Goal: Task Accomplishment & Management: Manage account settings

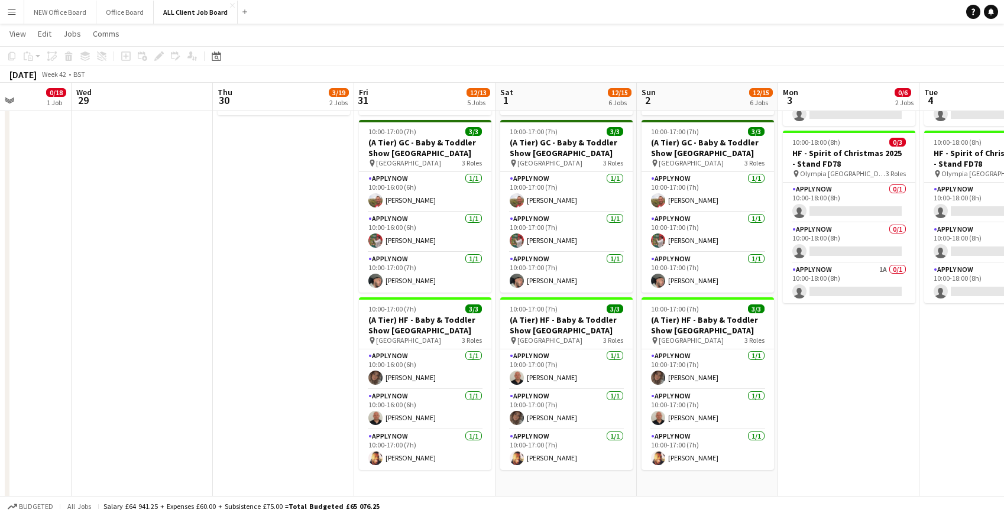
scroll to position [638, 0]
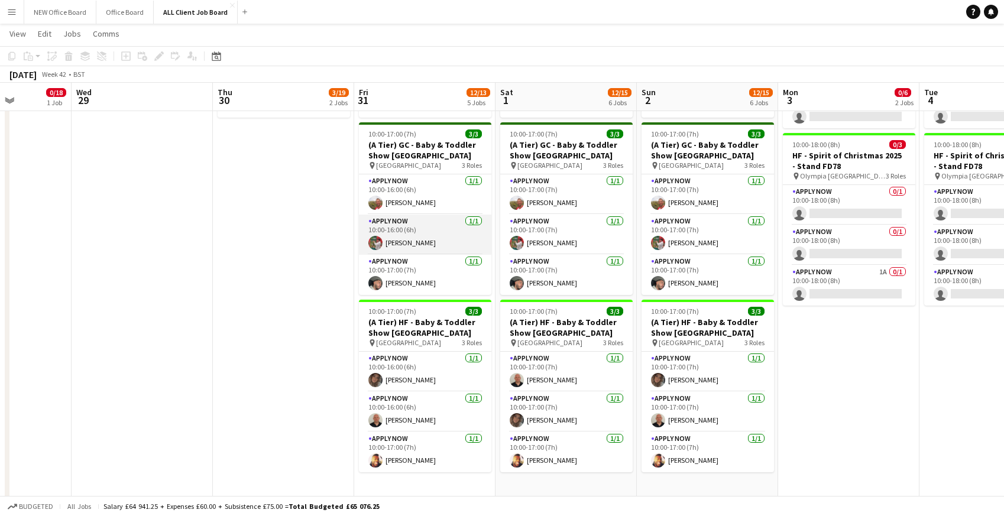
click at [427, 235] on app-card-role "APPLY NOW 1/1 10:00-16:00 (6h) Eddie Lawrie" at bounding box center [425, 235] width 132 height 40
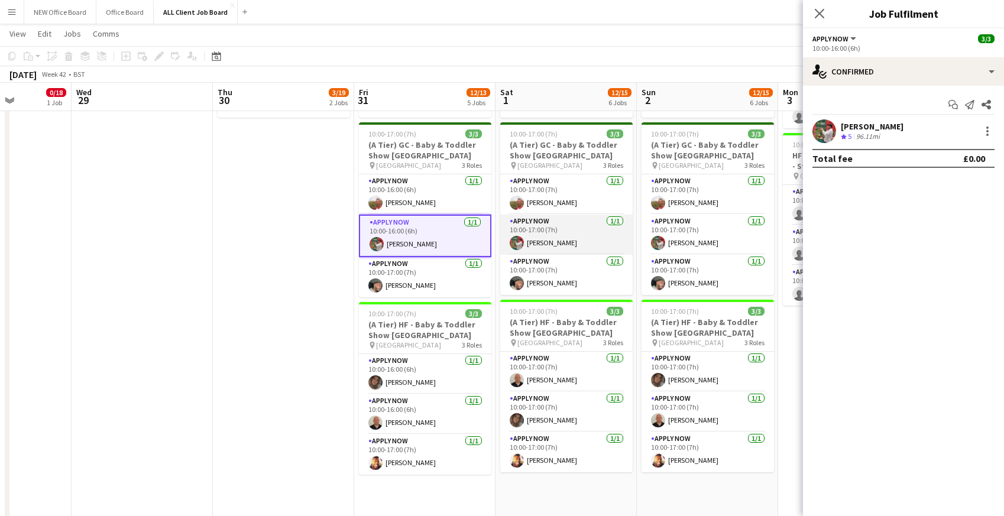
click at [563, 232] on app-card-role "APPLY NOW 1/1 10:00-17:00 (7h) Eddie Lawrie" at bounding box center [566, 235] width 132 height 40
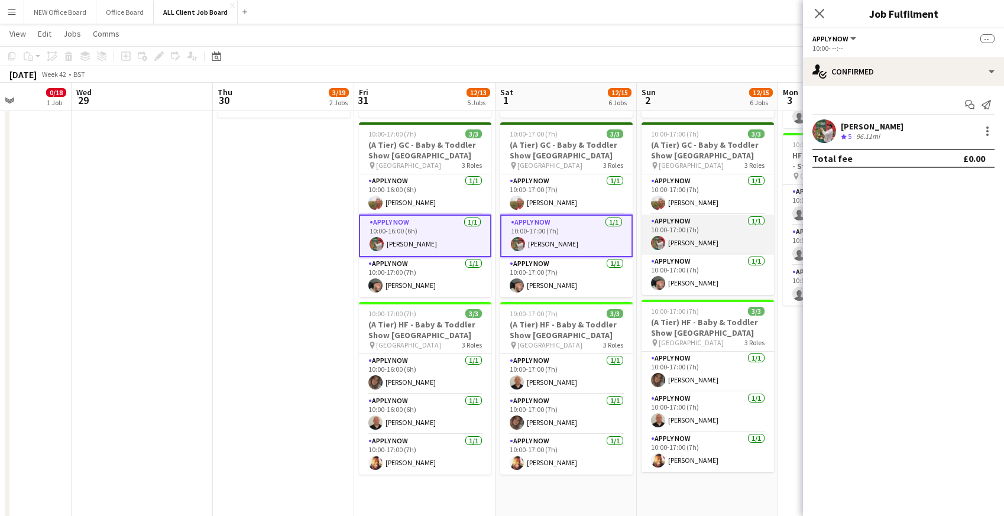
click at [705, 232] on app-card-role "APPLY NOW 1/1 10:00-17:00 (7h) Eddie Lawrie" at bounding box center [707, 235] width 132 height 40
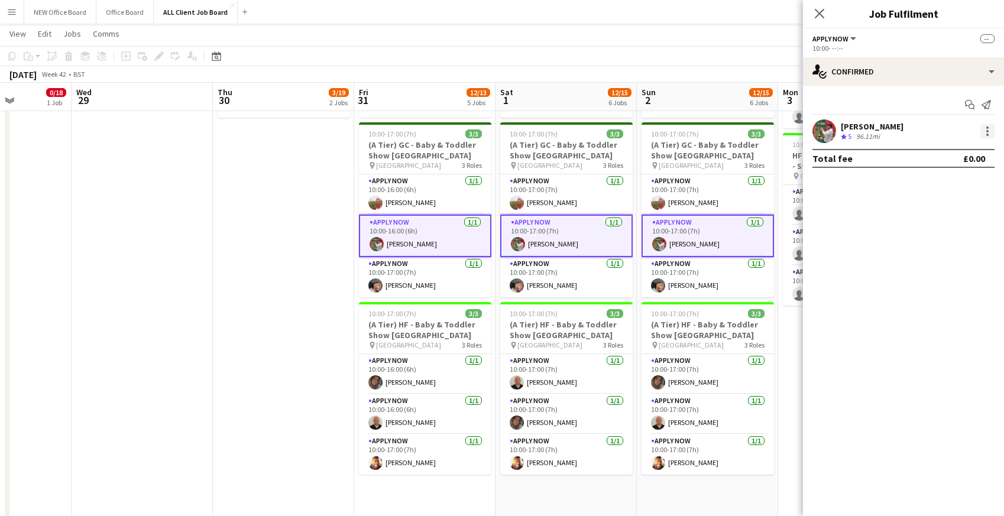
click at [986, 131] on div at bounding box center [987, 131] width 2 height 2
click at [943, 236] on span "Remove" at bounding box center [928, 238] width 35 height 10
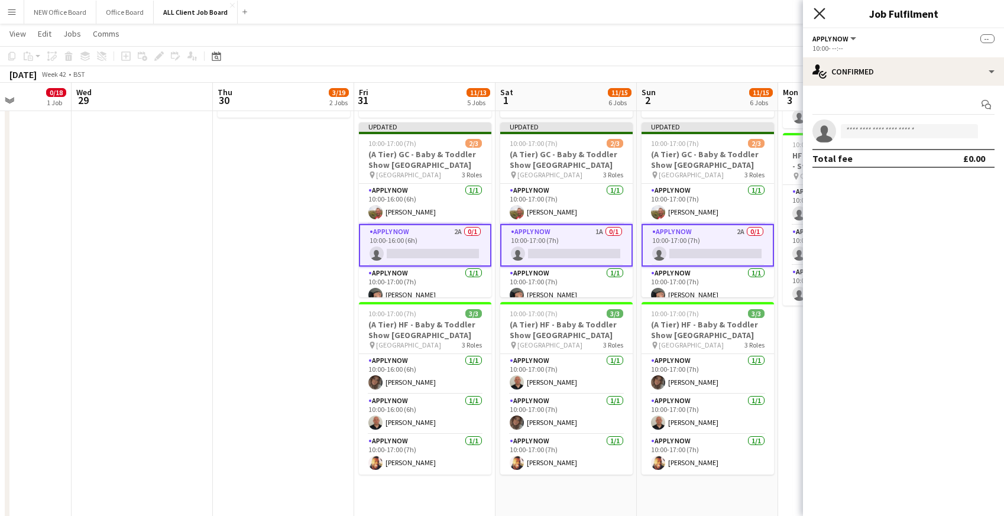
click at [823, 13] on icon "Close pop-in" at bounding box center [818, 13] width 11 height 11
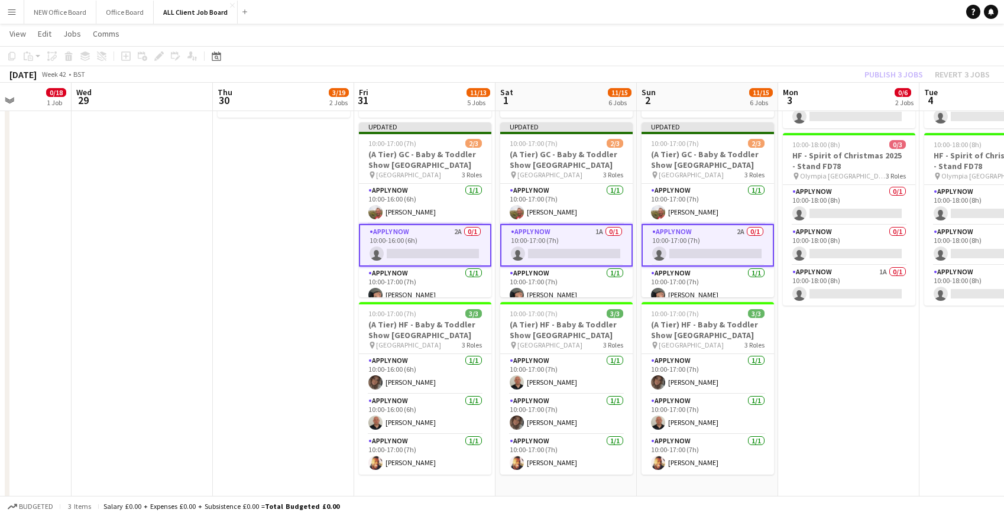
click at [843, 71] on div "October 2025 Week 43 • BST Publish 3 jobs Revert 3 jobs" at bounding box center [502, 74] width 1004 height 17
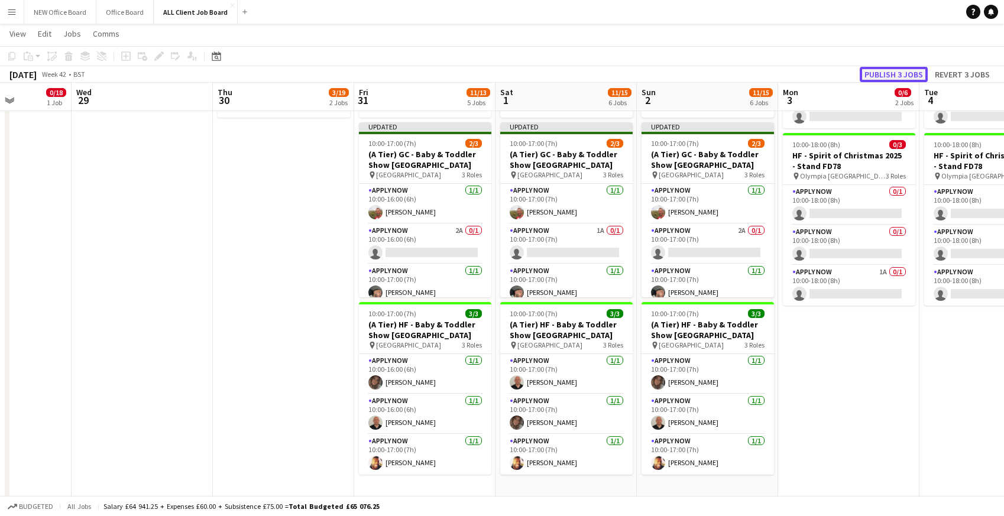
click at [874, 74] on button "Publish 3 jobs" at bounding box center [893, 74] width 68 height 15
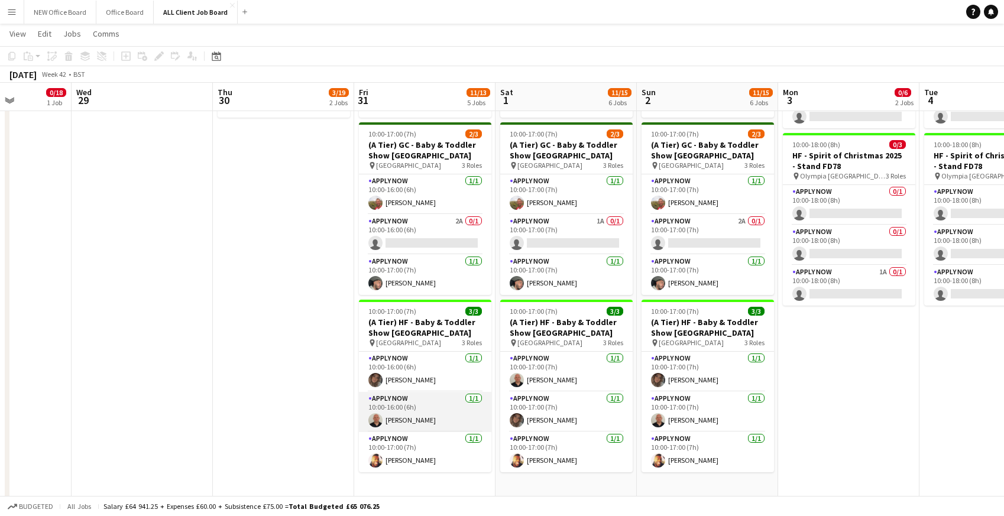
click at [394, 410] on app-card-role "APPLY NOW 1/1 10:00-16:00 (6h) Rory Lapham" at bounding box center [425, 412] width 132 height 40
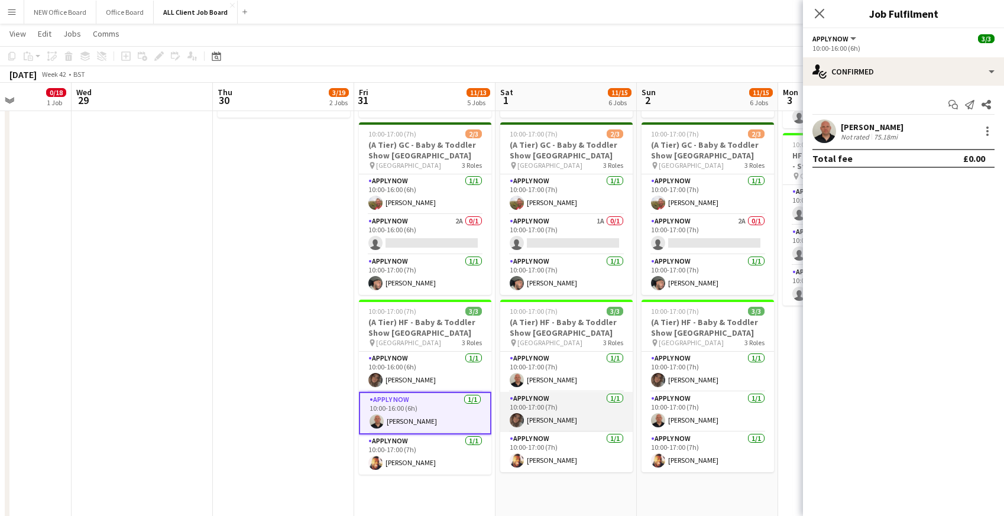
click at [527, 406] on app-card-role "APPLY NOW 1/1 10:00-17:00 (7h) Lydia Fay Deegan" at bounding box center [566, 412] width 132 height 40
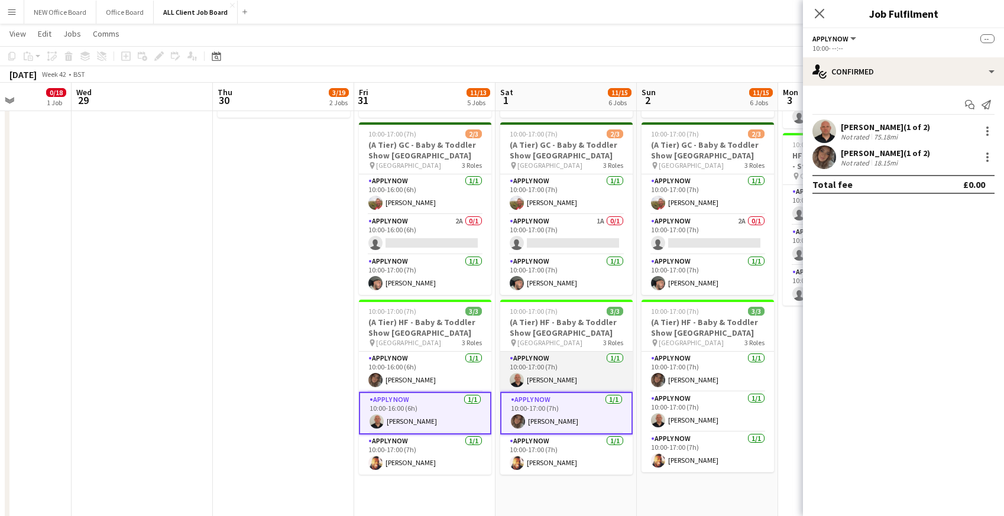
click at [532, 375] on app-card-role "APPLY NOW 1/1 10:00-17:00 (7h) Rory Lapham" at bounding box center [566, 372] width 132 height 40
click at [578, 410] on app-card-role "APPLY NOW 1/1 10:00-17:00 (7h) Lydia Fay Deegan" at bounding box center [566, 414] width 132 height 41
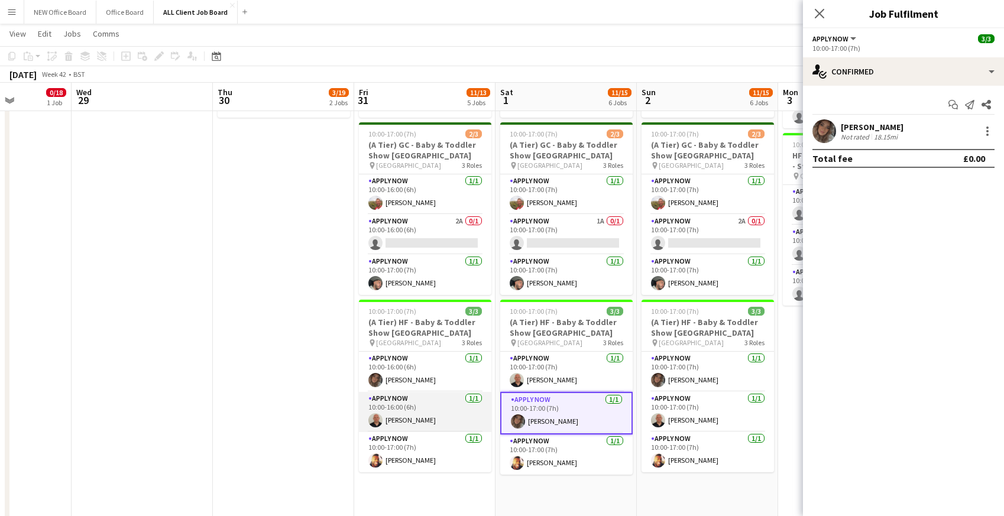
click at [445, 418] on app-card-role "APPLY NOW 1/1 10:00-16:00 (6h) Rory Lapham" at bounding box center [425, 412] width 132 height 40
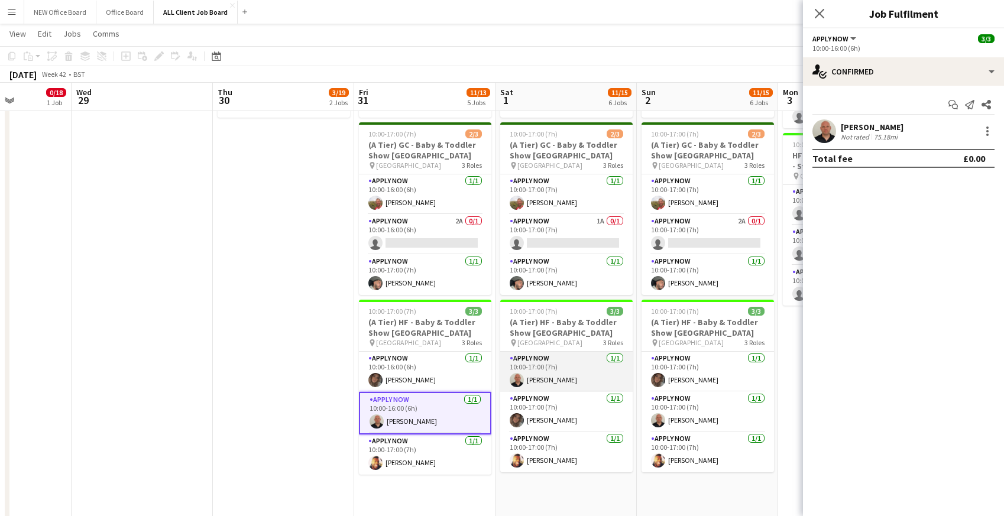
click at [563, 365] on app-card-role "APPLY NOW 1/1 10:00-17:00 (7h) Rory Lapham" at bounding box center [566, 372] width 132 height 40
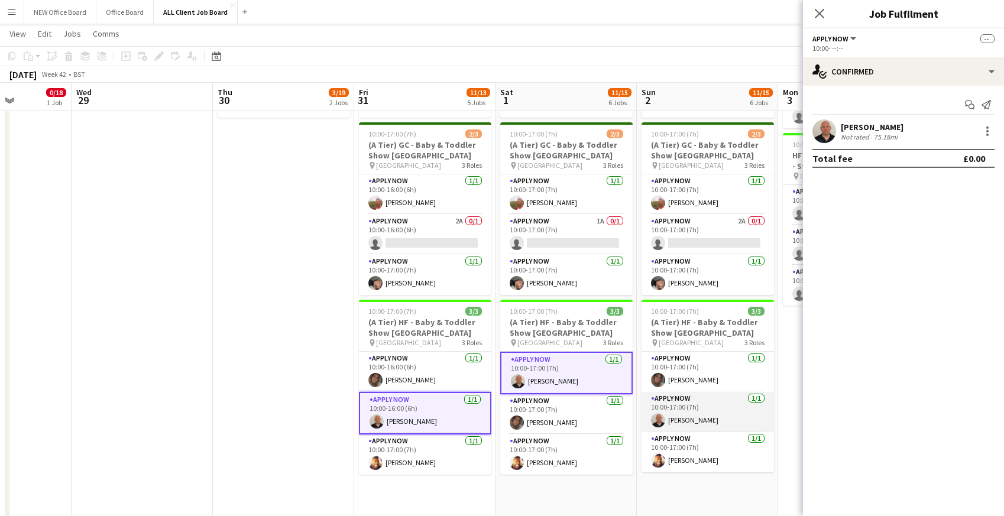
click at [660, 410] on app-card-role "APPLY NOW 1/1 10:00-17:00 (7h) Rory Lapham" at bounding box center [707, 412] width 132 height 40
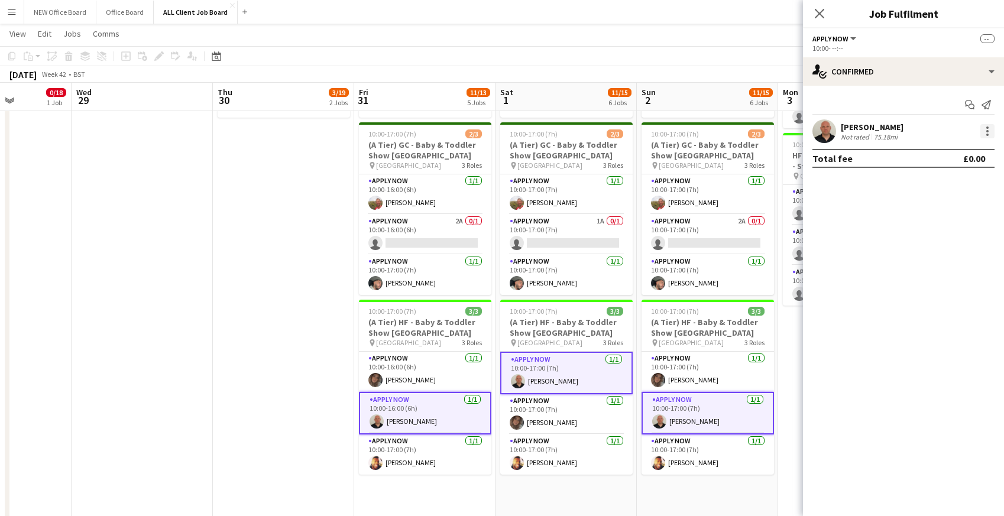
click at [991, 130] on div at bounding box center [987, 131] width 14 height 14
click at [959, 235] on span "Remove" at bounding box center [947, 238] width 73 height 11
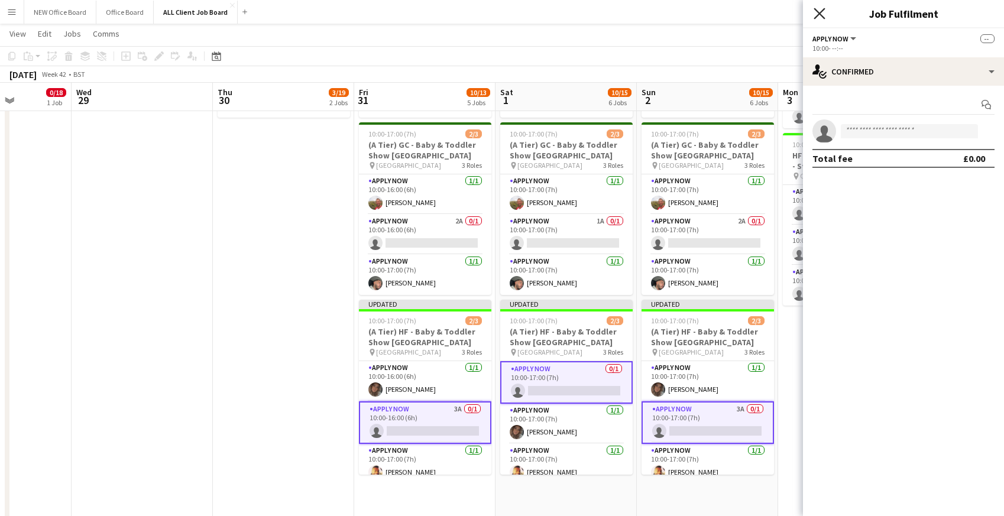
click at [819, 11] on icon "Close pop-in" at bounding box center [818, 13] width 11 height 11
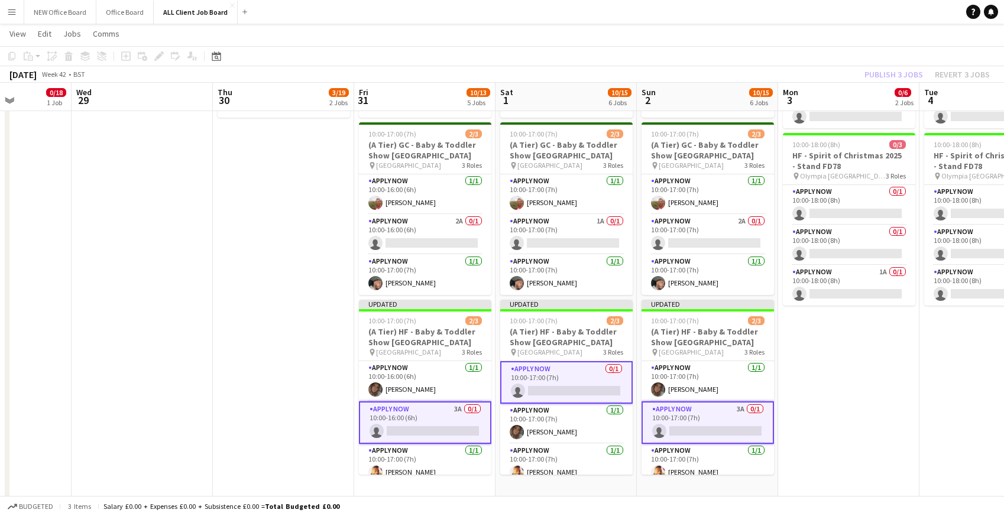
click at [405, 426] on app-card-role "APPLY NOW 3A 0/1 10:00-16:00 (6h) single-neutral-actions" at bounding box center [425, 422] width 132 height 43
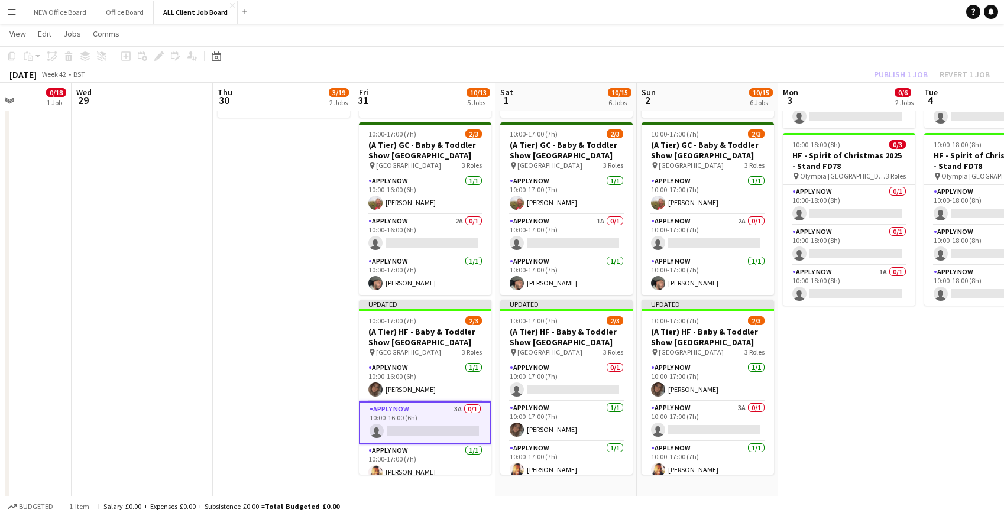
click at [415, 426] on app-card-role "APPLY NOW 3A 0/1 10:00-16:00 (6h) single-neutral-actions" at bounding box center [425, 422] width 132 height 43
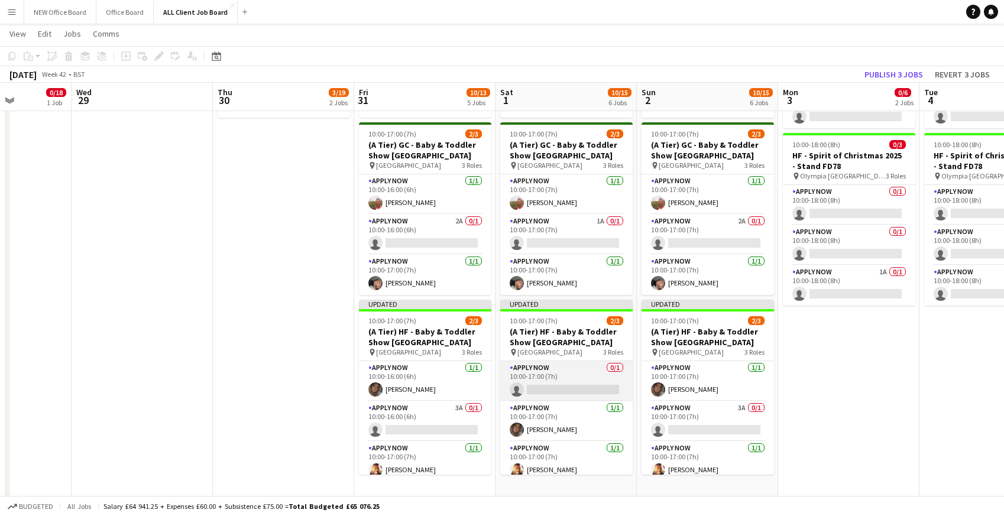
click at [546, 380] on app-card-role "APPLY NOW 0/1 10:00-17:00 (7h) single-neutral-actions" at bounding box center [566, 381] width 132 height 40
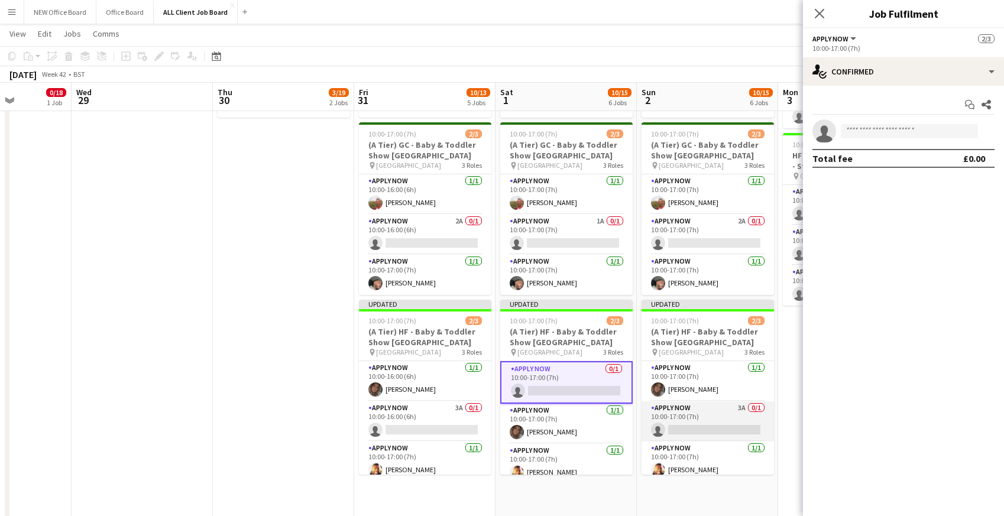
click at [692, 428] on app-card-role "APPLY NOW 3A 0/1 10:00-17:00 (7h) single-neutral-actions" at bounding box center [707, 421] width 132 height 40
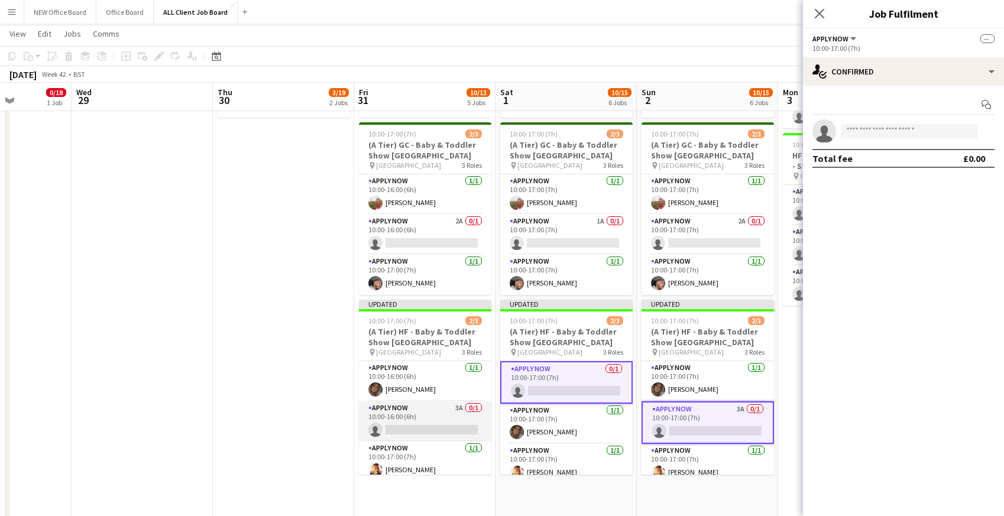
click at [443, 409] on app-card-role "APPLY NOW 3A 0/1 10:00-16:00 (6h) single-neutral-actions" at bounding box center [425, 421] width 132 height 40
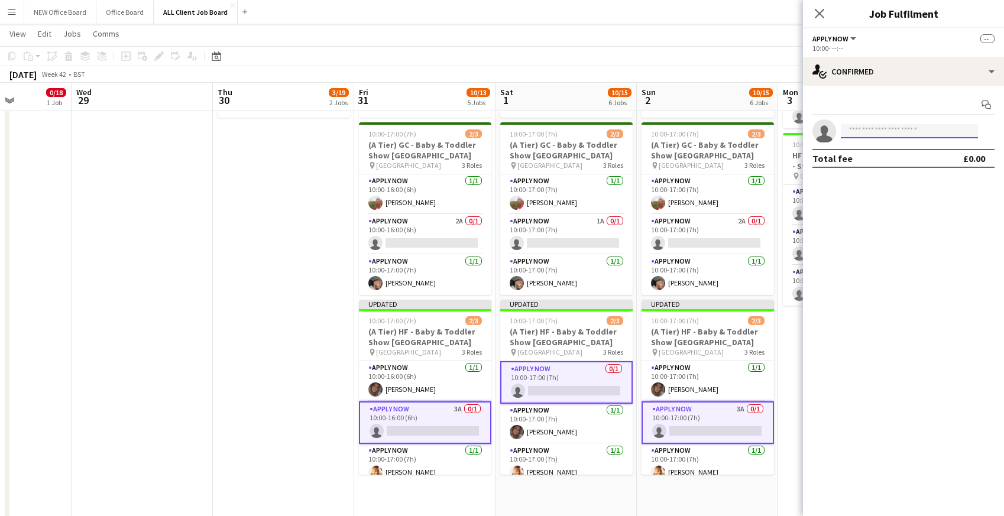
click at [874, 132] on input at bounding box center [909, 131] width 137 height 14
type input "*****"
click at [874, 157] on span "[PERSON_NAME]" at bounding box center [884, 153] width 68 height 10
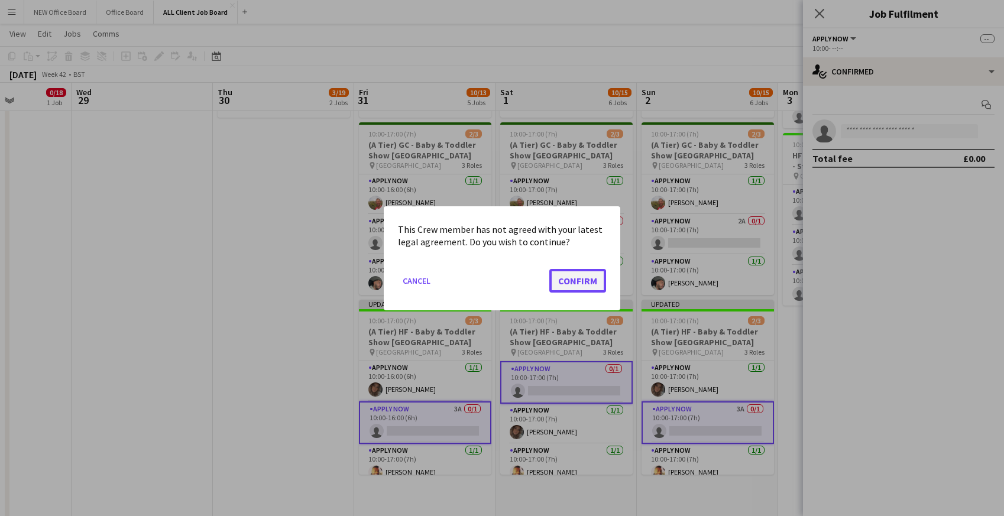
click at [570, 277] on button "Confirm" at bounding box center [577, 280] width 57 height 24
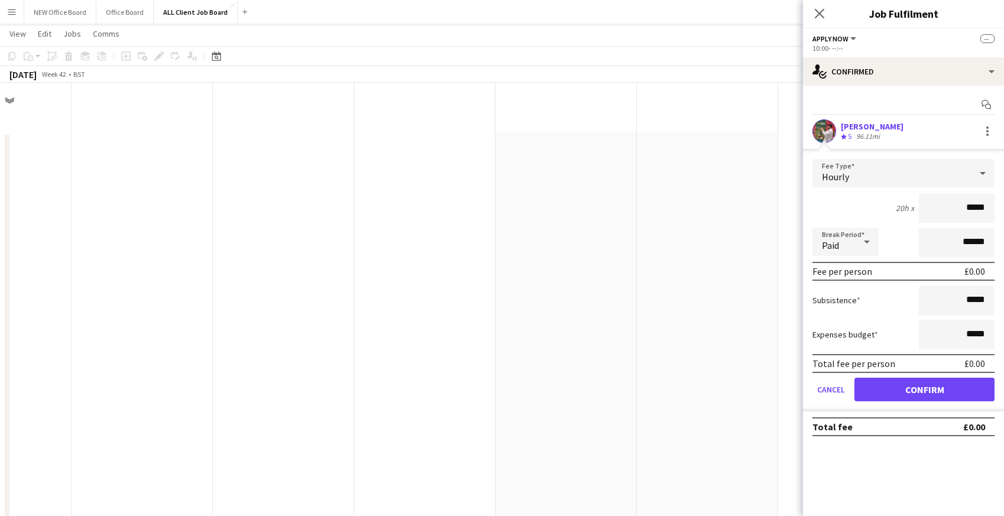
scroll to position [638, 0]
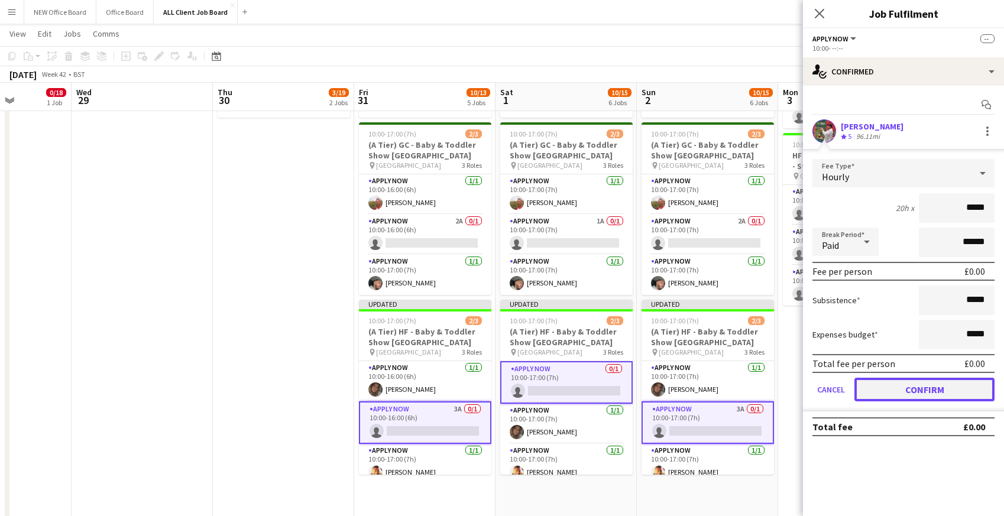
click at [877, 394] on button "Confirm" at bounding box center [924, 390] width 140 height 24
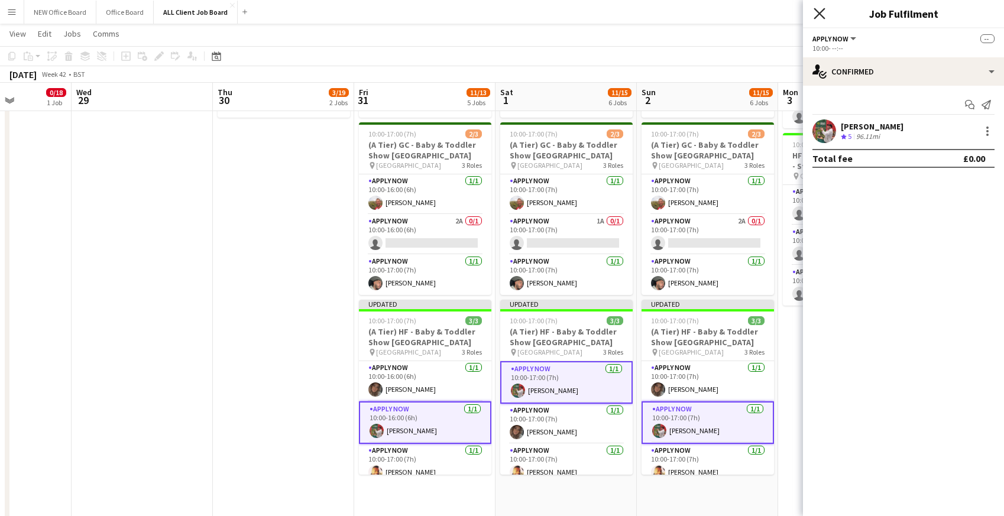
click at [822, 16] on icon at bounding box center [818, 13] width 11 height 11
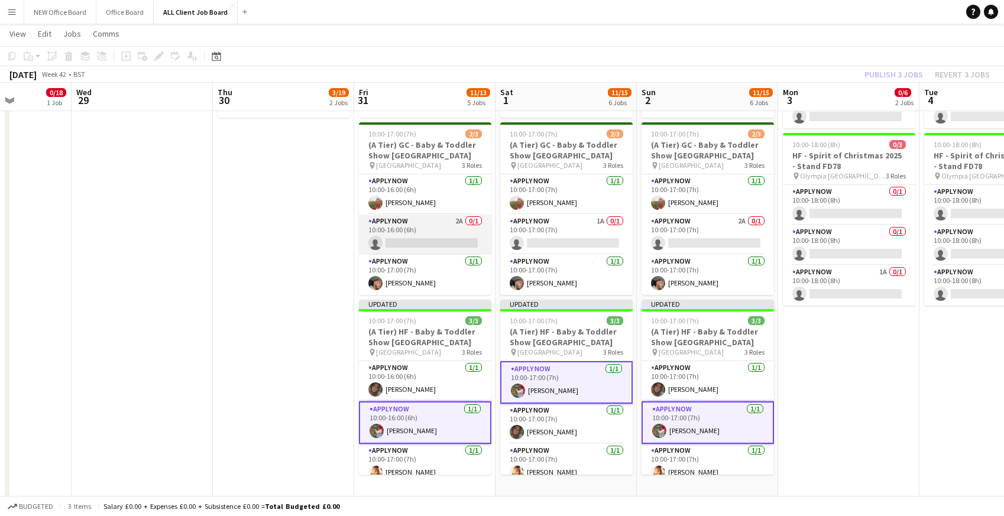
click at [410, 232] on app-card-role "APPLY NOW 2A 0/1 10:00-16:00 (6h) single-neutral-actions" at bounding box center [425, 235] width 132 height 40
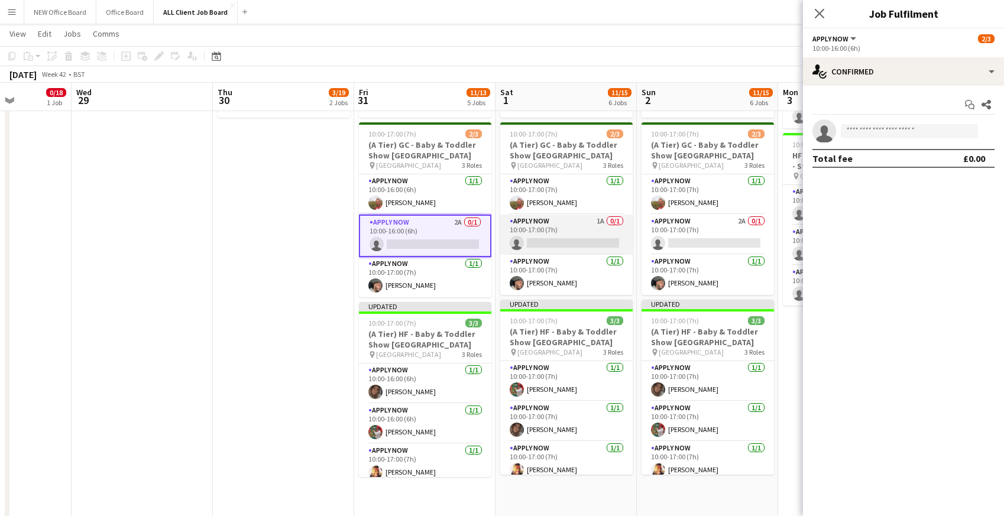
click at [554, 231] on app-card-role "APPLY NOW 1A 0/1 10:00-17:00 (7h) single-neutral-actions" at bounding box center [566, 235] width 132 height 40
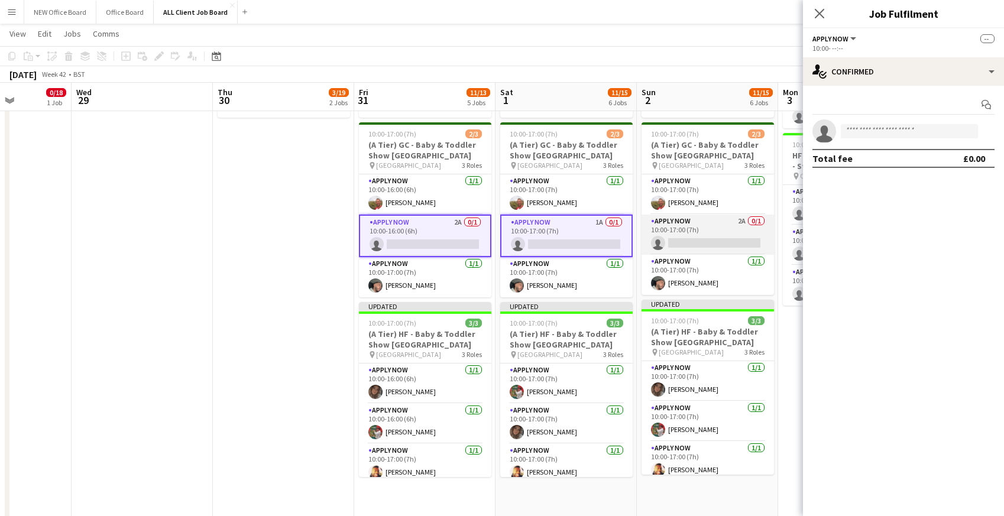
click at [703, 223] on app-card-role "APPLY NOW 2A 0/1 10:00-17:00 (7h) single-neutral-actions" at bounding box center [707, 235] width 132 height 40
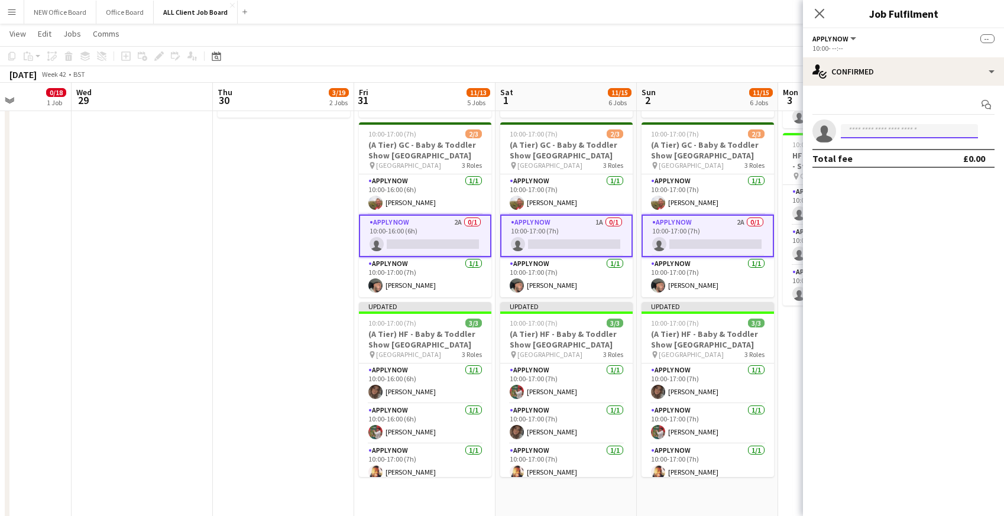
click at [862, 131] on input at bounding box center [909, 131] width 137 height 14
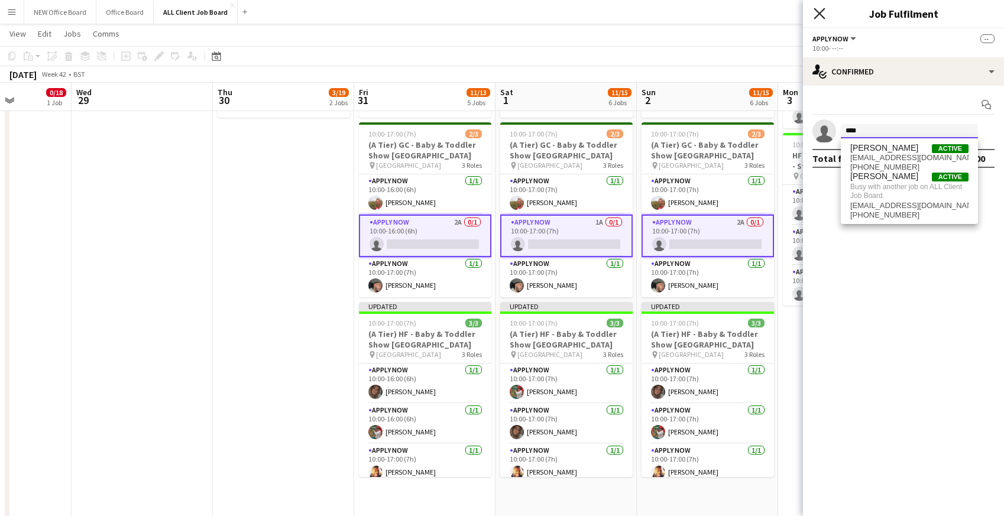
type input "****"
click at [813, 12] on icon "Close pop-in" at bounding box center [818, 13] width 11 height 11
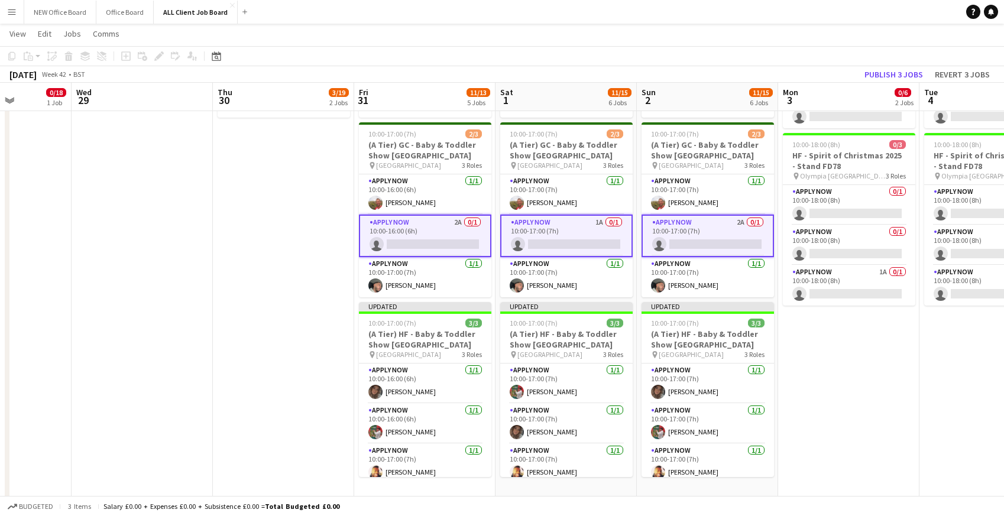
click at [799, 8] on app-navbar "Menu Boards Boards Boards All jobs Status Workforce Workforce My Workforce Recr…" at bounding box center [502, 12] width 1004 height 24
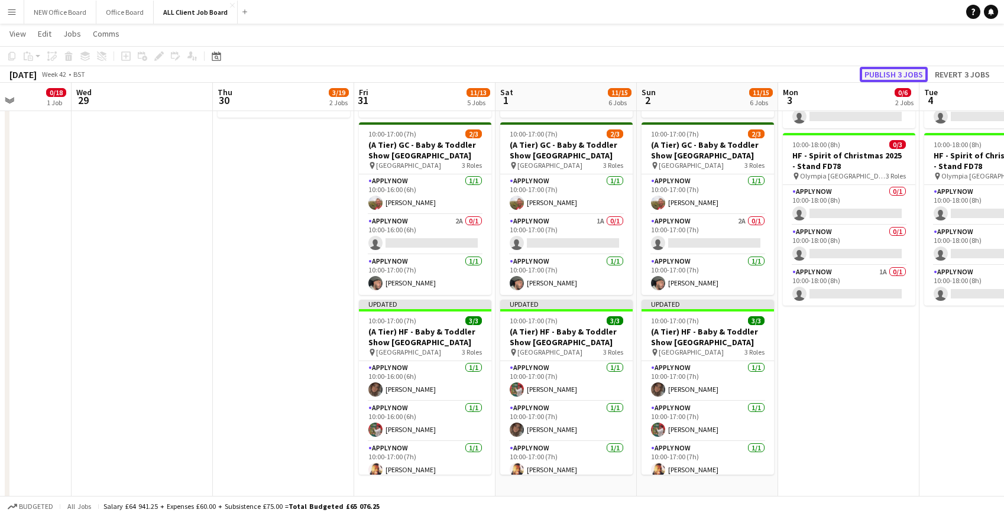
click at [882, 74] on button "Publish 3 jobs" at bounding box center [893, 74] width 68 height 15
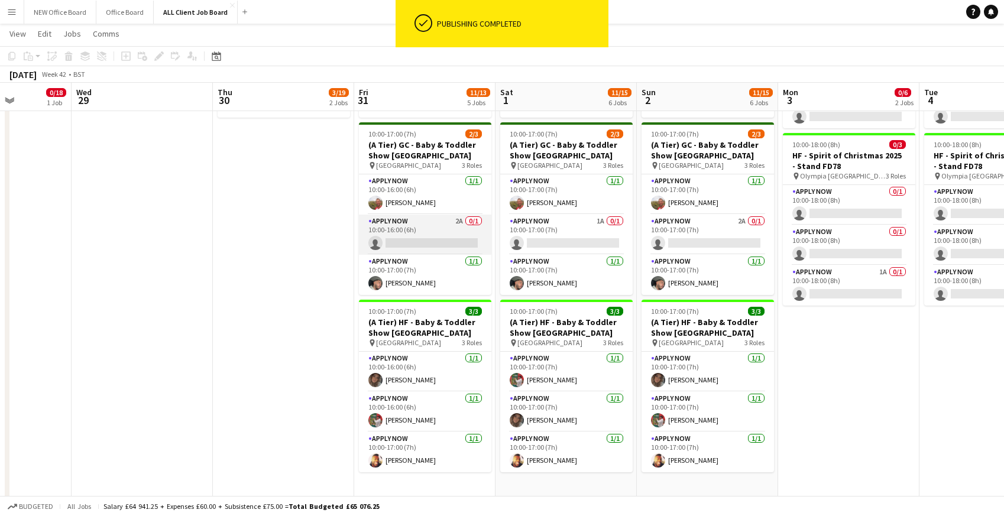
click at [426, 225] on app-card-role "APPLY NOW 2A 0/1 10:00-16:00 (6h) single-neutral-actions" at bounding box center [425, 235] width 132 height 40
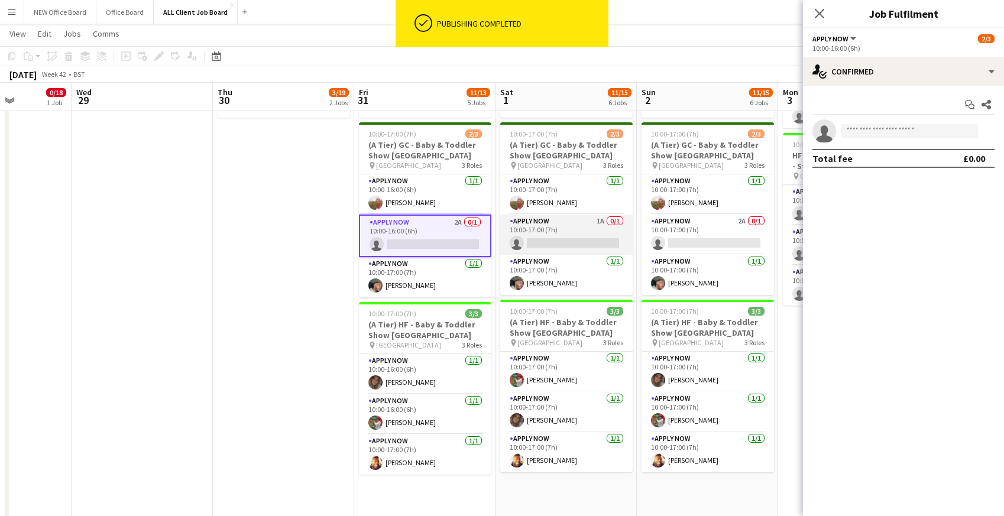
click at [589, 228] on app-card-role "APPLY NOW 1A 0/1 10:00-17:00 (7h) single-neutral-actions" at bounding box center [566, 235] width 132 height 40
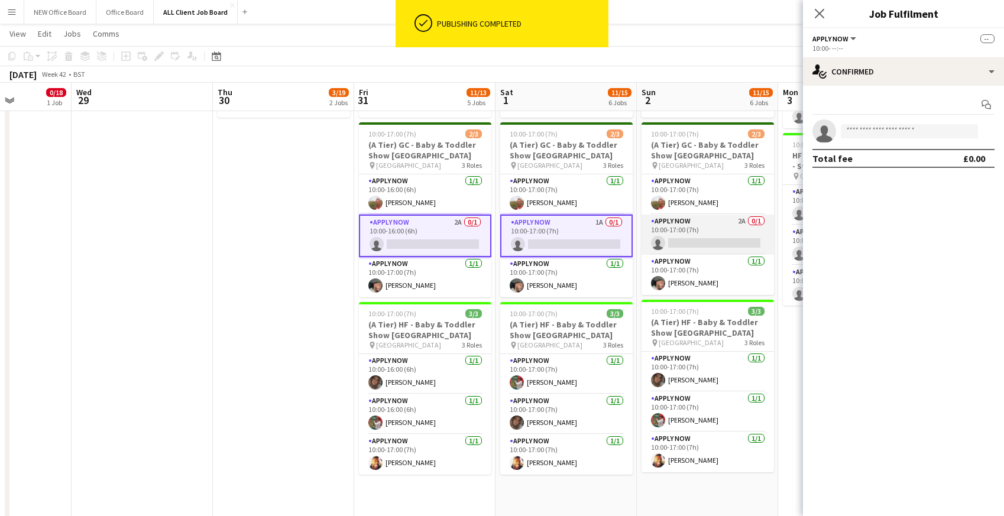
click at [687, 232] on app-card-role "APPLY NOW 2A 0/1 10:00-17:00 (7h) single-neutral-actions" at bounding box center [707, 235] width 132 height 40
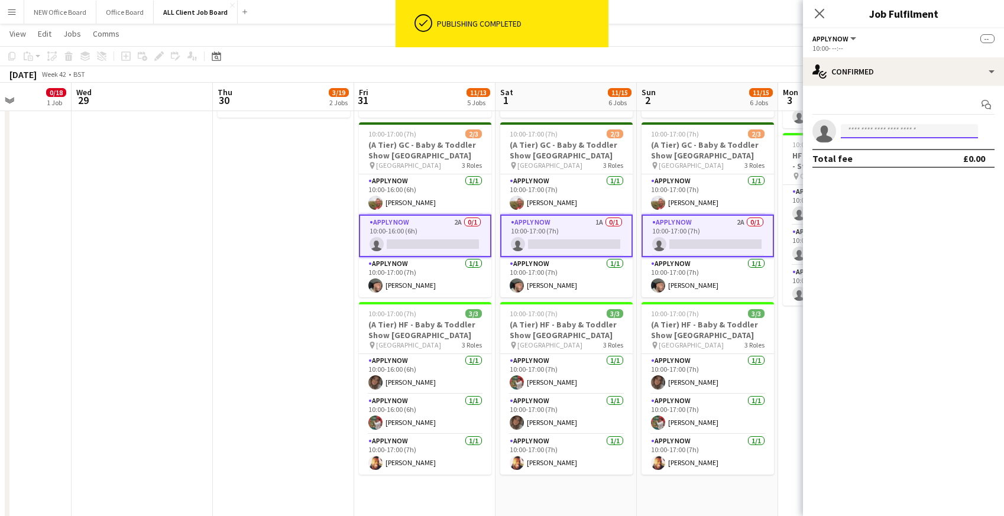
click at [871, 129] on input at bounding box center [909, 131] width 137 height 14
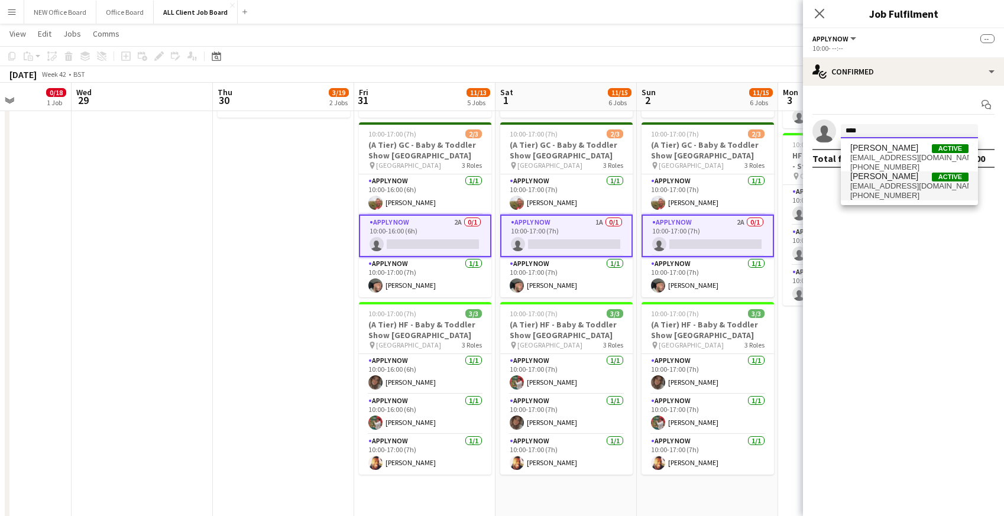
type input "****"
click at [873, 182] on span "laphamrory@gmail.com" at bounding box center [909, 185] width 118 height 9
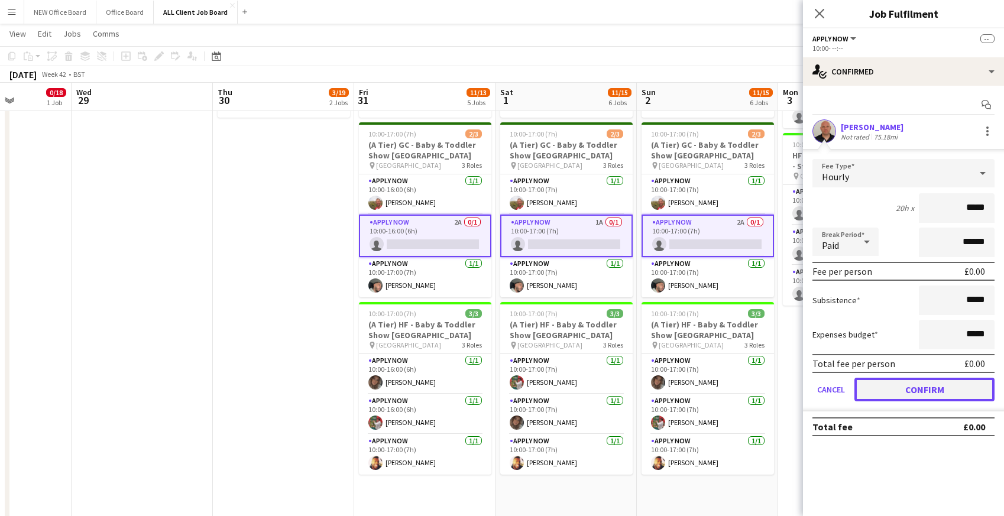
click at [903, 384] on button "Confirm" at bounding box center [924, 390] width 140 height 24
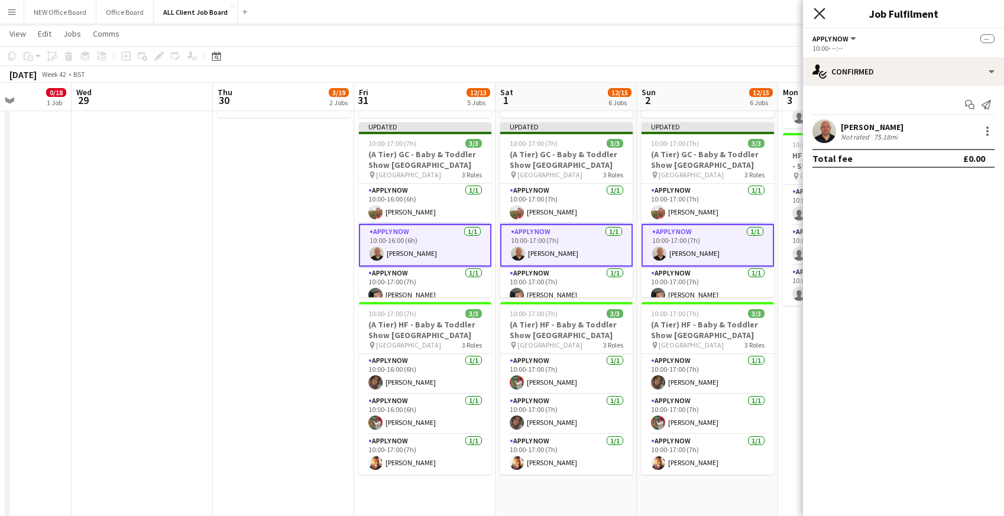
click at [815, 12] on icon "Close pop-in" at bounding box center [818, 13] width 11 height 11
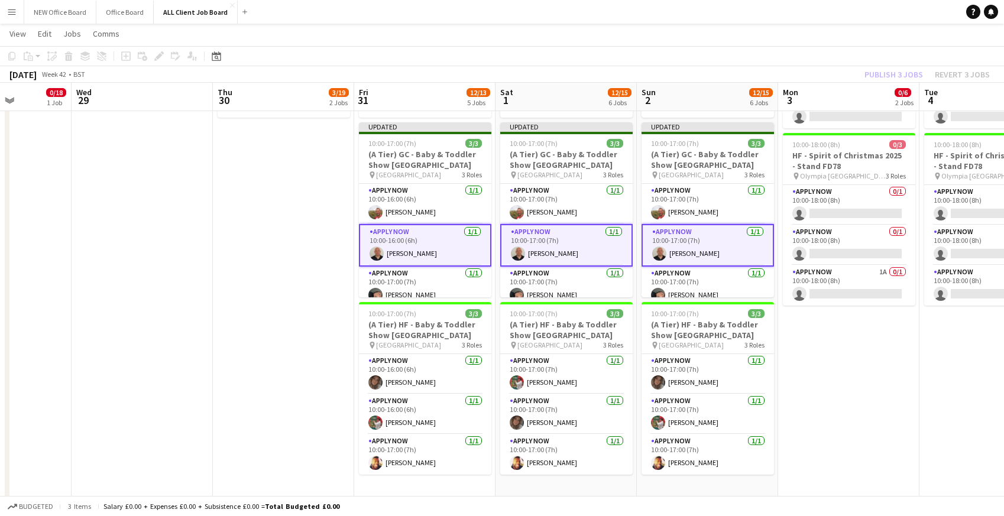
click at [790, 9] on app-navbar "Menu Boards Boards Boards All jobs Status Workforce Workforce My Workforce Recr…" at bounding box center [502, 12] width 1004 height 24
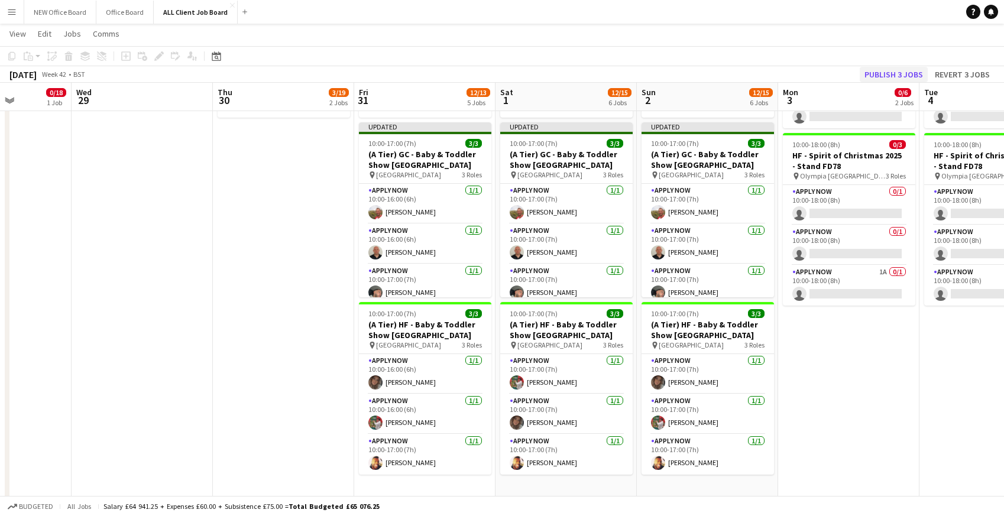
click at [891, 80] on button "Publish 3 jobs" at bounding box center [893, 74] width 68 height 15
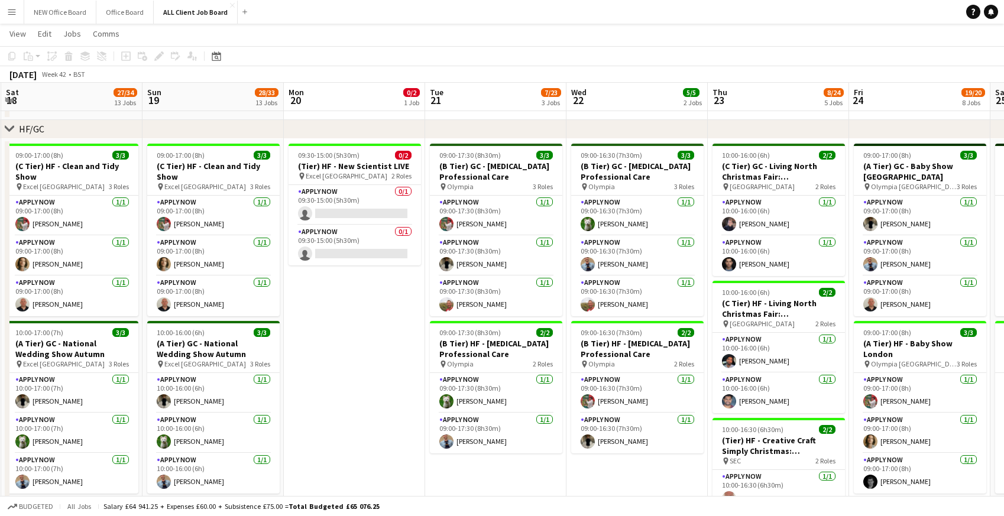
scroll to position [454, 0]
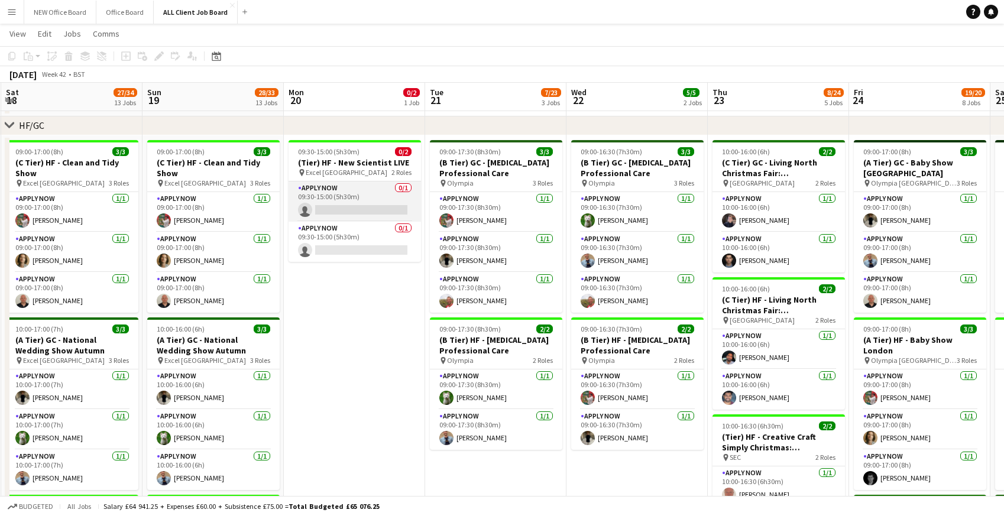
click at [323, 199] on app-card-role "APPLY NOW 0/1 09:30-15:00 (5h30m) single-neutral-actions" at bounding box center [354, 201] width 132 height 40
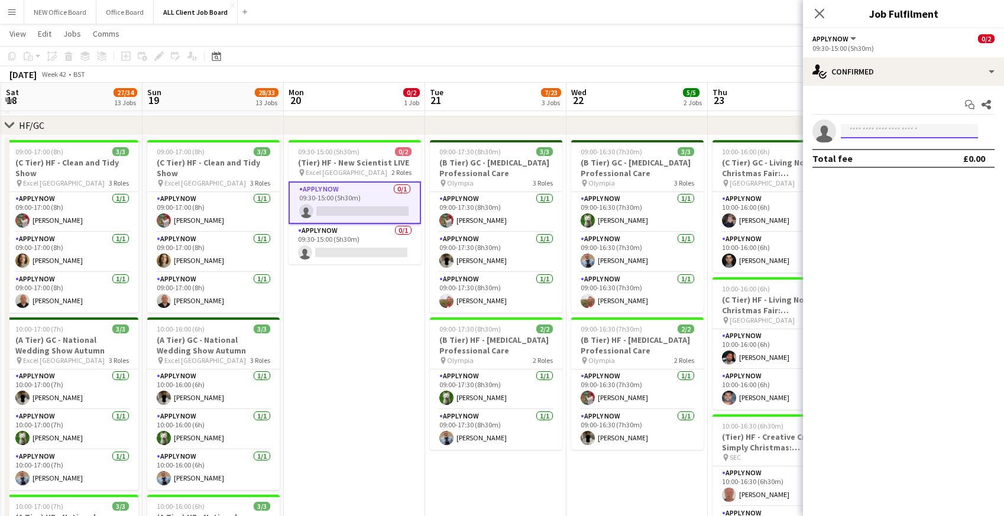
click at [855, 132] on input at bounding box center [909, 131] width 137 height 14
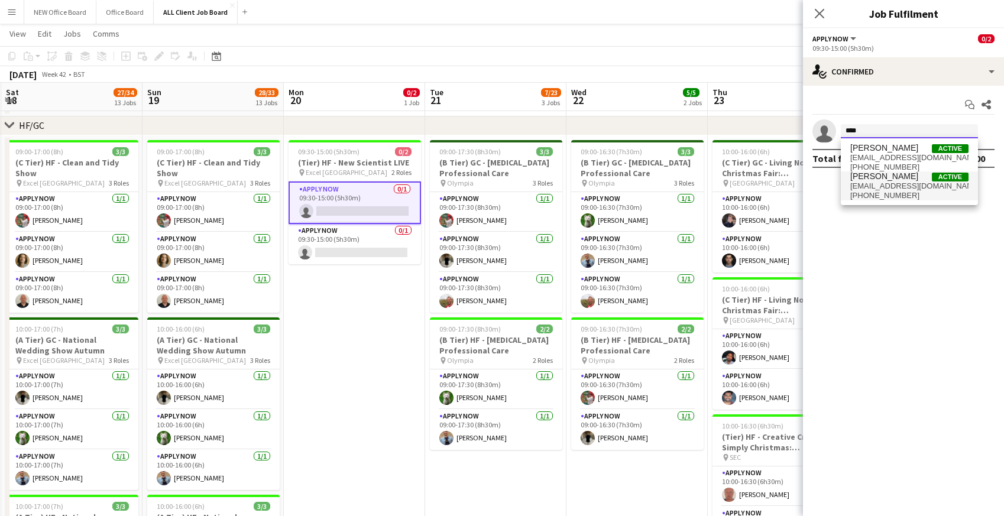
type input "****"
click at [884, 191] on span "+447763696263" at bounding box center [909, 195] width 118 height 9
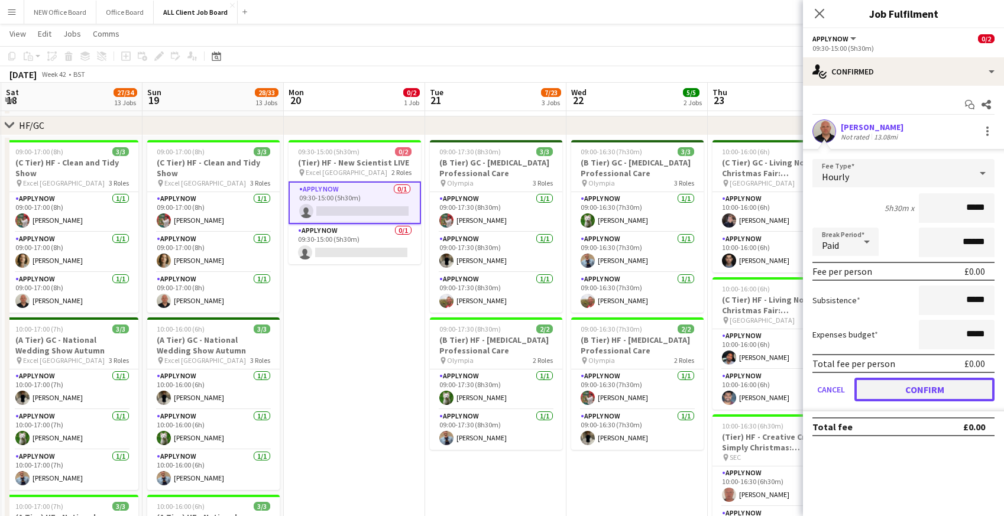
click at [897, 392] on button "Confirm" at bounding box center [924, 390] width 140 height 24
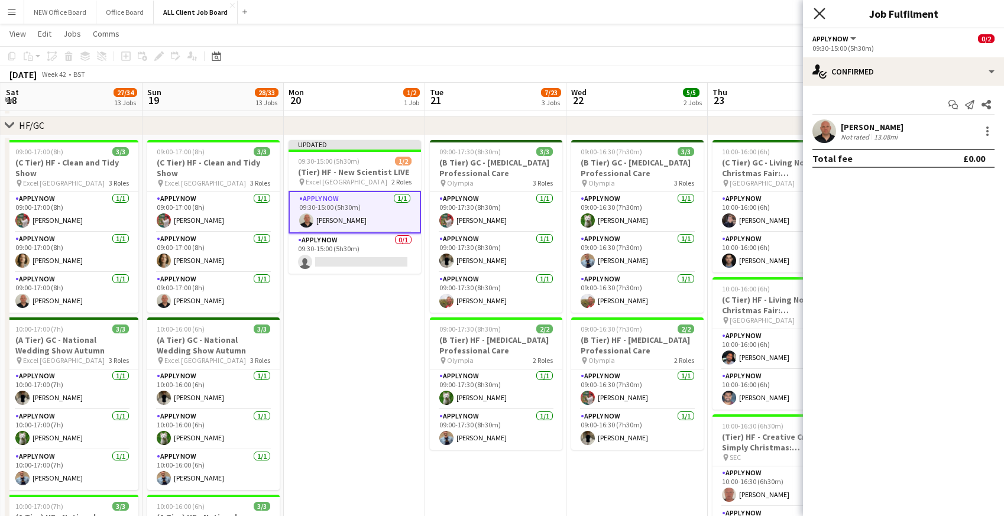
click at [819, 9] on icon "Close pop-in" at bounding box center [818, 13] width 11 height 11
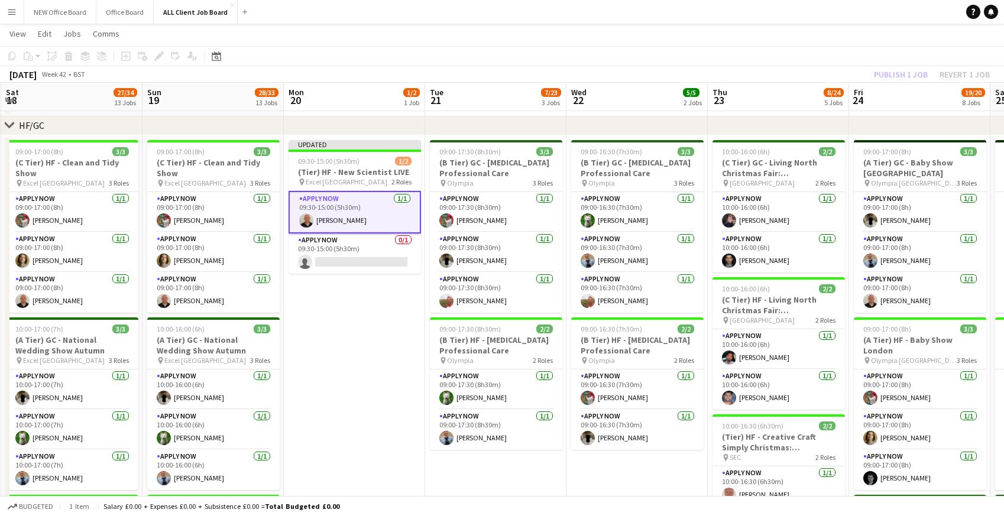
drag, startPoint x: 806, startPoint y: 4, endPoint x: 829, endPoint y: 37, distance: 40.8
click at [806, 4] on app-navbar "Menu Boards Boards Boards All jobs Status Workforce Workforce My Workforce Recr…" at bounding box center [502, 12] width 1004 height 24
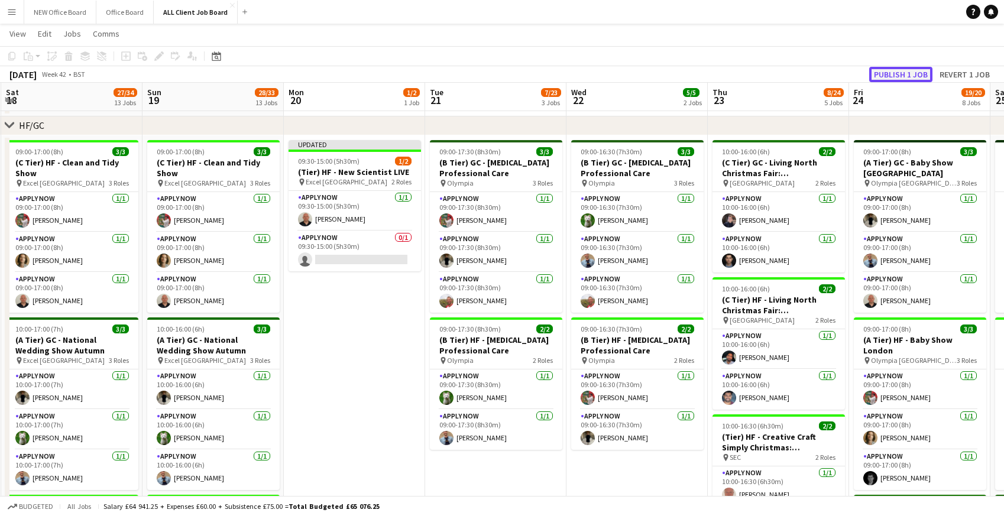
click at [900, 73] on button "Publish 1 job" at bounding box center [900, 74] width 63 height 15
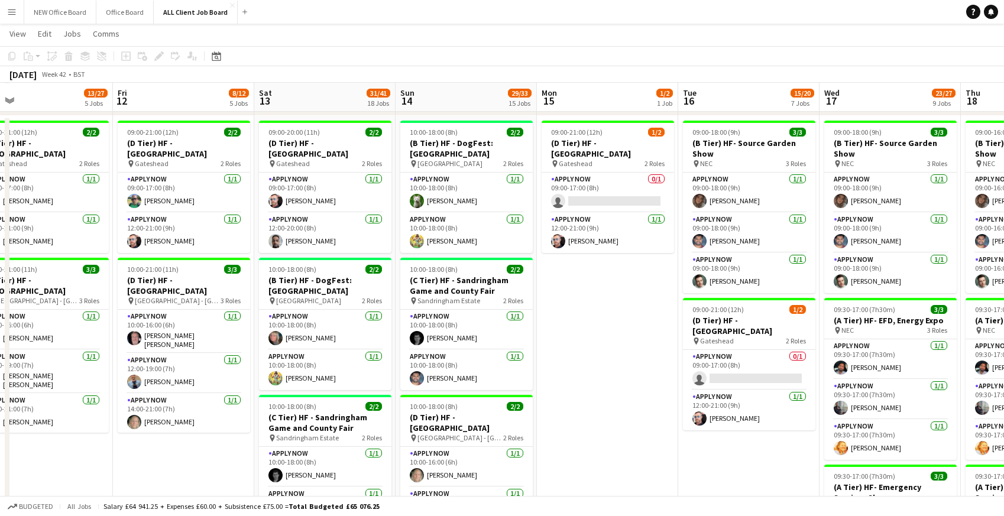
scroll to position [0, 334]
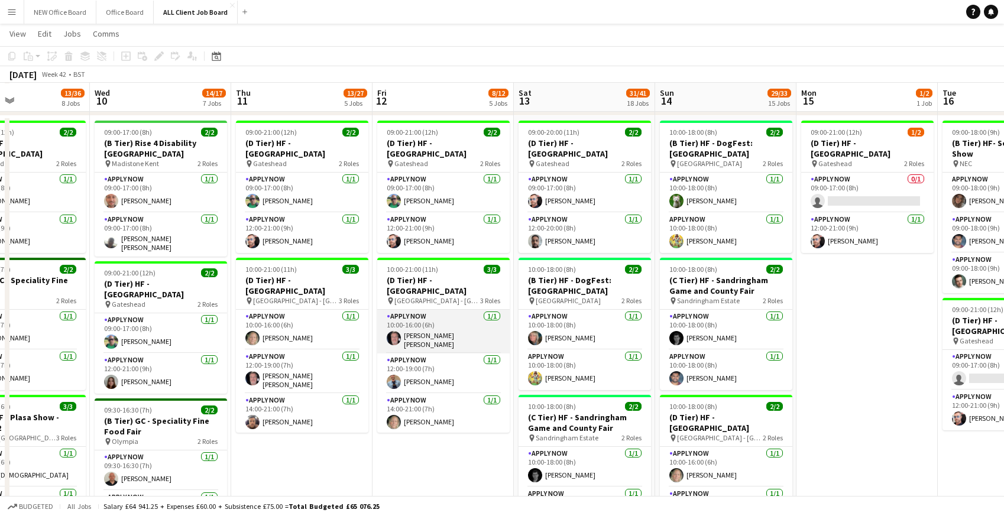
click at [453, 344] on app-card-role "APPLY NOW 1/1 10:00-16:00 (6h) John Paul Smith" at bounding box center [443, 332] width 132 height 44
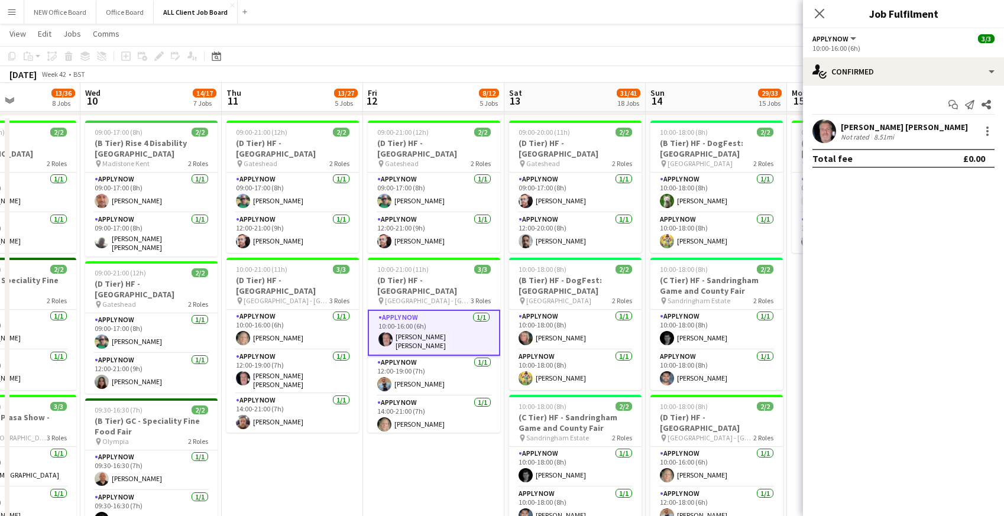
scroll to position [0, 342]
click at [861, 128] on div "[PERSON_NAME] [PERSON_NAME]" at bounding box center [904, 127] width 127 height 11
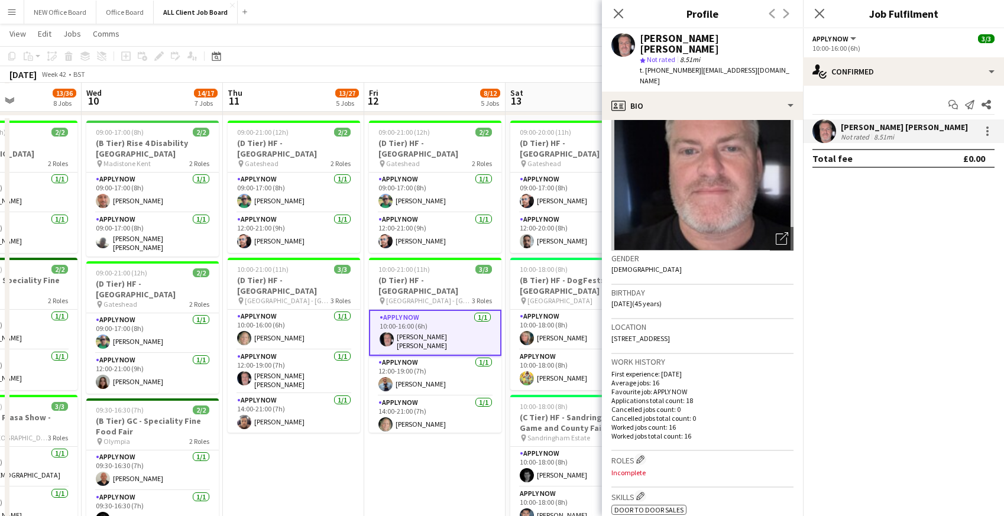
scroll to position [0, 0]
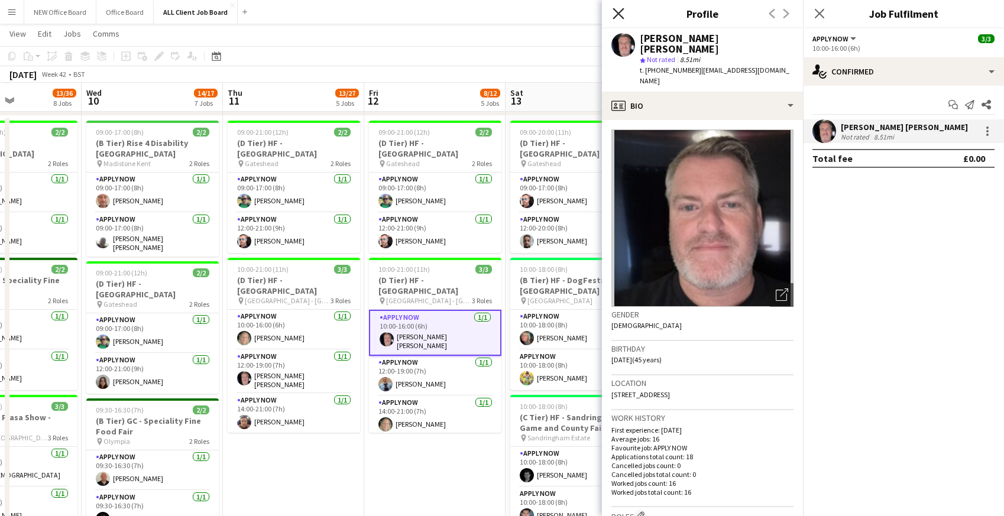
click at [618, 15] on icon "Close pop-in" at bounding box center [617, 13] width 11 height 11
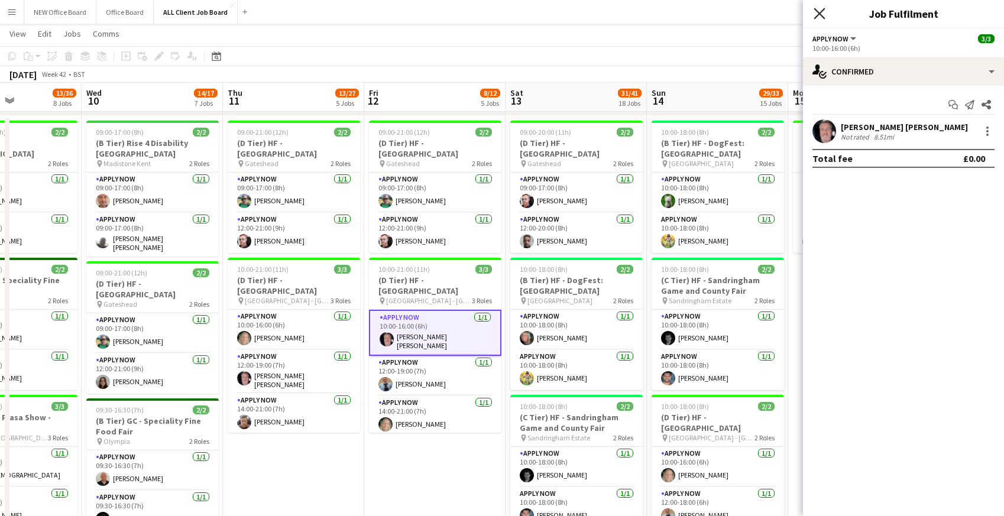
click at [817, 11] on icon at bounding box center [818, 13] width 11 height 11
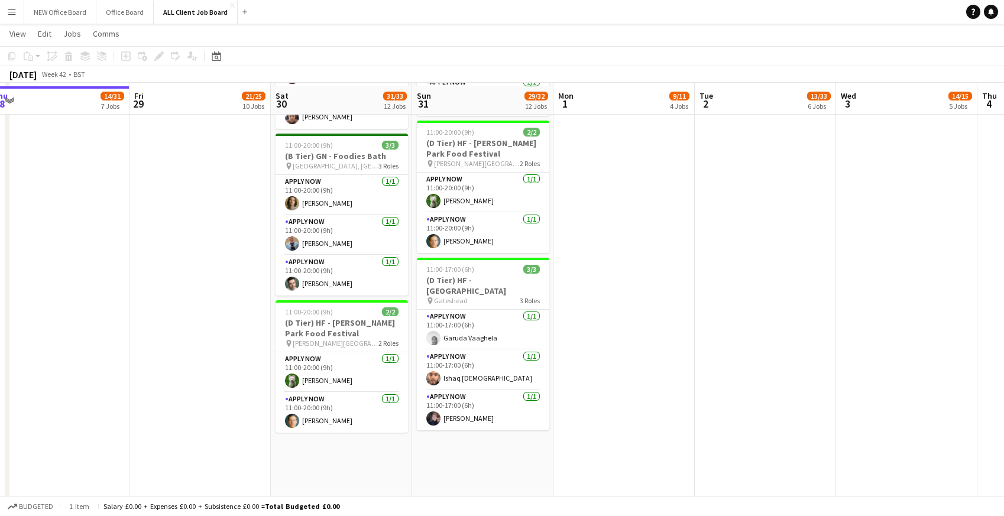
scroll to position [1441, 0]
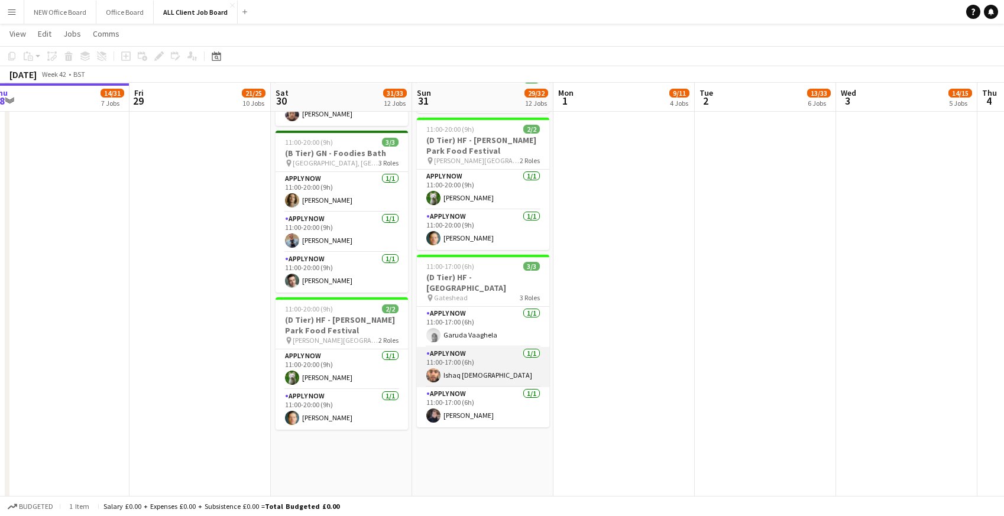
click at [450, 362] on app-card-role "APPLY NOW 1/1 11:00-17:00 (6h) Ishaq Islam" at bounding box center [483, 367] width 132 height 40
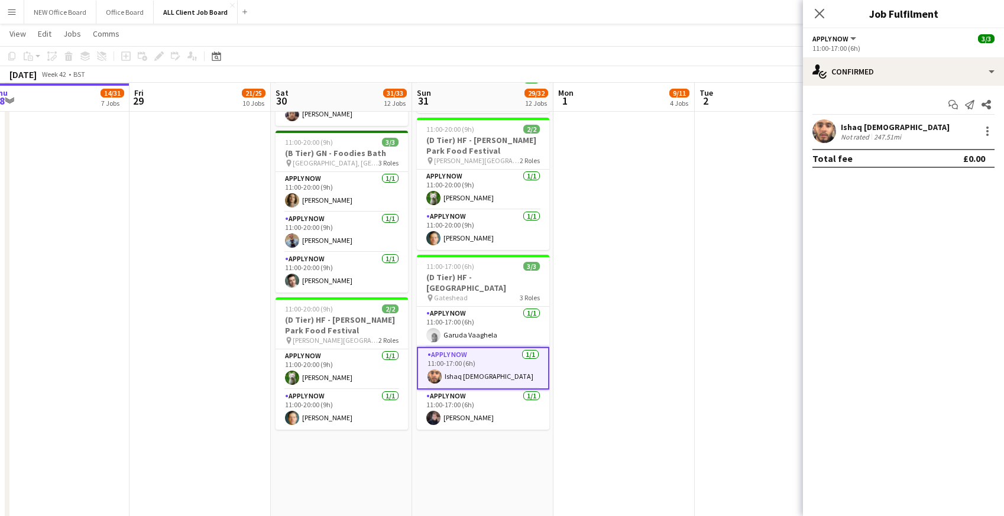
click at [869, 135] on div "Not rated" at bounding box center [856, 136] width 31 height 9
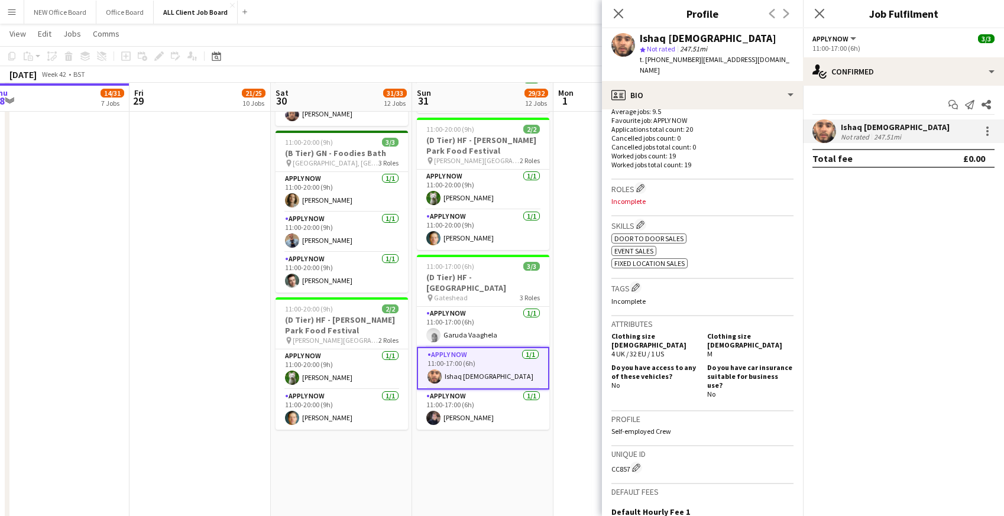
scroll to position [467, 0]
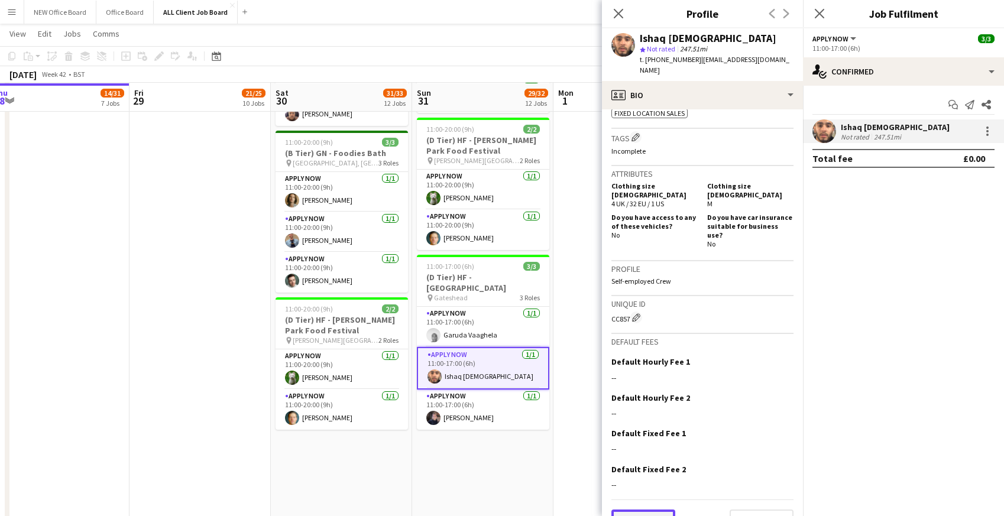
click at [637, 510] on button "Previous" at bounding box center [643, 522] width 64 height 24
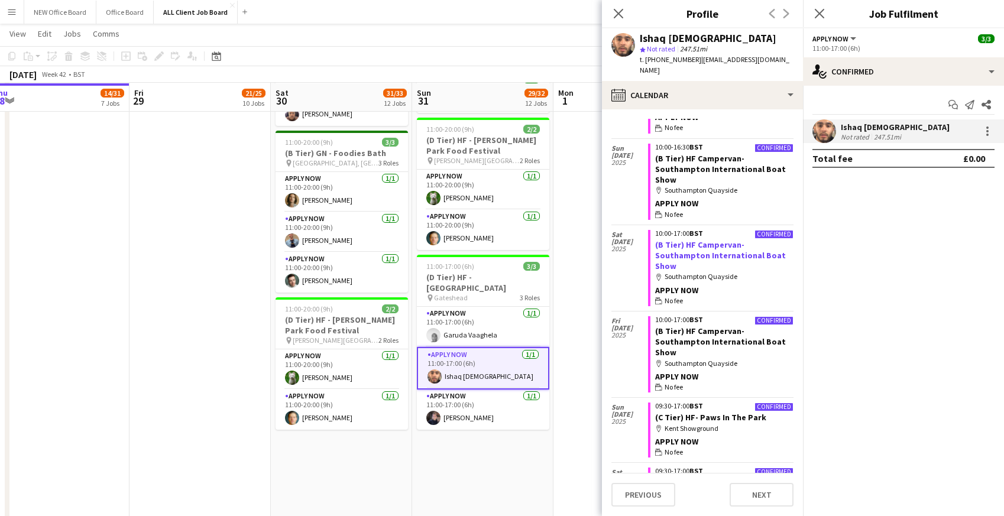
scroll to position [302, 0]
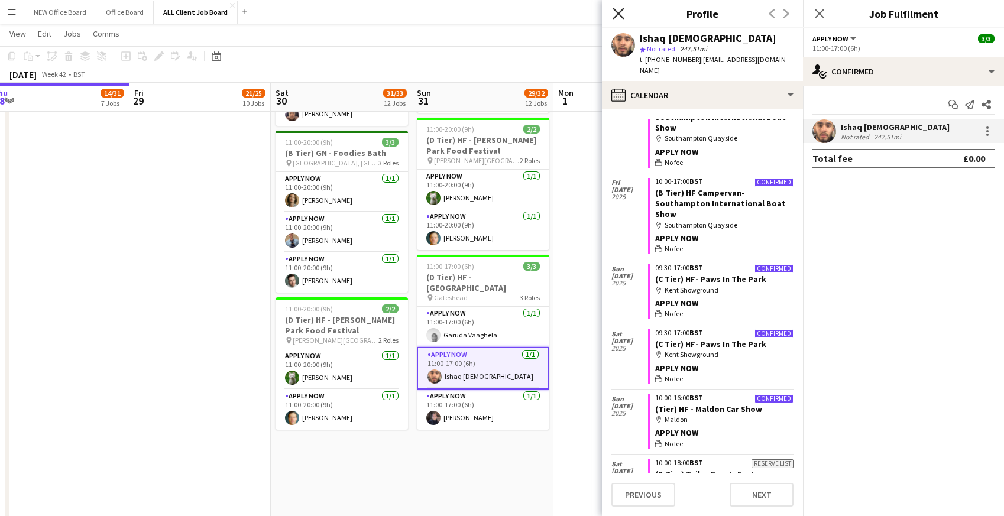
click at [615, 10] on icon at bounding box center [617, 13] width 11 height 11
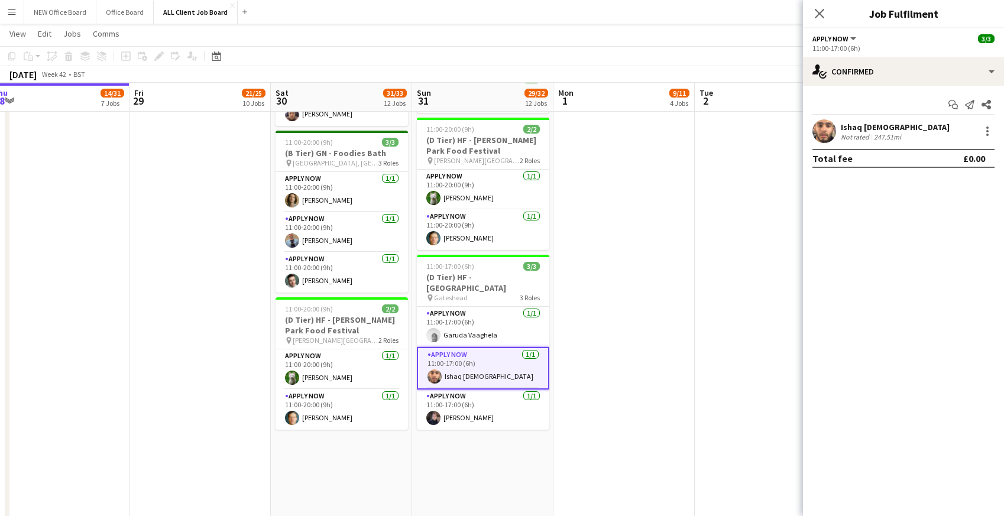
click at [669, 54] on app-toolbar "Copy Paste Paste Command V Paste with crew Command Shift V Paste linked Job Del…" at bounding box center [502, 56] width 1004 height 20
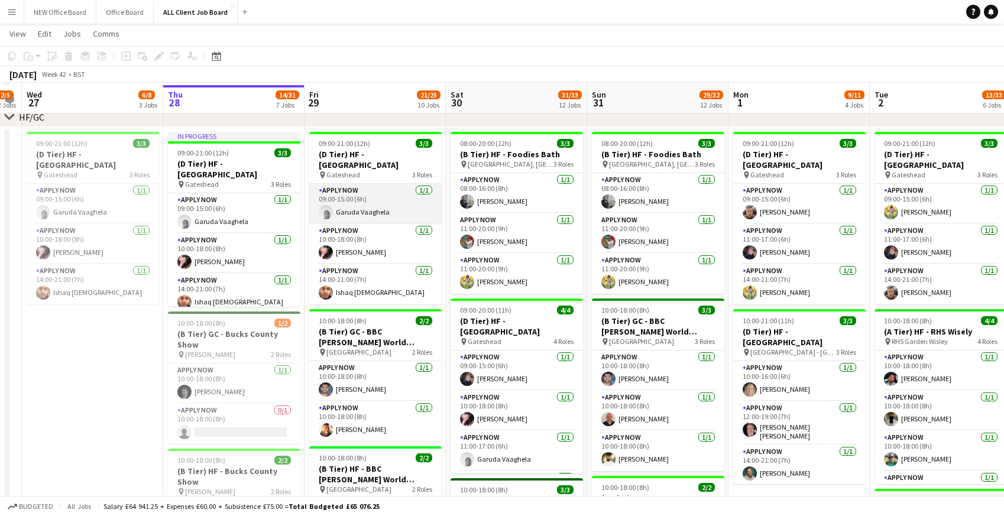
scroll to position [188, 0]
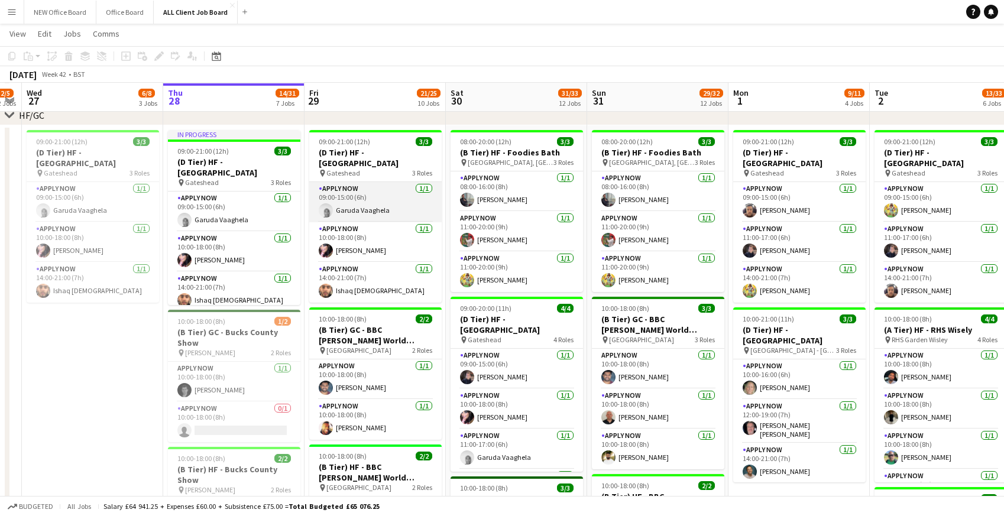
click at [362, 189] on app-card-role "APPLY NOW 1/1 09:00-15:00 (6h) Garuda Vaaghela" at bounding box center [375, 202] width 132 height 40
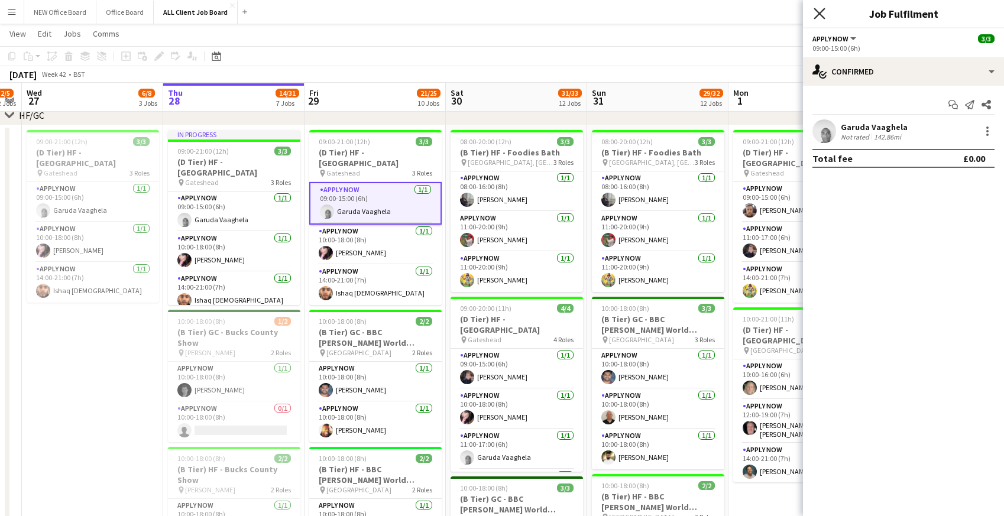
click at [817, 10] on icon "Close pop-in" at bounding box center [818, 13] width 11 height 11
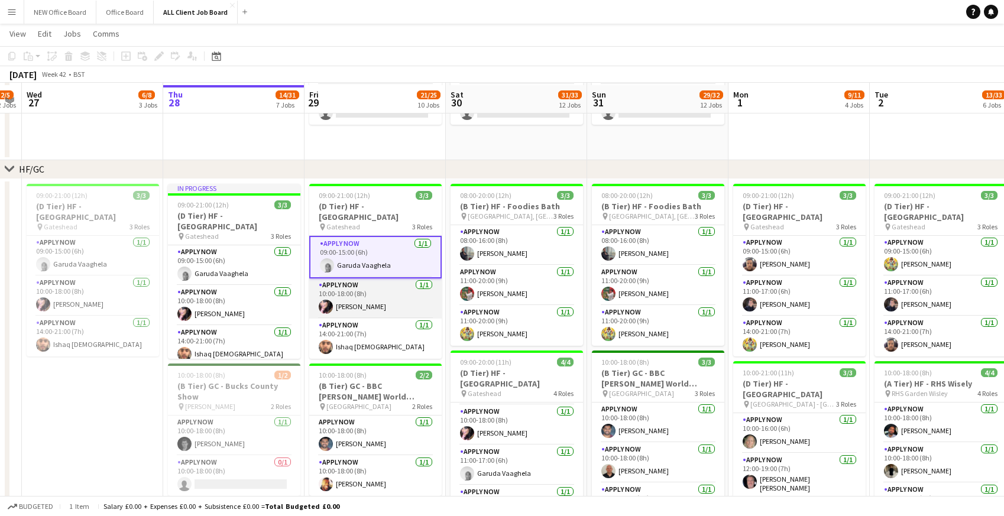
scroll to position [132, 0]
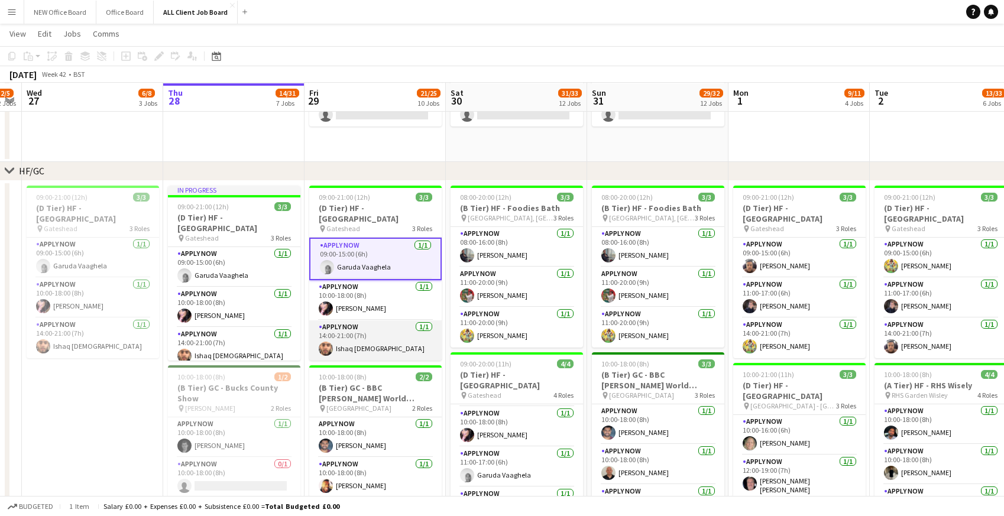
click at [350, 330] on app-card-role "APPLY NOW 1/1 14:00-21:00 (7h) Ishaq Islam" at bounding box center [375, 340] width 132 height 40
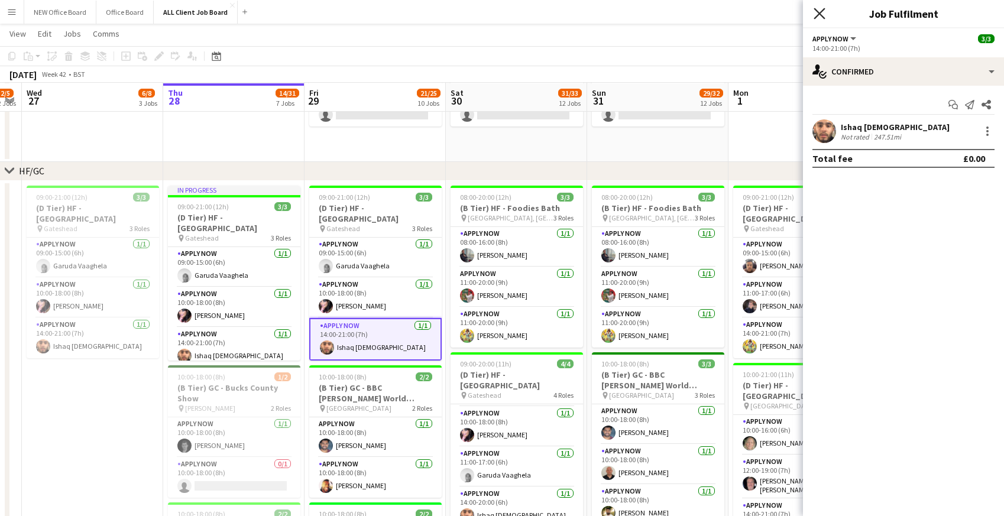
click at [823, 14] on icon "Close pop-in" at bounding box center [818, 13] width 11 height 11
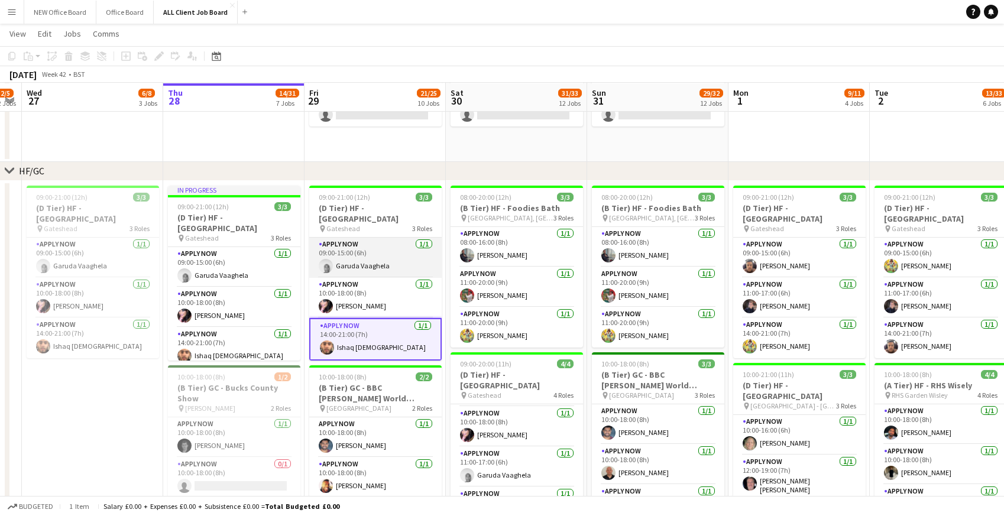
click at [357, 257] on app-card-role "APPLY NOW 1/1 09:00-15:00 (6h) Garuda Vaaghela" at bounding box center [375, 258] width 132 height 40
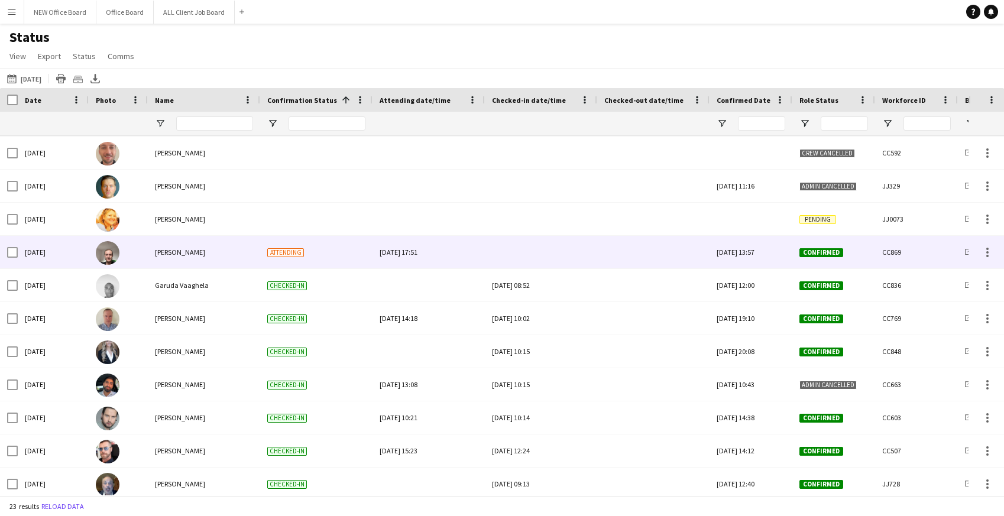
scroll to position [150, 0]
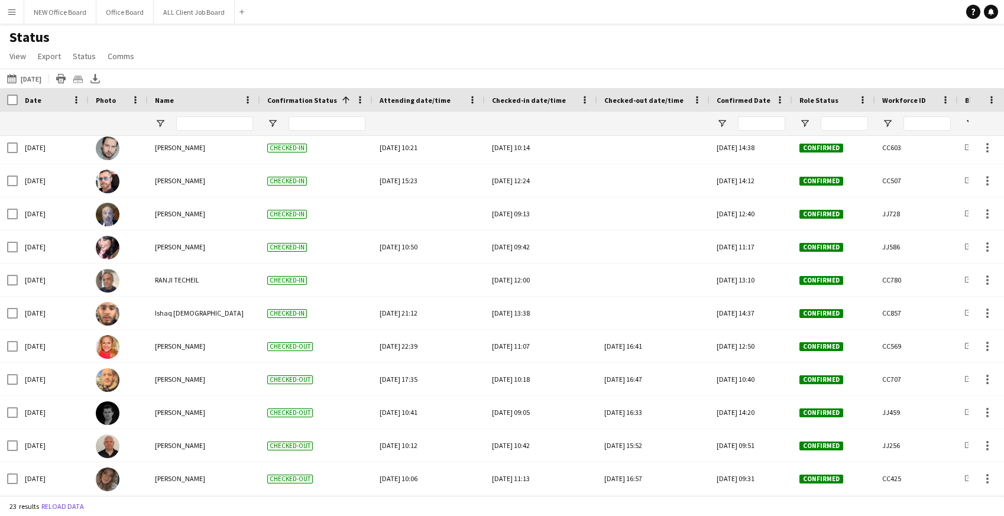
click at [13, 11] on app-icon "Menu" at bounding box center [11, 11] width 9 height 9
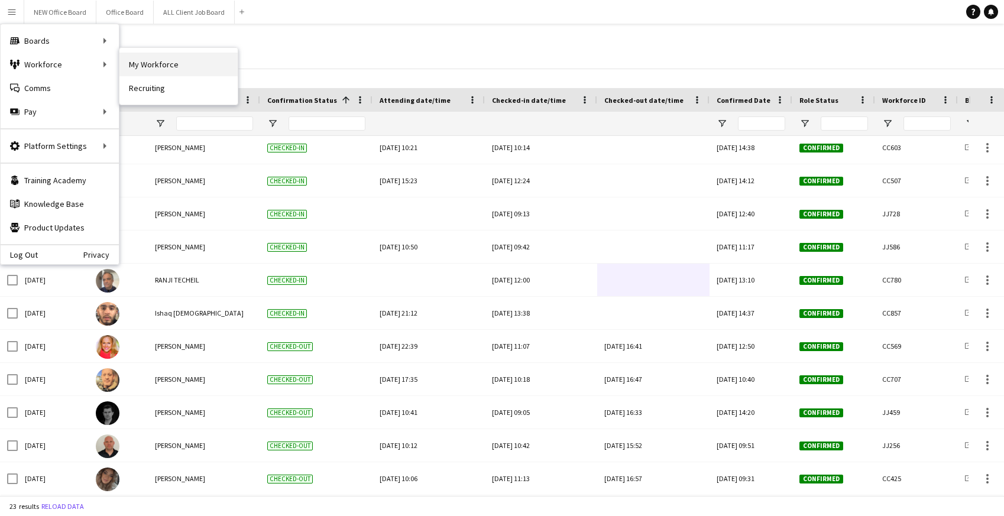
click at [150, 65] on link "My Workforce" at bounding box center [178, 65] width 118 height 24
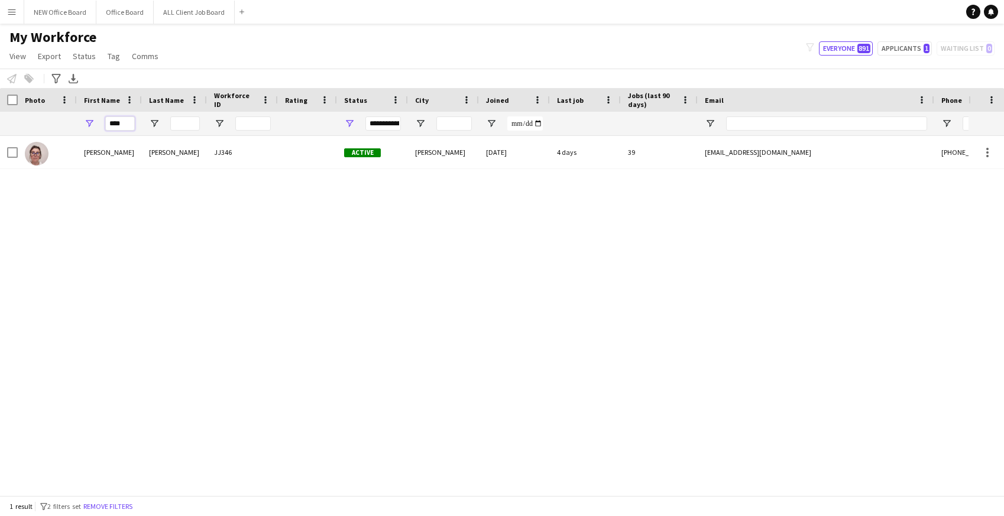
drag, startPoint x: 125, startPoint y: 124, endPoint x: 88, endPoint y: 121, distance: 36.8
click at [88, 121] on div "****" at bounding box center [109, 124] width 65 height 24
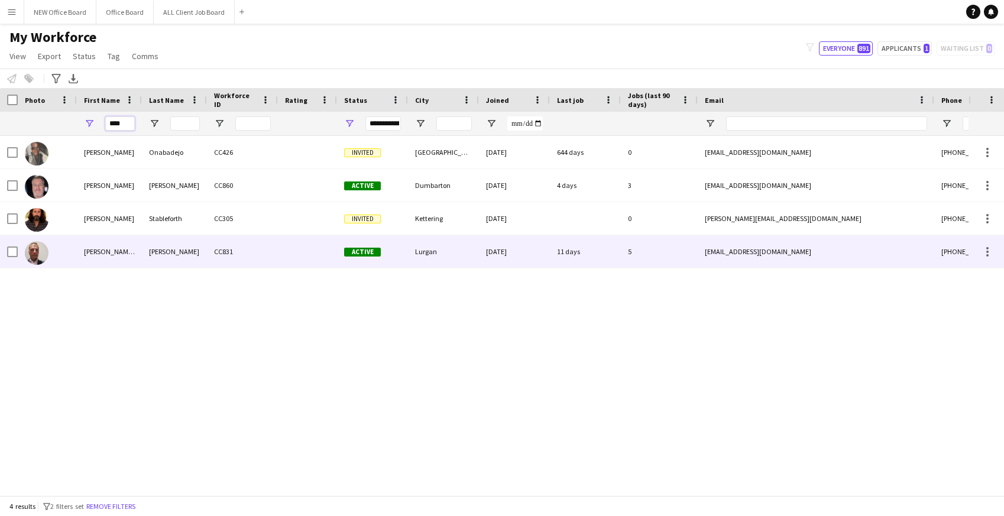
type input "****"
click at [196, 251] on div "Doherty" at bounding box center [174, 251] width 65 height 33
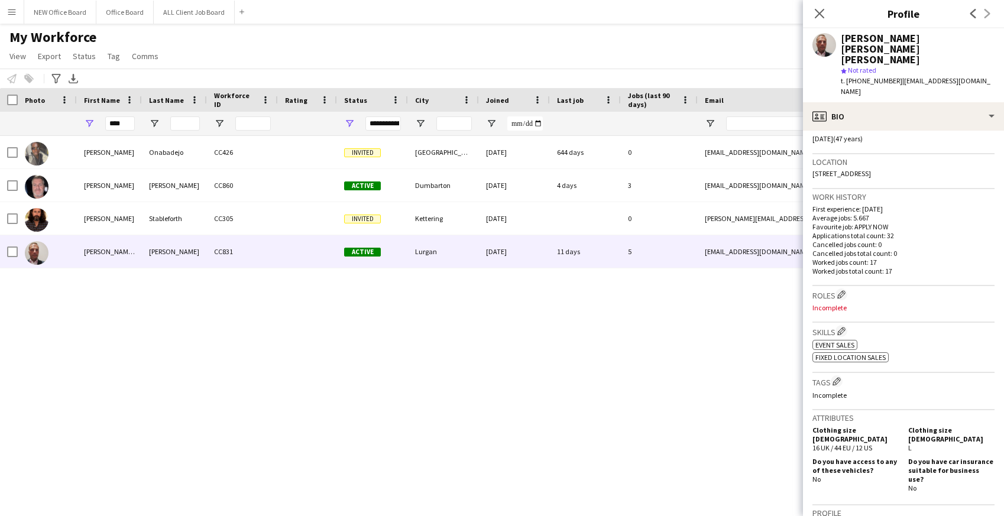
scroll to position [454, 0]
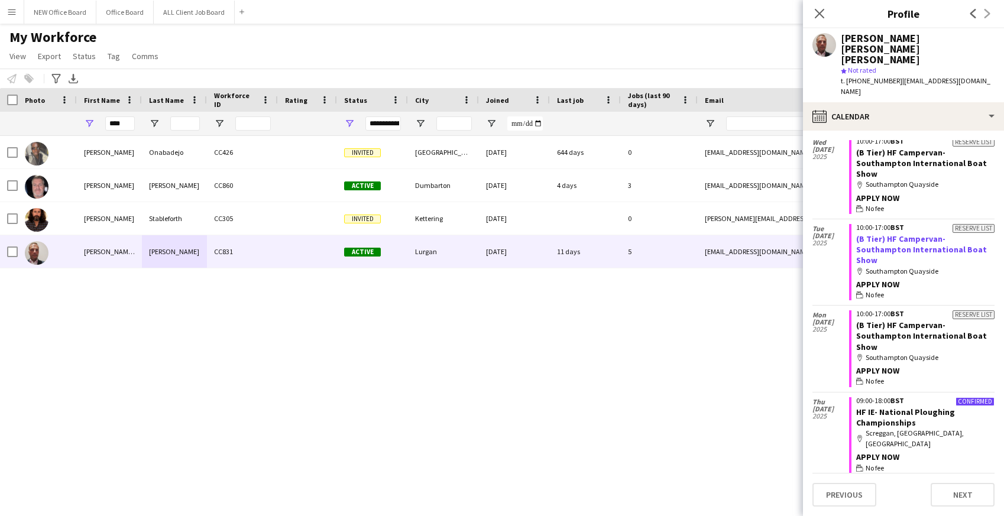
scroll to position [1143, 0]
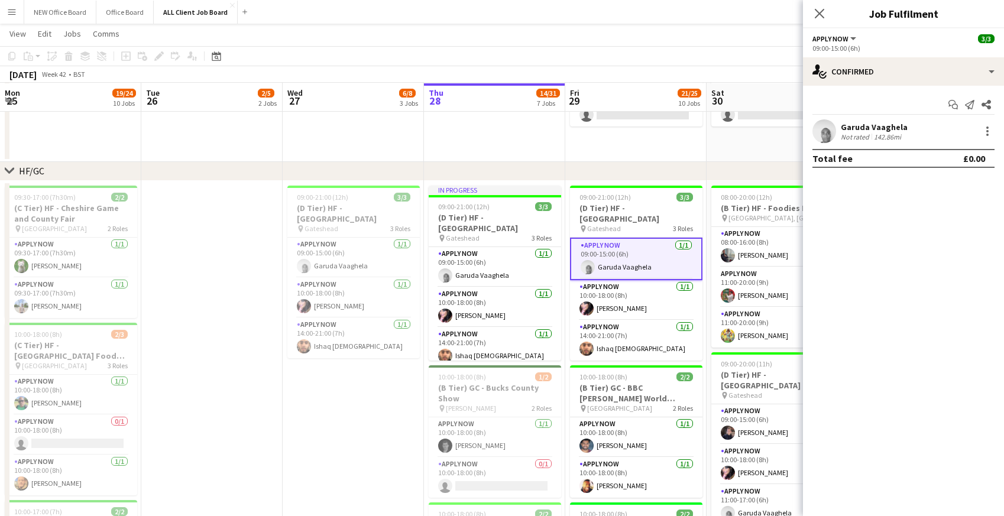
scroll to position [38, 0]
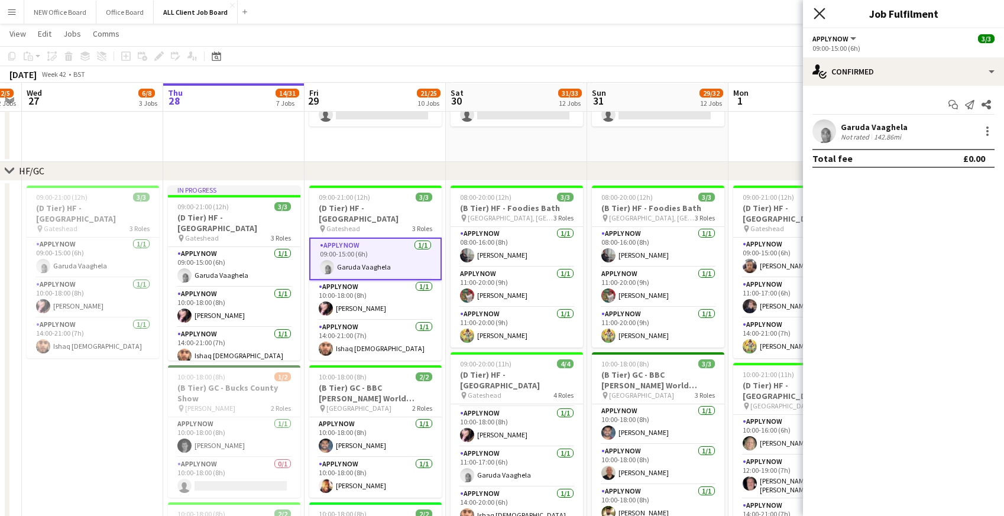
click at [820, 12] on icon at bounding box center [818, 13] width 11 height 11
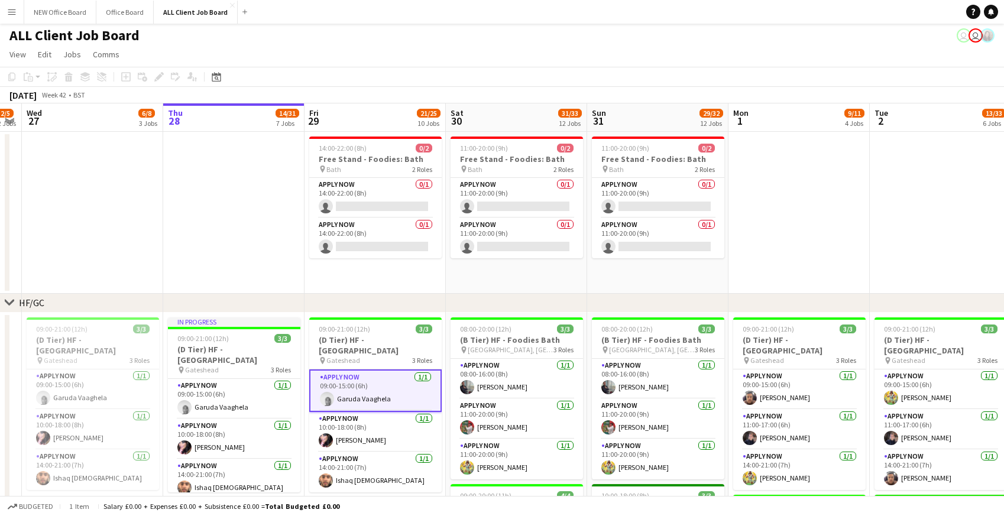
scroll to position [0, 0]
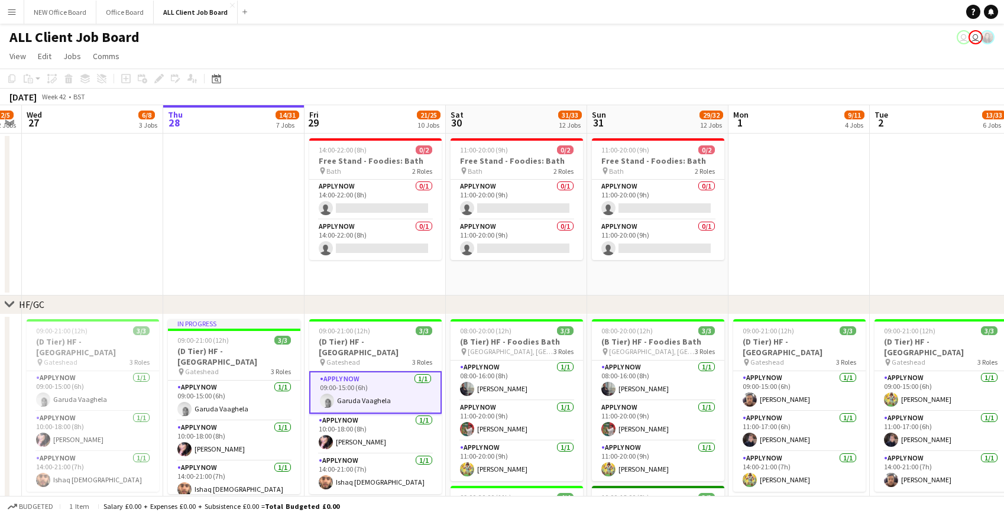
click at [366, 382] on app-card-role "APPLY NOW 1/1 09:00-15:00 (6h) Garuda Vaaghela" at bounding box center [375, 392] width 132 height 43
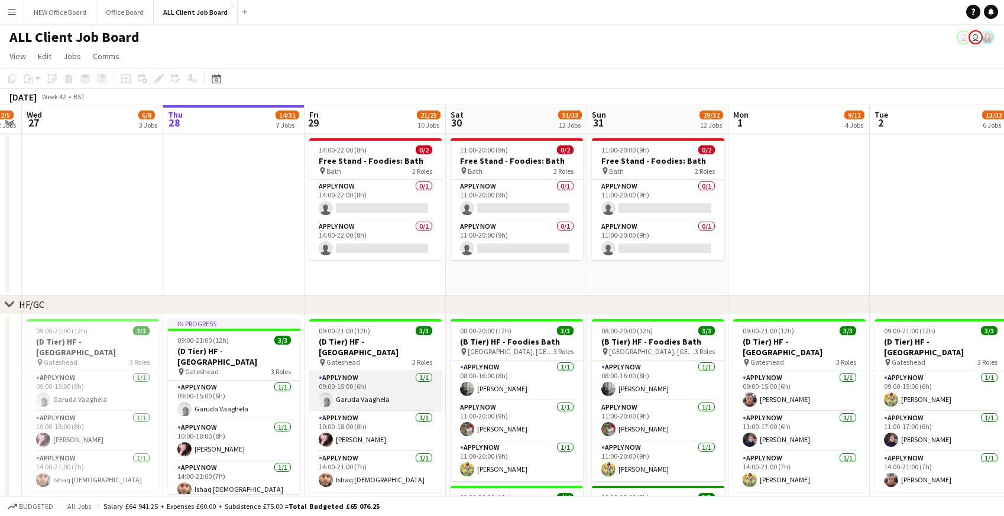
click at [366, 382] on app-card-role "APPLY NOW 1/1 09:00-15:00 (6h) Garuda Vaaghela" at bounding box center [375, 391] width 132 height 40
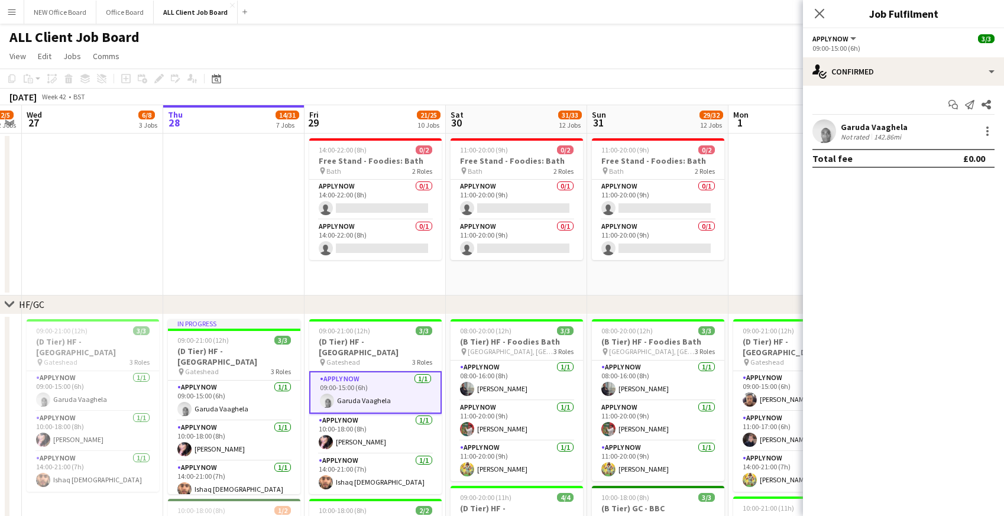
click at [235, 223] on app-date-cell at bounding box center [233, 215] width 141 height 162
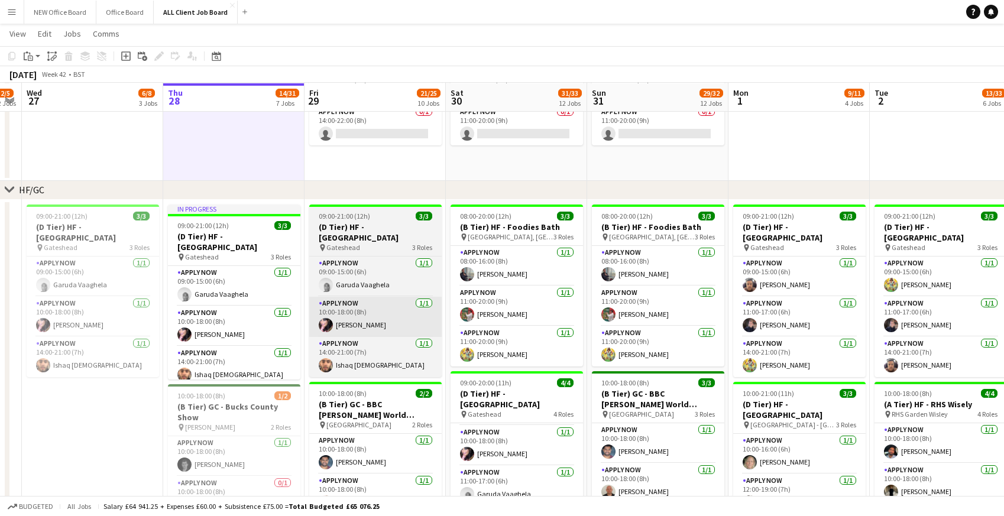
scroll to position [147, 0]
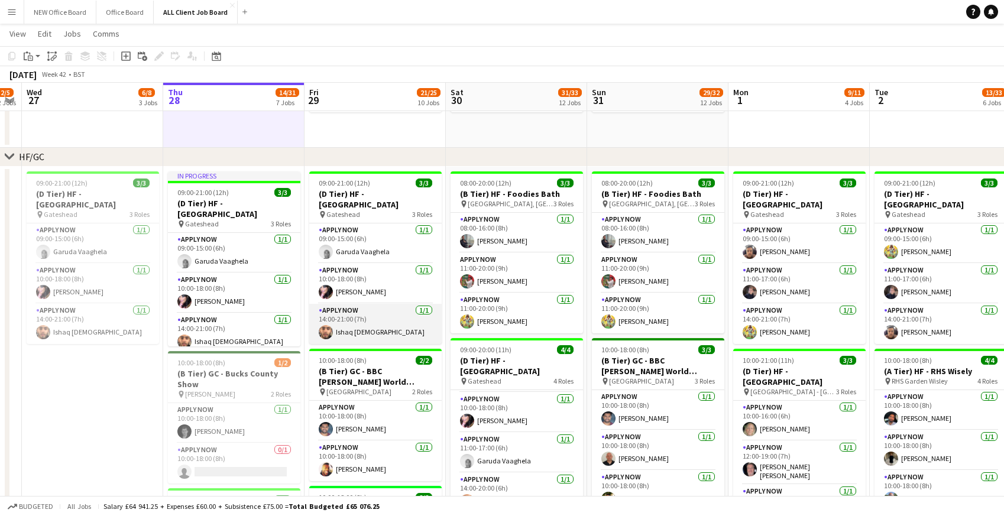
click at [351, 327] on app-card-role "APPLY NOW 1/1 14:00-21:00 (7h) Ishaq Islam" at bounding box center [375, 324] width 132 height 40
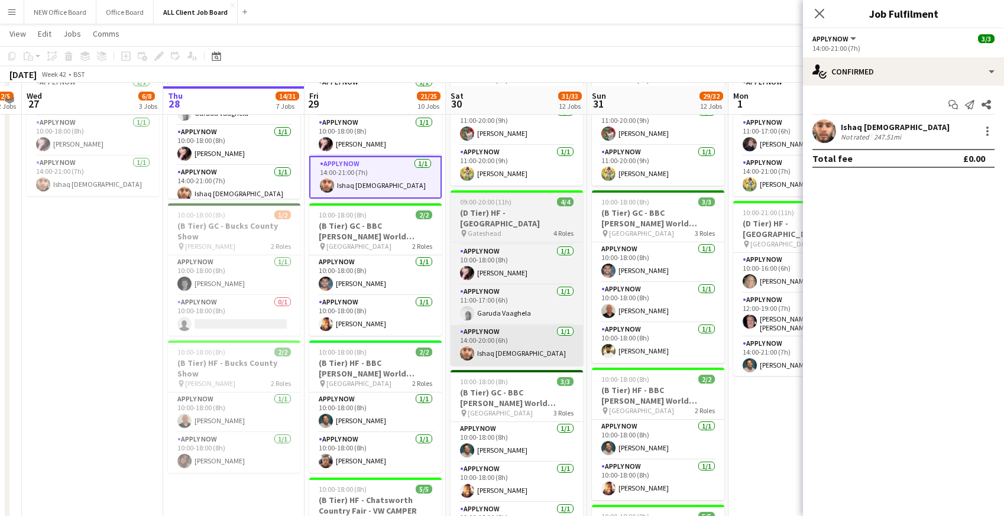
scroll to position [300, 0]
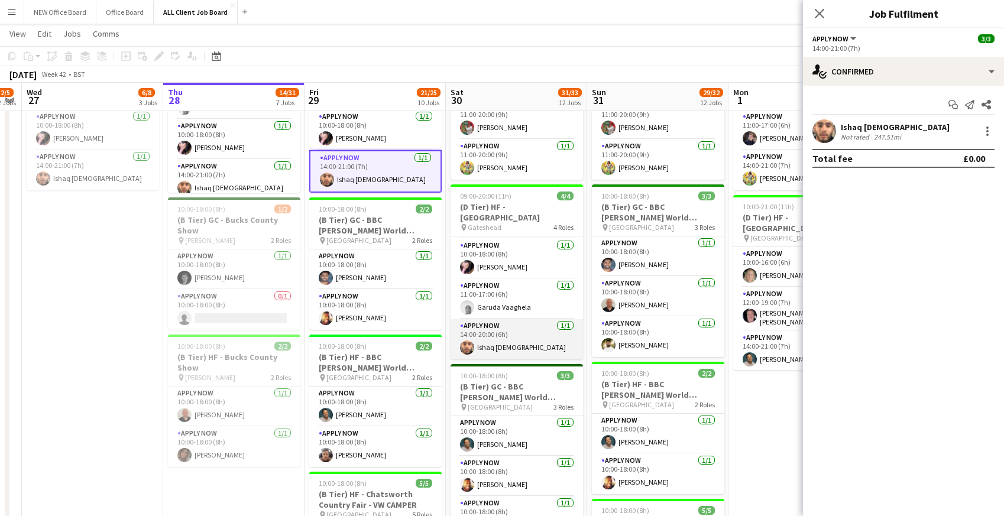
click at [504, 348] on app-card-role "APPLY NOW 1/1 14:00-20:00 (6h) Ishaq Islam" at bounding box center [516, 339] width 132 height 40
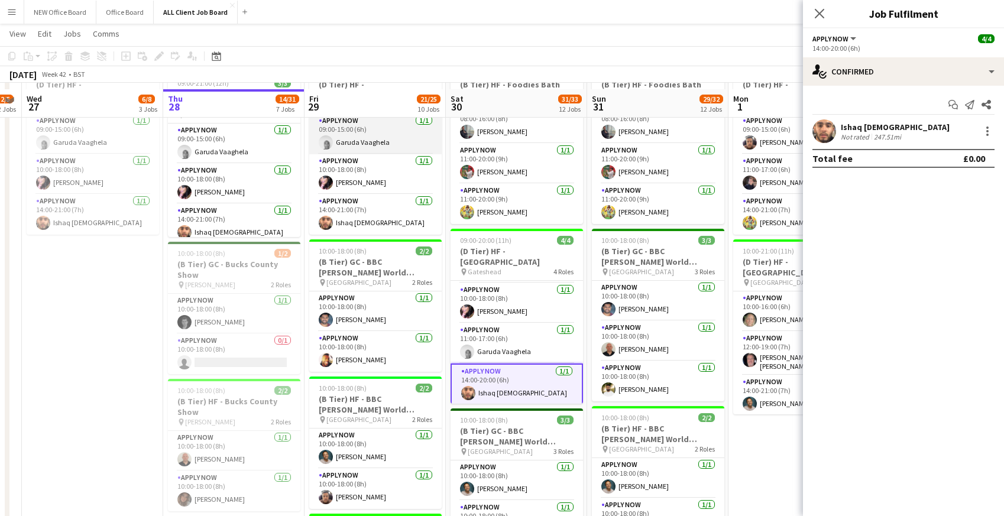
scroll to position [282, 0]
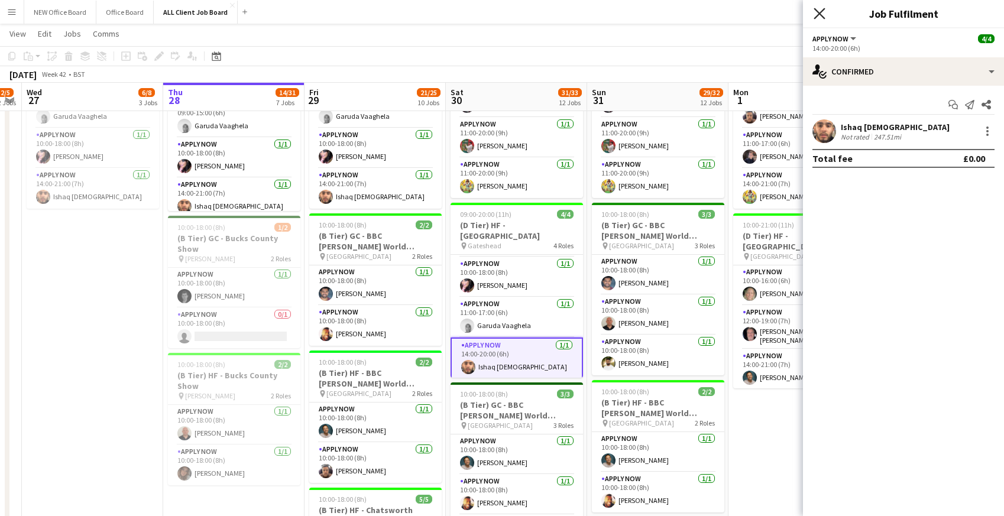
click at [819, 11] on icon "Close pop-in" at bounding box center [818, 13] width 11 height 11
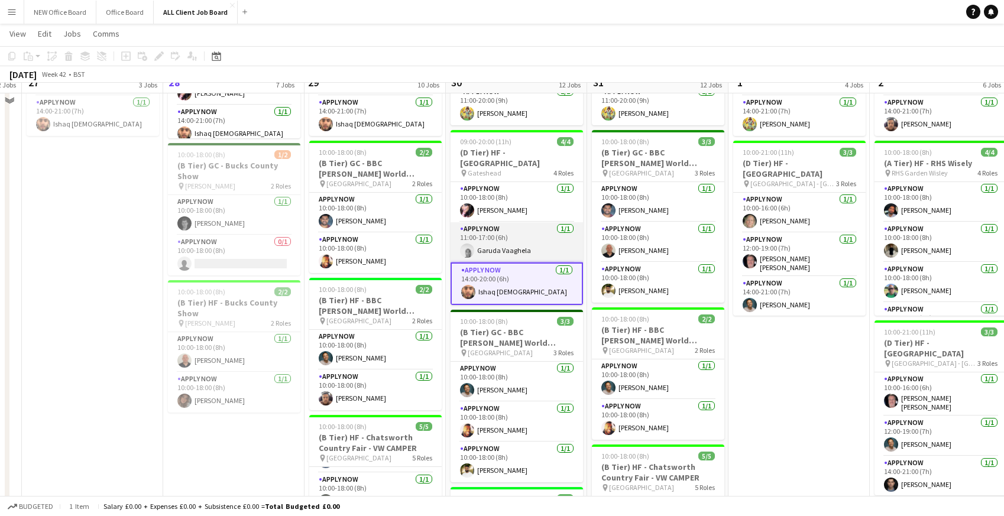
scroll to position [356, 0]
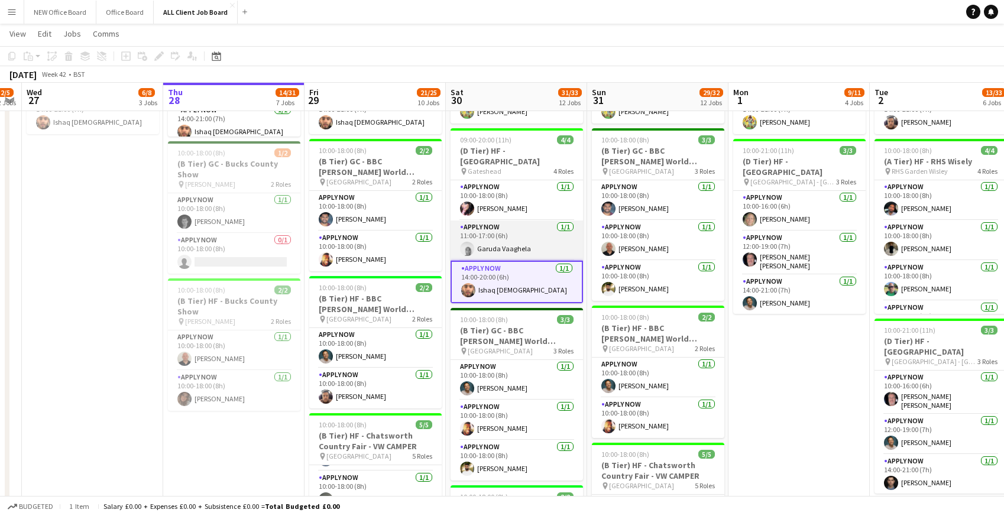
click at [494, 238] on app-card-role "APPLY NOW 1/1 11:00-17:00 (6h) Garuda Vaaghela" at bounding box center [516, 240] width 132 height 40
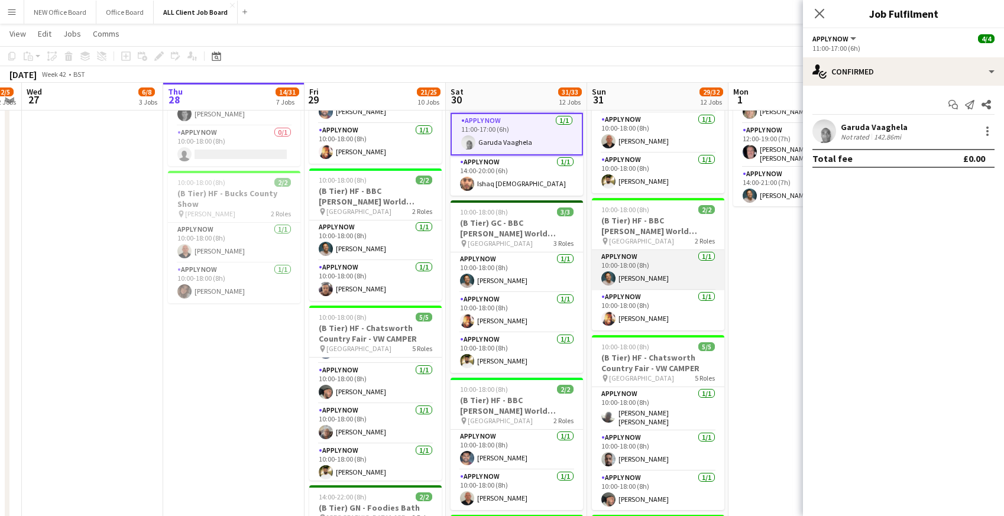
scroll to position [463, 0]
click at [489, 132] on app-card-role "APPLY NOW 1/1 11:00-17:00 (6h) Garuda Vaaghela" at bounding box center [516, 134] width 132 height 43
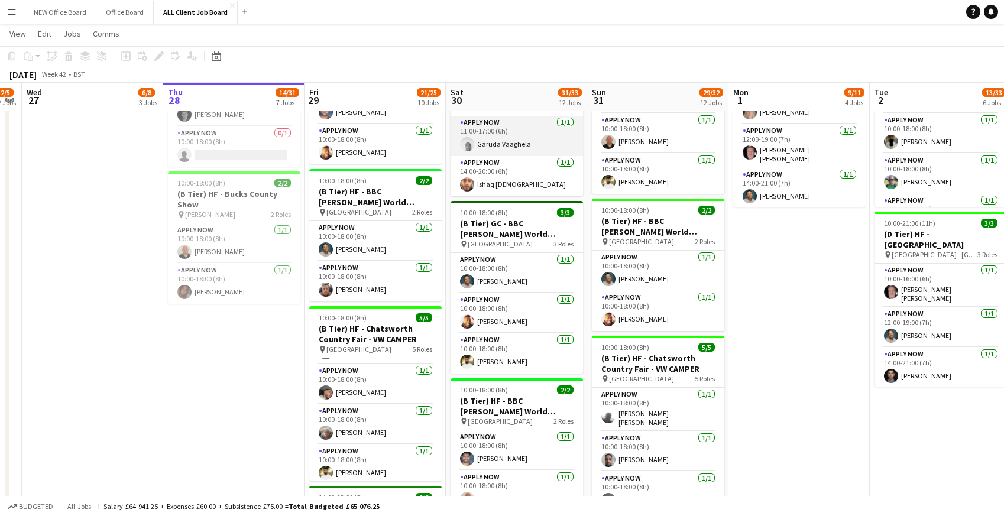
scroll to position [38, 0]
click at [489, 132] on app-card-role "APPLY NOW 1/1 11:00-17:00 (6h) Garuda Vaaghela" at bounding box center [516, 136] width 132 height 40
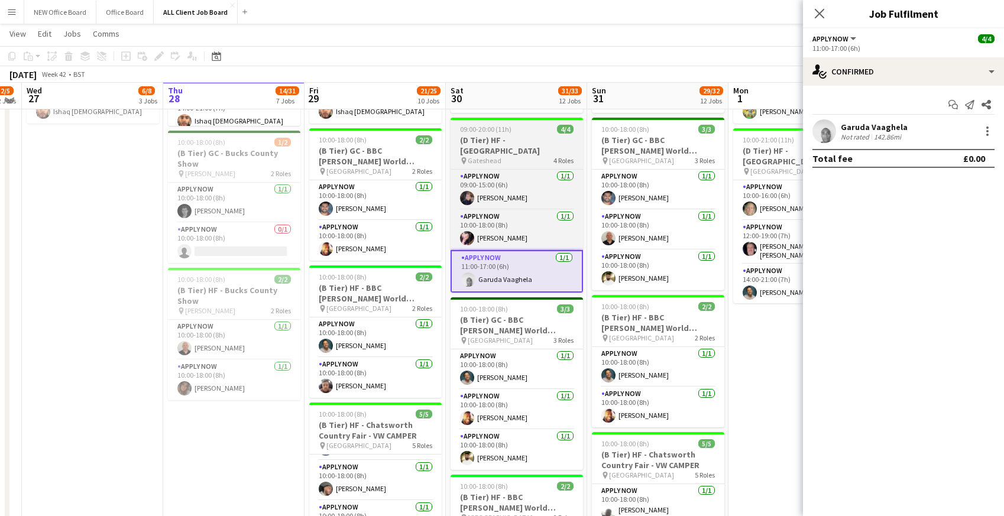
scroll to position [365, 0]
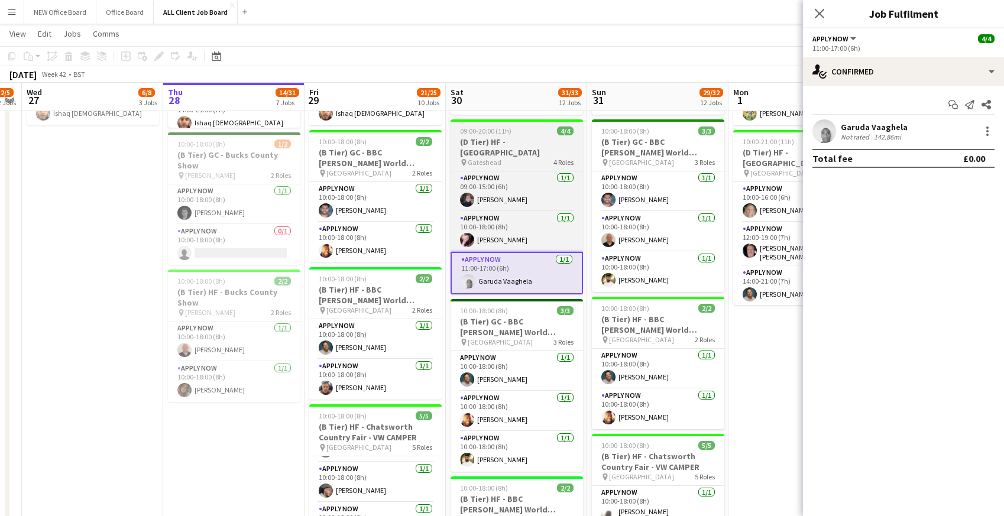
click at [486, 142] on h3 "(D Tier) HF - [GEOGRAPHIC_DATA]" at bounding box center [516, 147] width 132 height 21
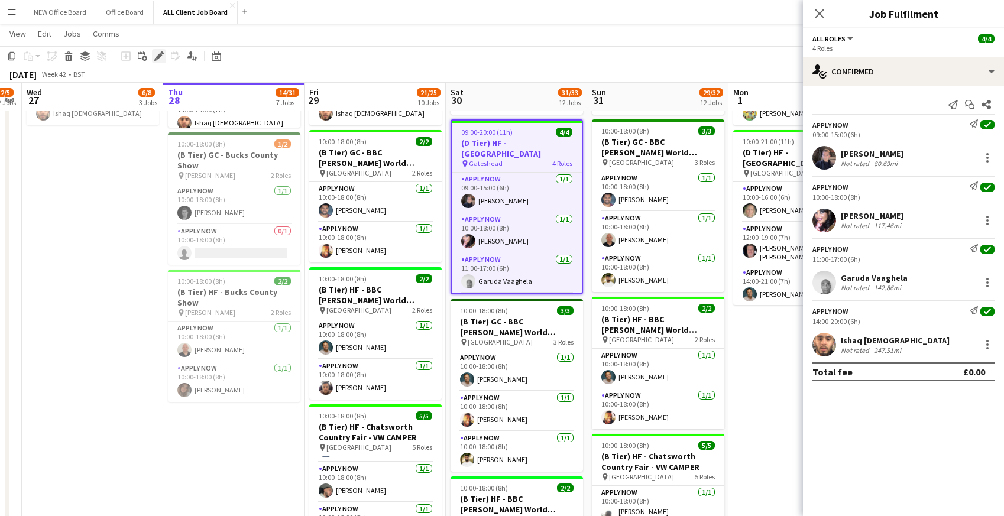
click at [158, 54] on icon at bounding box center [158, 56] width 7 height 7
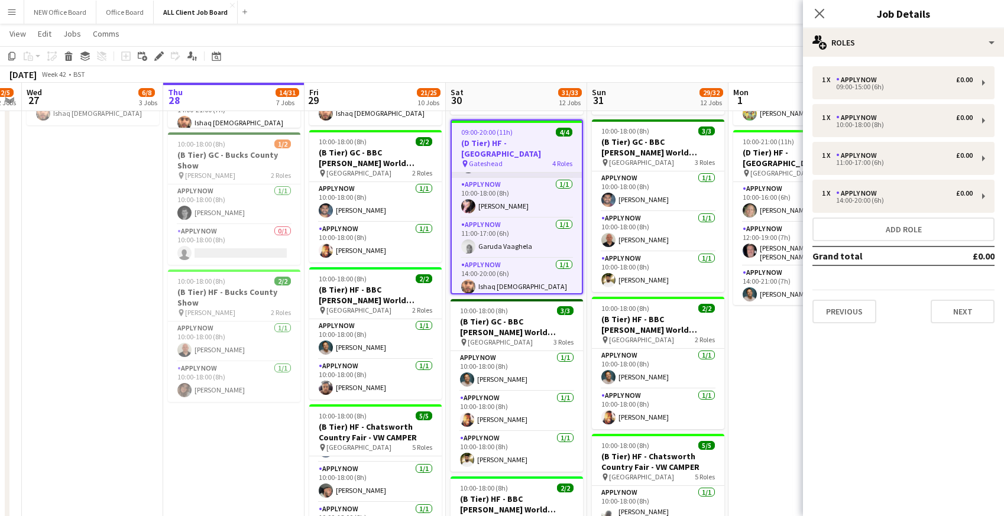
scroll to position [40, 0]
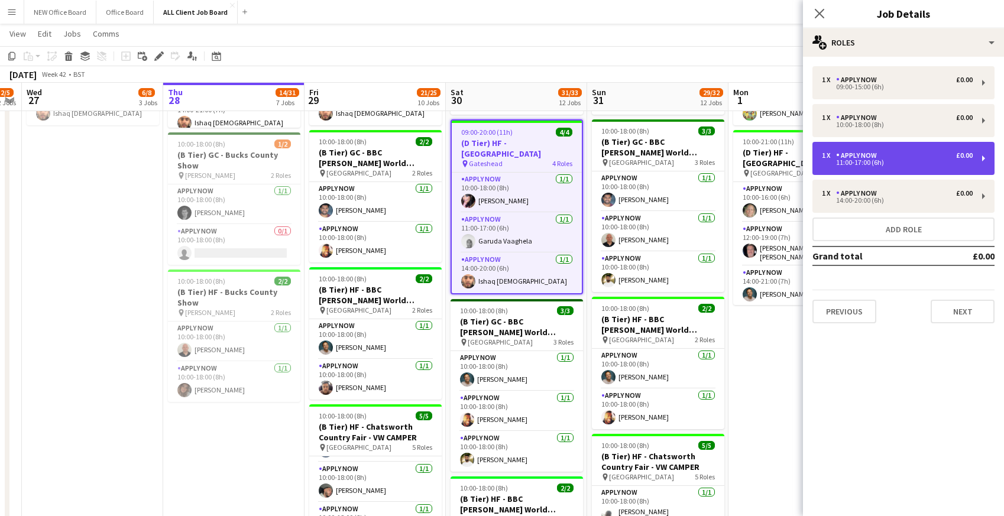
click at [902, 159] on div "1 x APPLY NOW £0.00" at bounding box center [897, 155] width 151 height 8
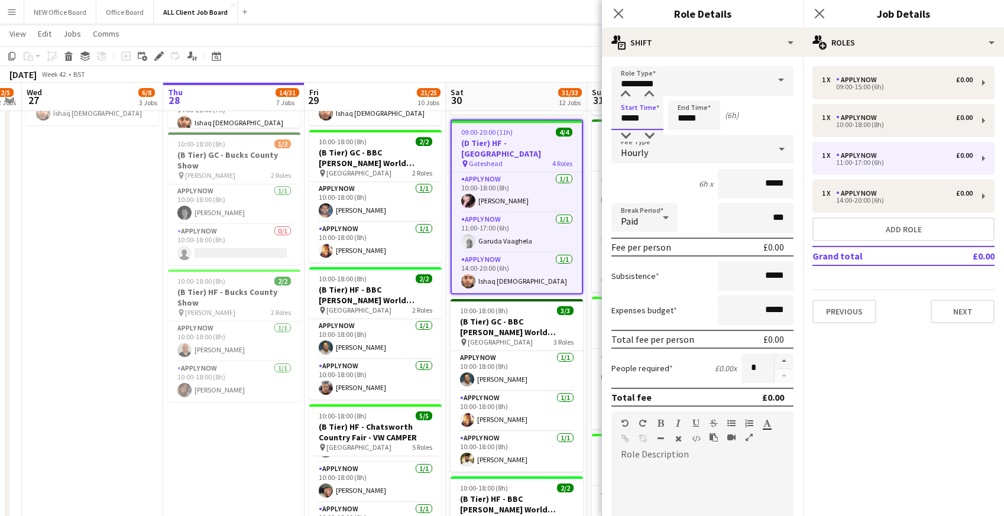
drag, startPoint x: 621, startPoint y: 117, endPoint x: 659, endPoint y: 117, distance: 38.4
click at [660, 117] on input "*****" at bounding box center [637, 115] width 52 height 30
type input "*****"
click at [614, 15] on icon "Close pop-in" at bounding box center [617, 13] width 11 height 11
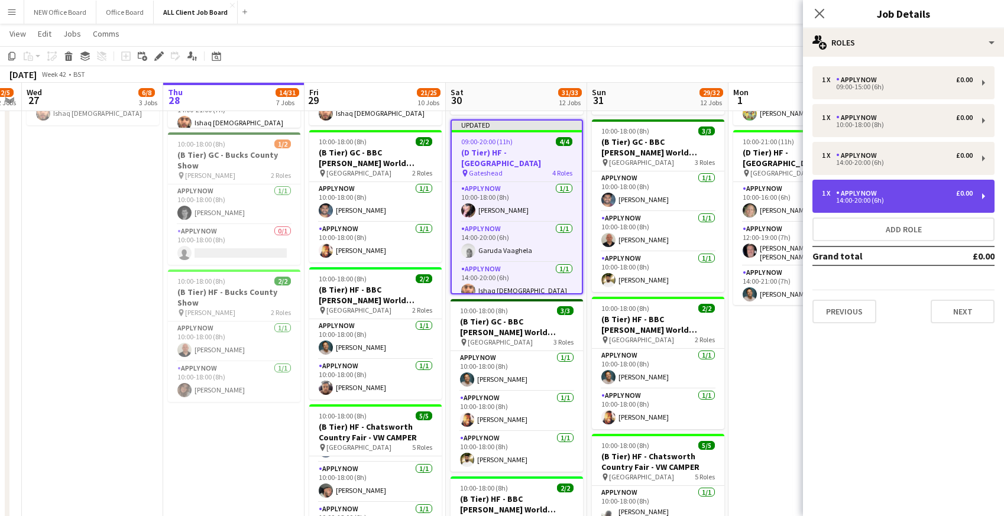
click at [868, 200] on div "14:00-20:00 (6h)" at bounding box center [897, 200] width 151 height 6
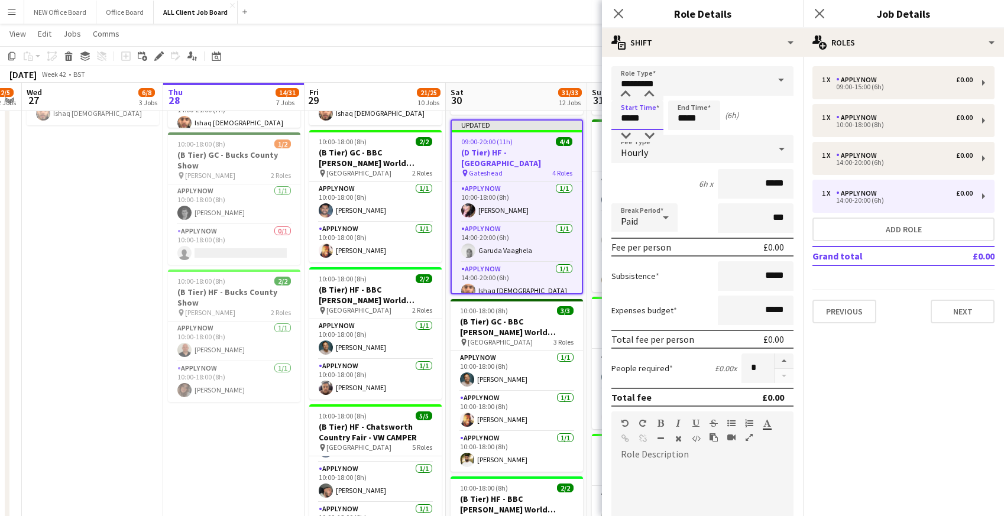
drag, startPoint x: 621, startPoint y: 115, endPoint x: 644, endPoint y: 114, distance: 23.1
click at [644, 115] on input "*****" at bounding box center [637, 115] width 52 height 30
type input "*****"
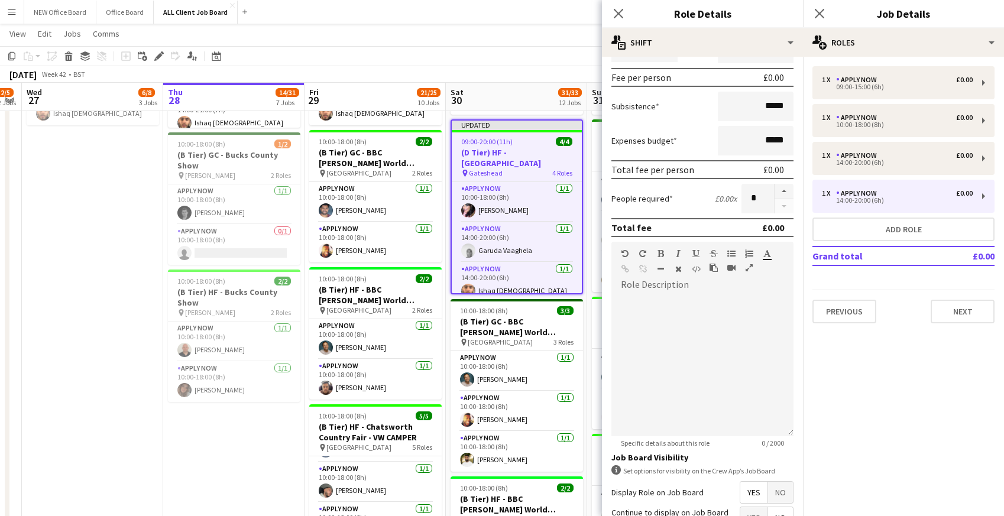
scroll to position [284, 0]
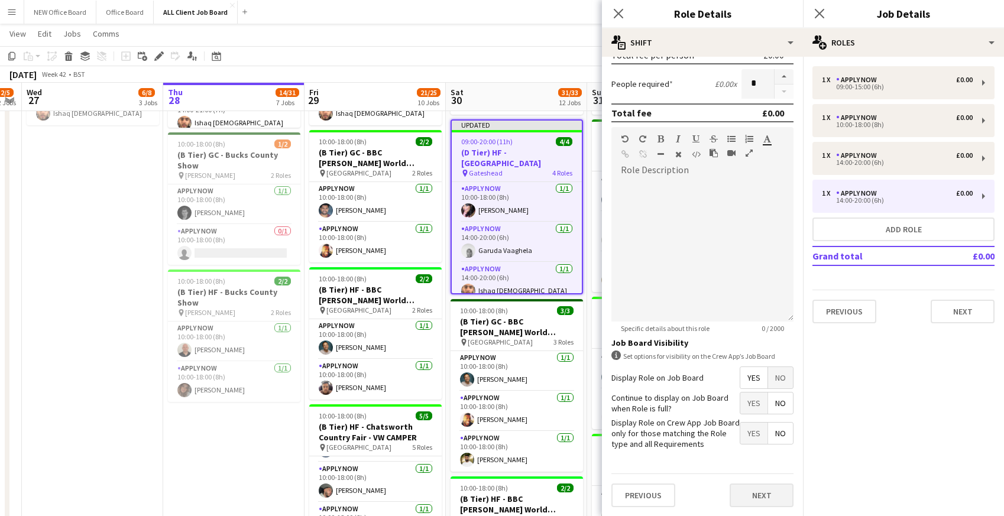
type input "*****"
click at [763, 498] on button "Next" at bounding box center [761, 496] width 64 height 24
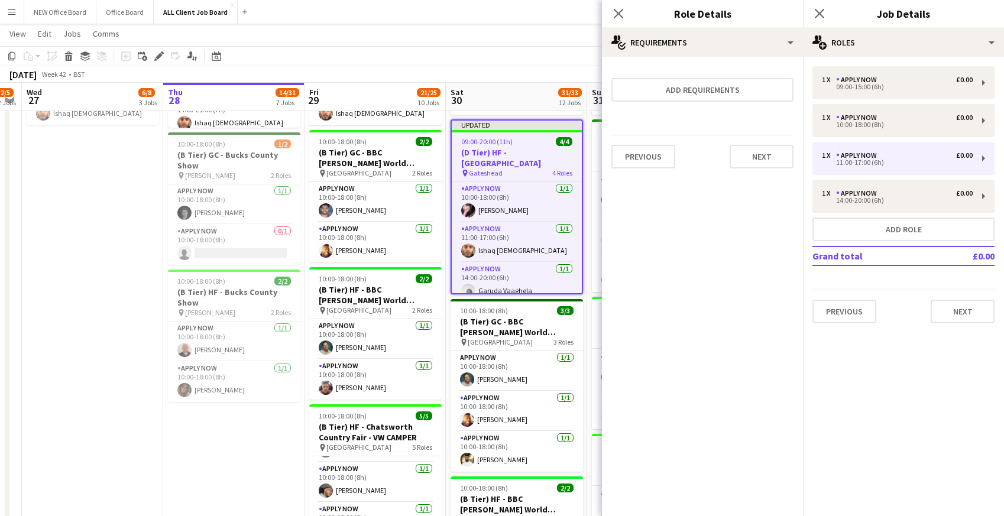
scroll to position [0, 0]
click at [621, 10] on icon at bounding box center [617, 13] width 11 height 11
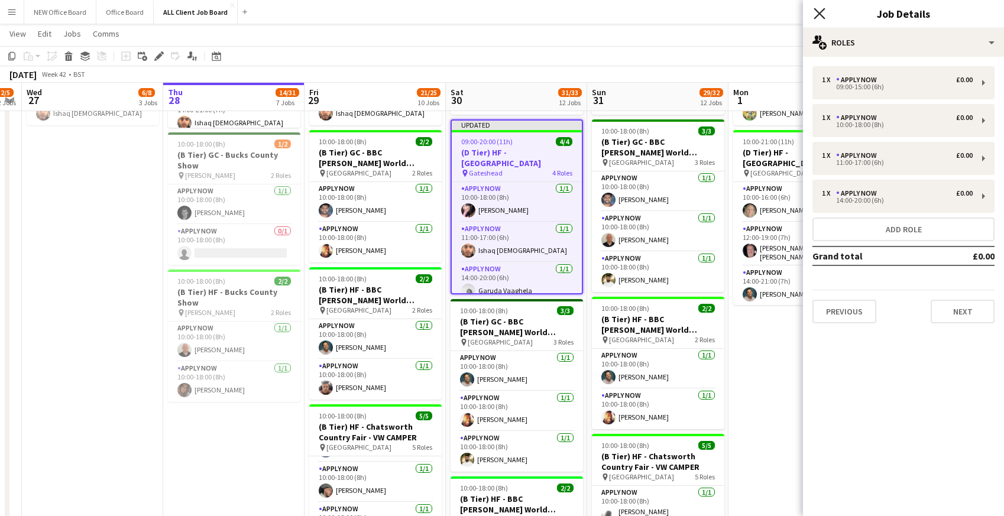
click at [817, 15] on icon at bounding box center [818, 13] width 11 height 11
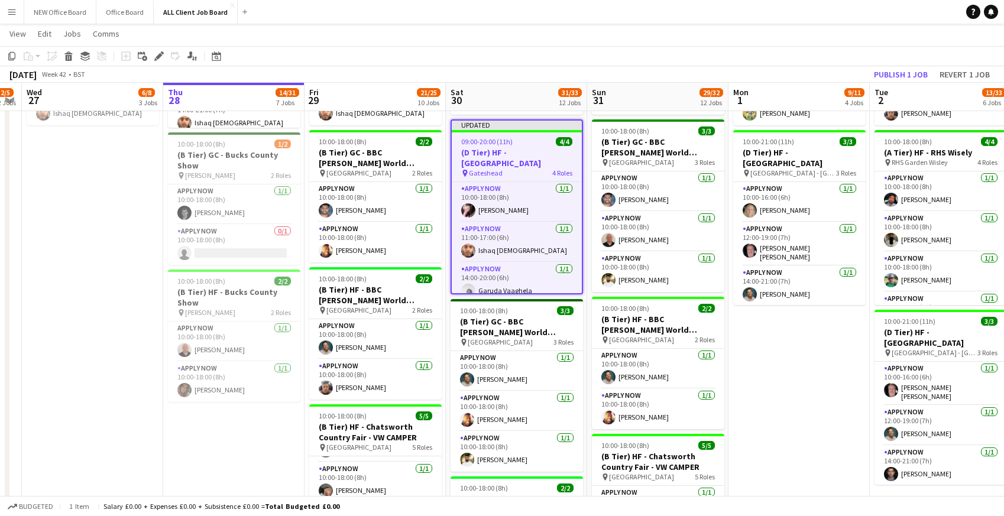
click at [809, 43] on app-page-menu "View Day view expanded Day view collapsed Month view Date picker Jump to today …" at bounding box center [502, 35] width 1004 height 22
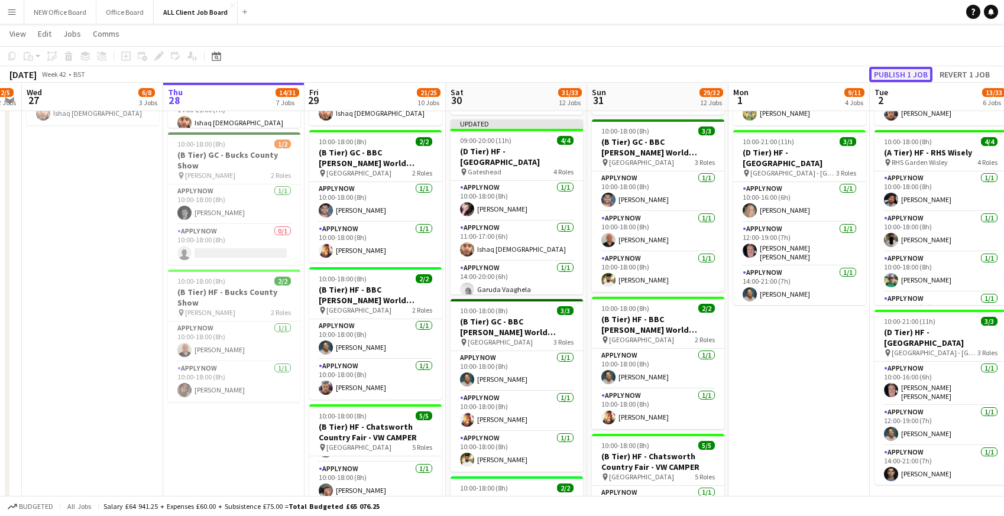
click at [900, 76] on button "Publish 1 job" at bounding box center [900, 74] width 63 height 15
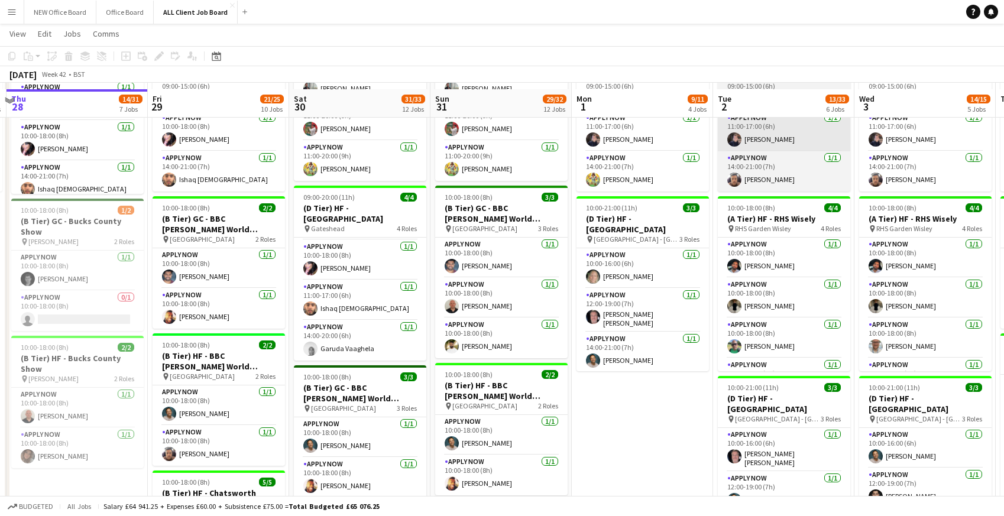
scroll to position [310, 0]
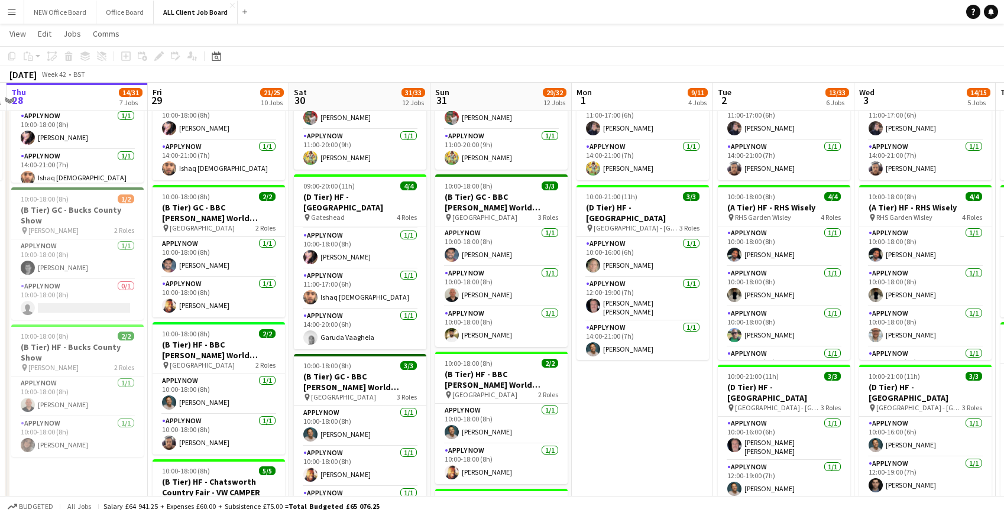
click at [12, 14] on app-icon "Menu" at bounding box center [11, 11] width 9 height 9
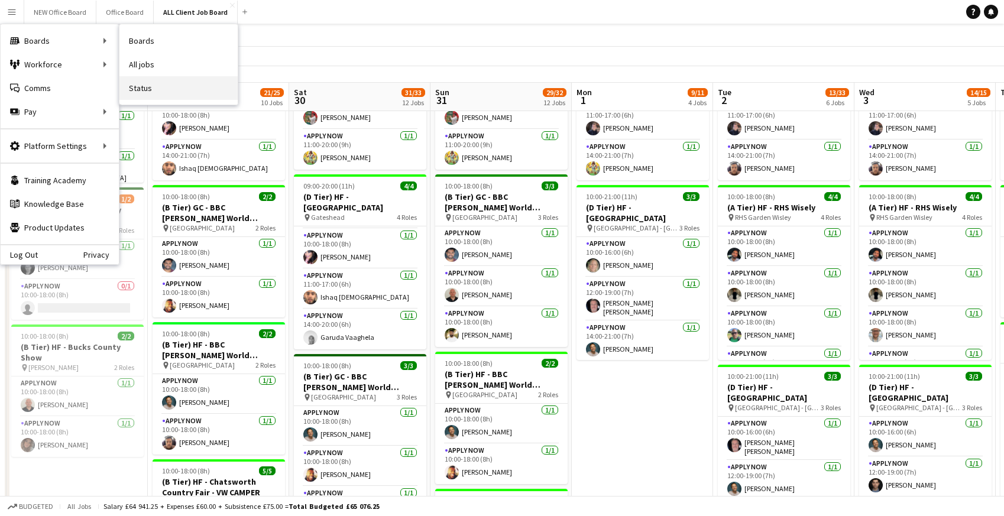
click at [153, 90] on link "Status" at bounding box center [178, 88] width 118 height 24
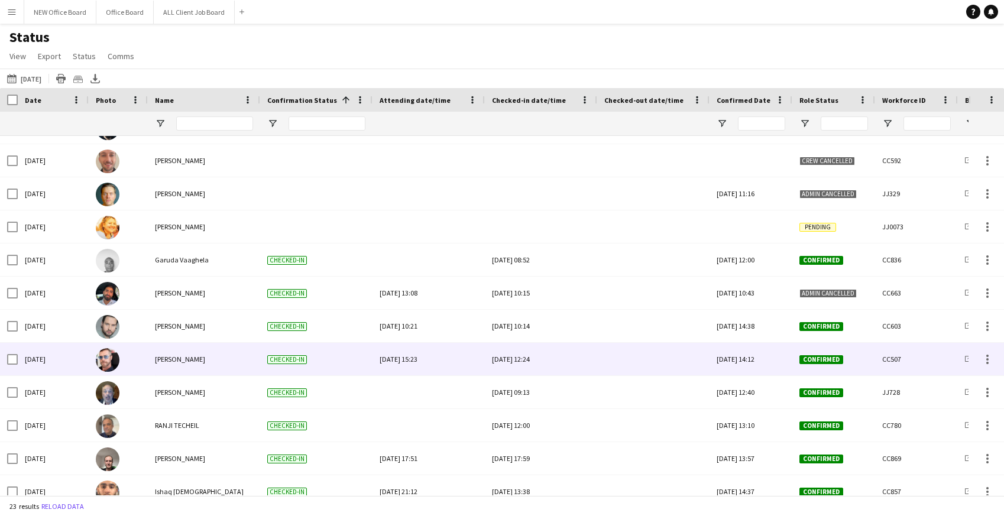
scroll to position [183, 0]
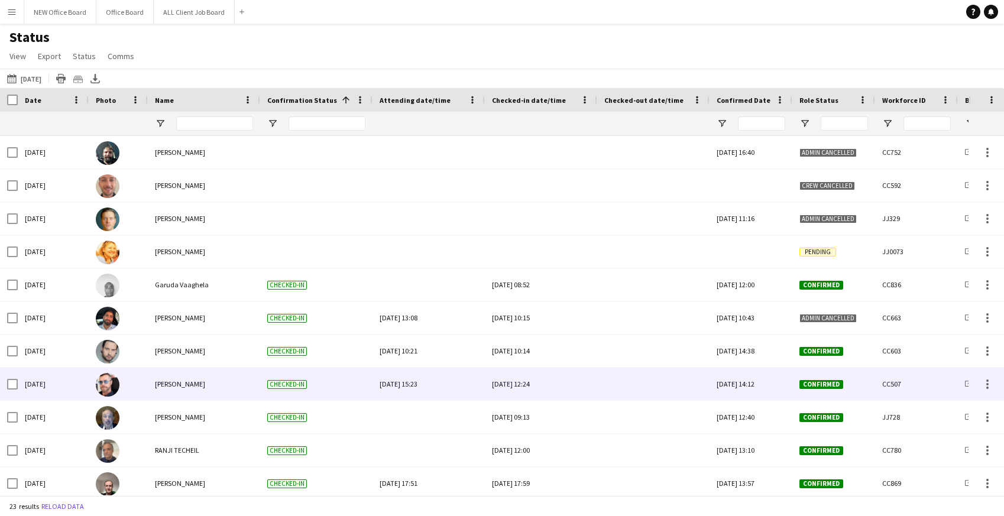
scroll to position [112, 0]
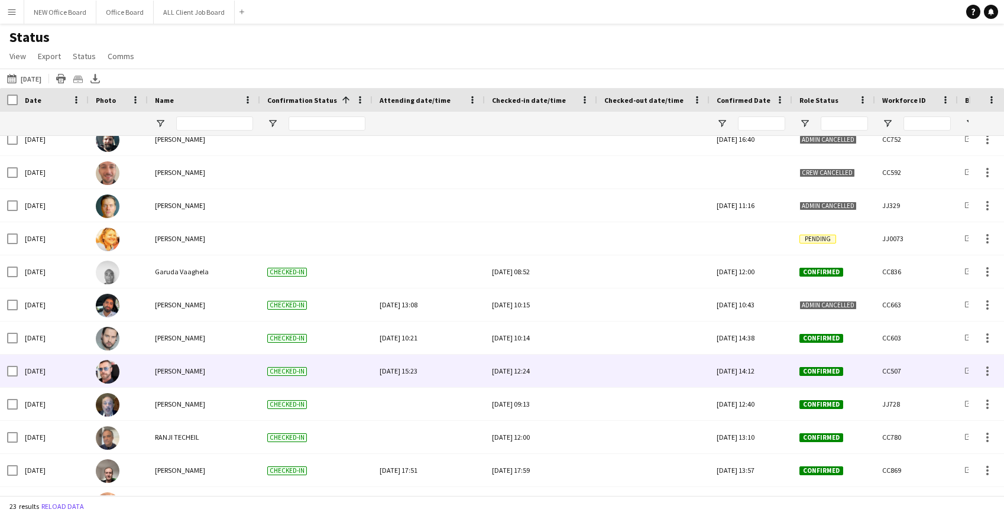
click at [634, 368] on div at bounding box center [653, 371] width 98 height 33
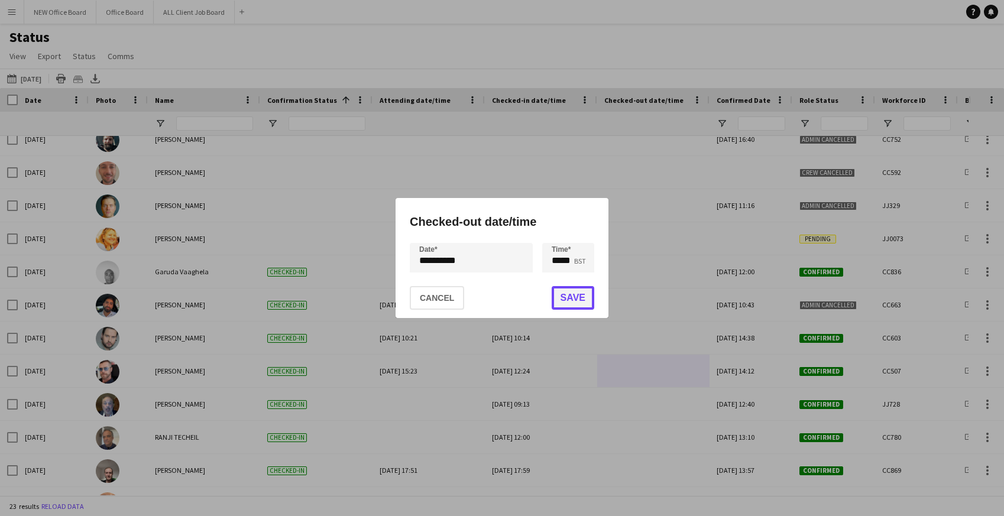
click at [569, 294] on button "Save" at bounding box center [572, 298] width 43 height 24
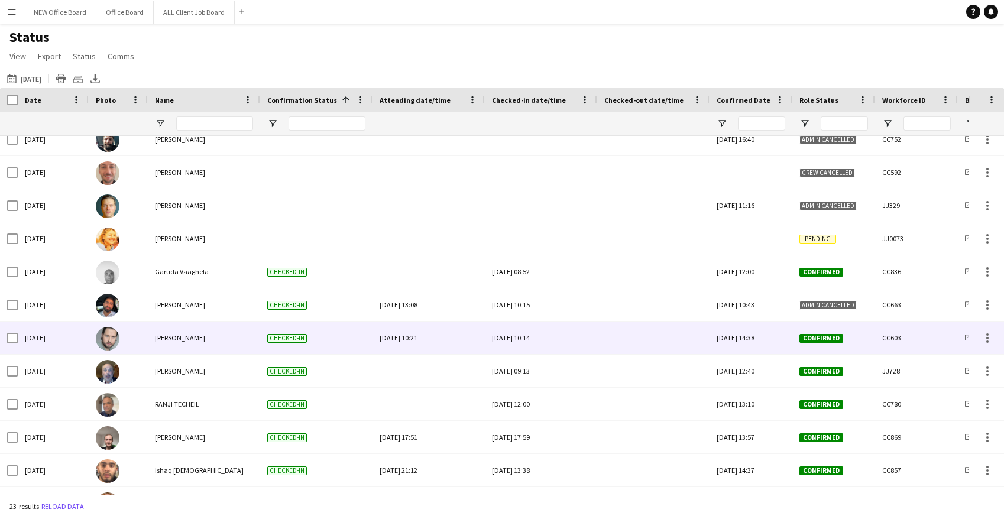
scroll to position [99, 0]
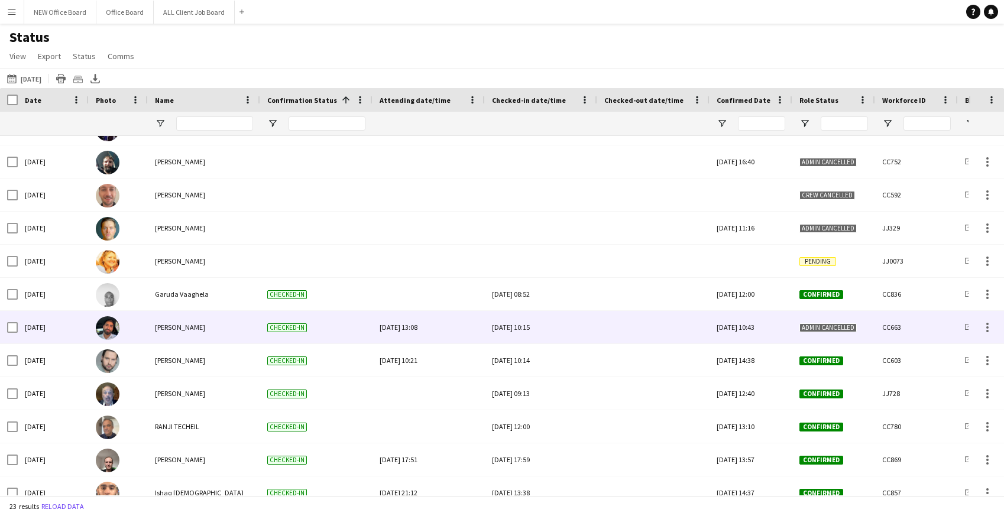
click at [631, 331] on div at bounding box center [653, 327] width 98 height 33
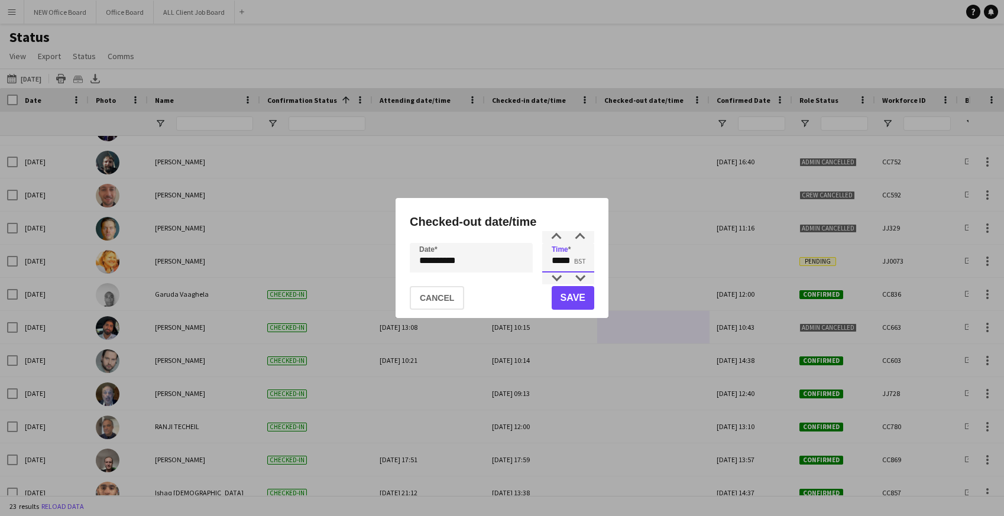
drag, startPoint x: 548, startPoint y: 261, endPoint x: 591, endPoint y: 261, distance: 42.6
click at [591, 261] on input "*****" at bounding box center [568, 258] width 52 height 30
type input "*****"
click at [577, 296] on button "Save" at bounding box center [572, 298] width 43 height 24
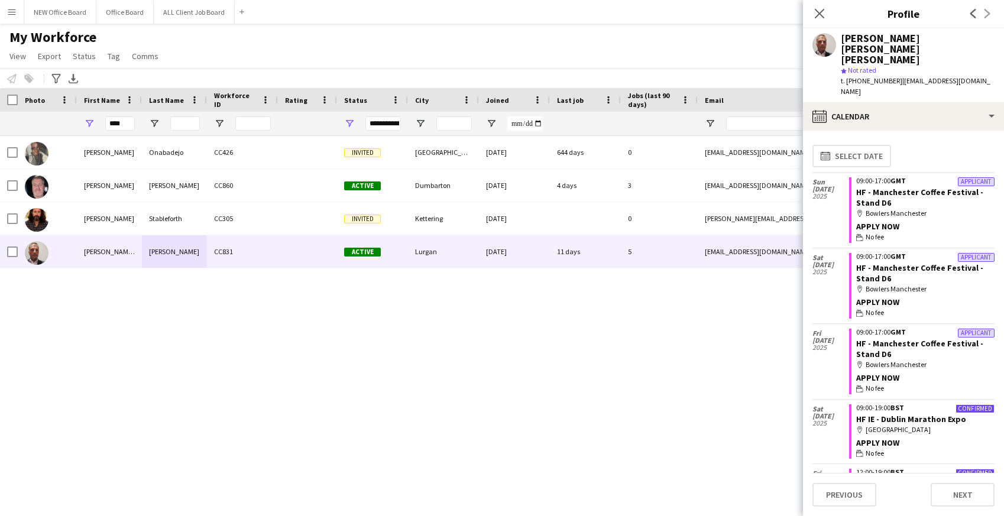
scroll to position [1143, 0]
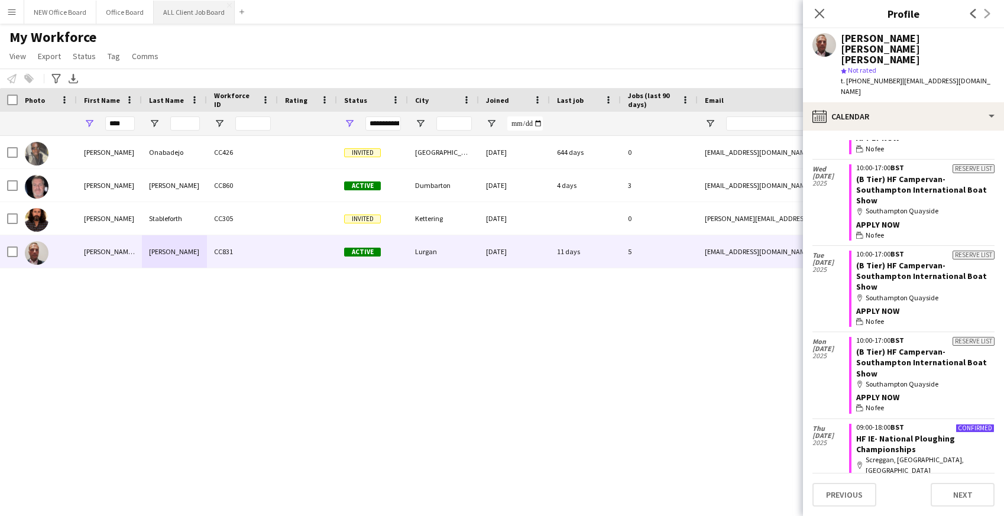
click at [186, 5] on button "ALL Client Job Board Close" at bounding box center [194, 12] width 81 height 23
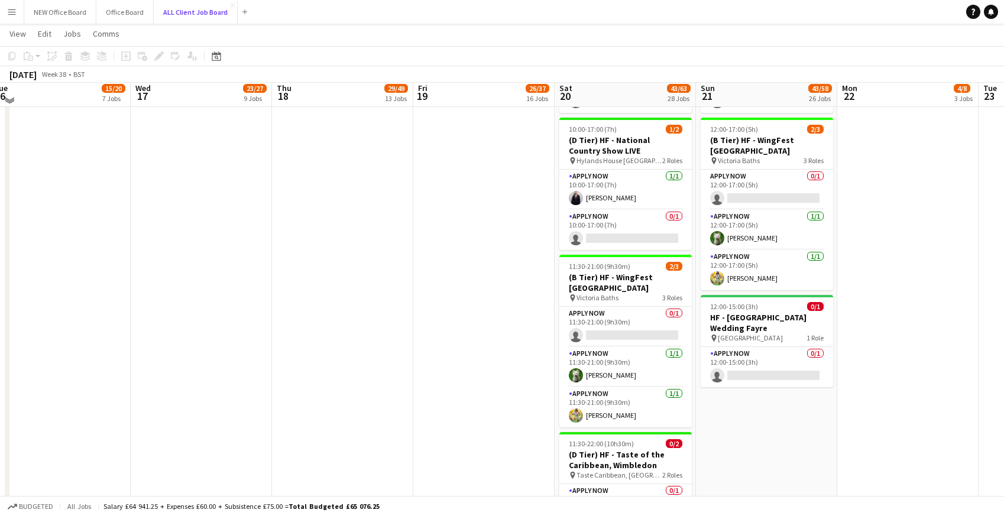
scroll to position [2817, 0]
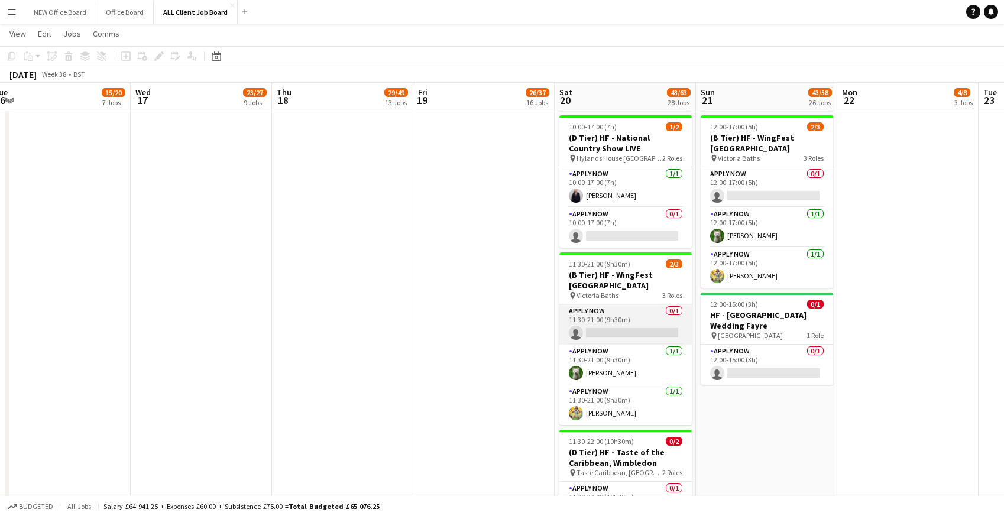
click at [589, 304] on app-card-role "APPLY NOW 0/1 11:30-21:00 (9h30m) single-neutral-actions" at bounding box center [625, 324] width 132 height 40
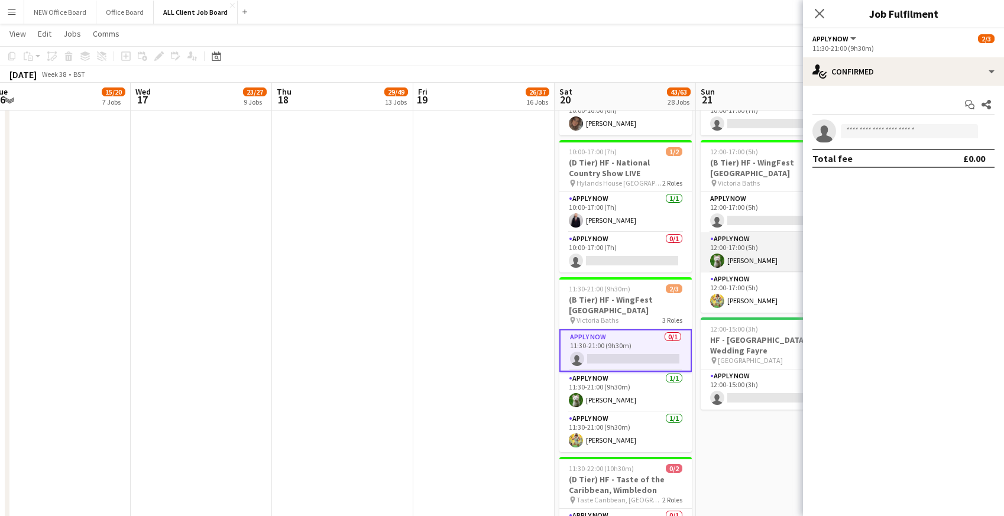
scroll to position [2790, 0]
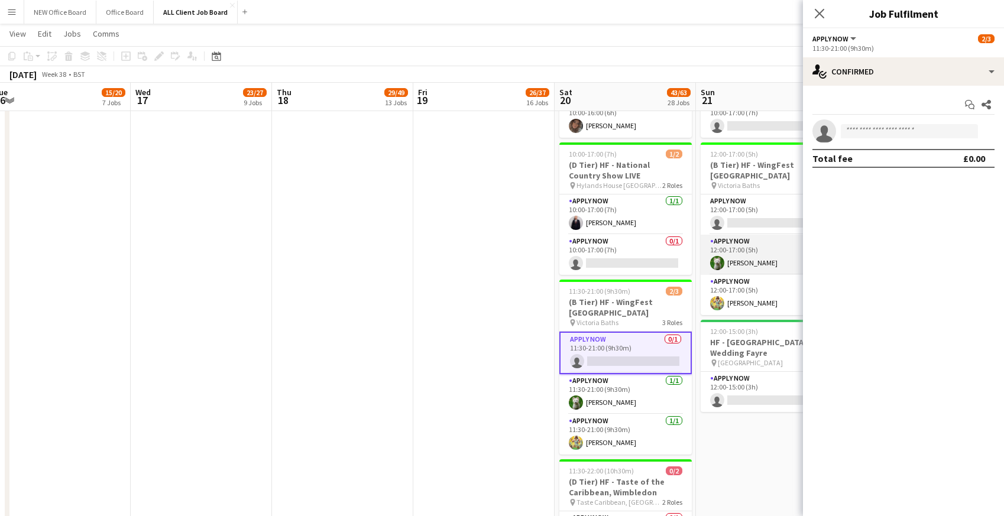
click at [725, 194] on app-card-role "APPLY NOW 0/1 12:00-17:00 (5h) single-neutral-actions" at bounding box center [766, 214] width 132 height 40
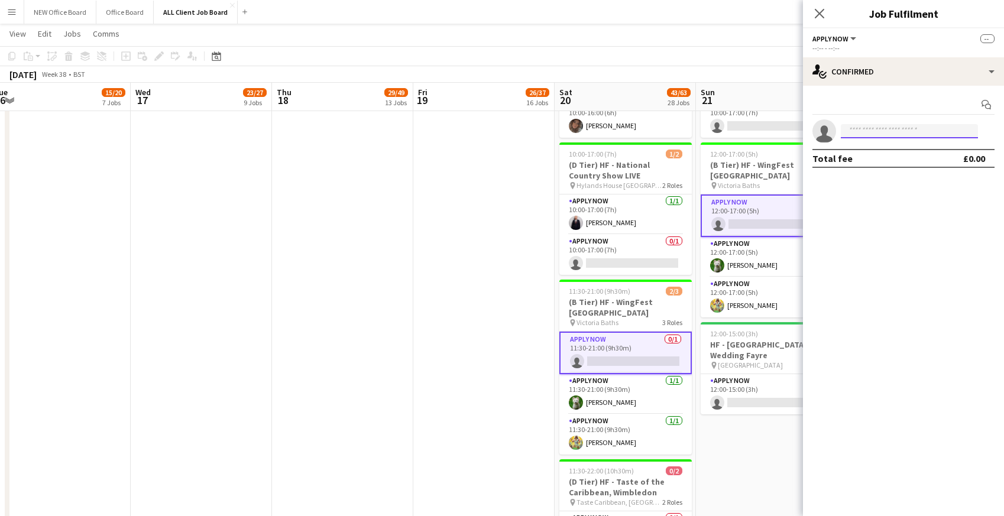
click at [882, 132] on input at bounding box center [909, 131] width 137 height 14
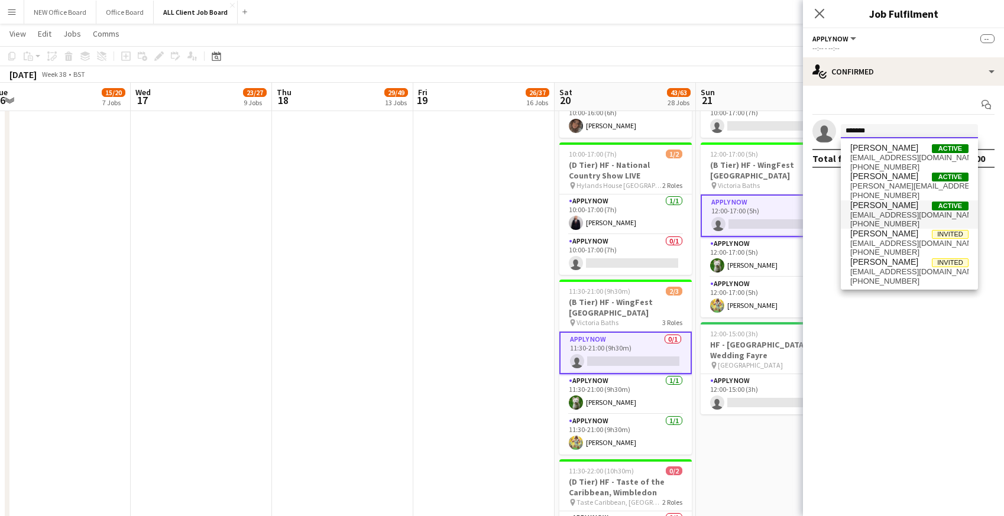
type input "*******"
click at [877, 207] on span "[PERSON_NAME]" at bounding box center [884, 205] width 68 height 10
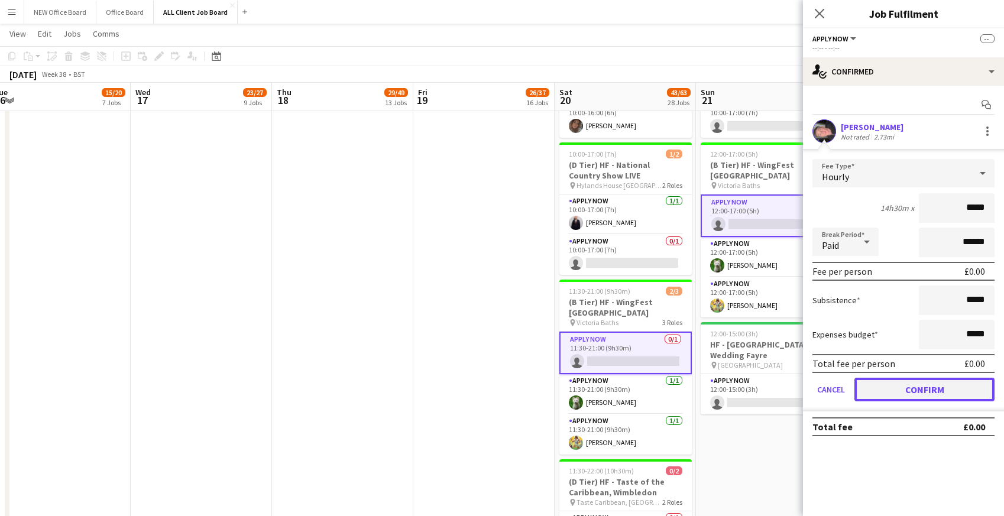
click at [887, 384] on button "Confirm" at bounding box center [924, 390] width 140 height 24
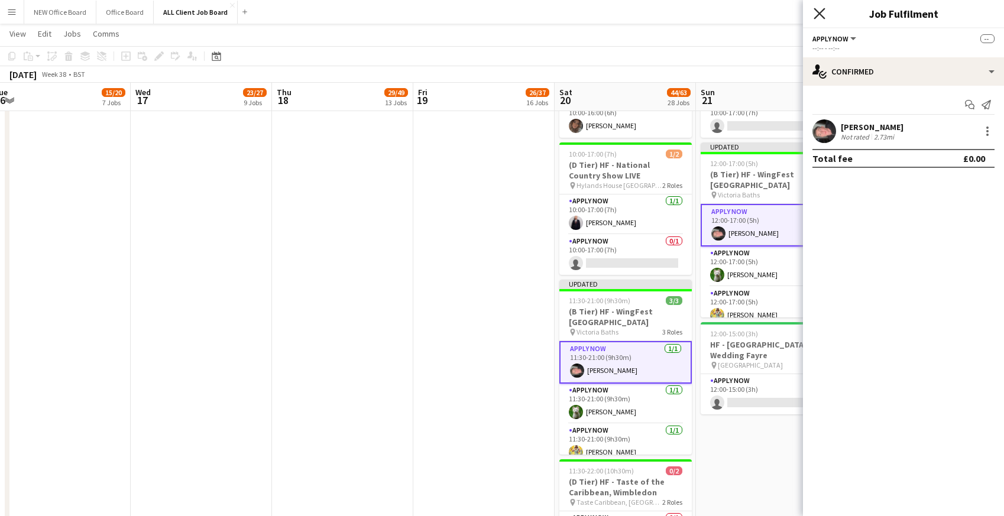
click at [821, 11] on icon at bounding box center [818, 13] width 11 height 11
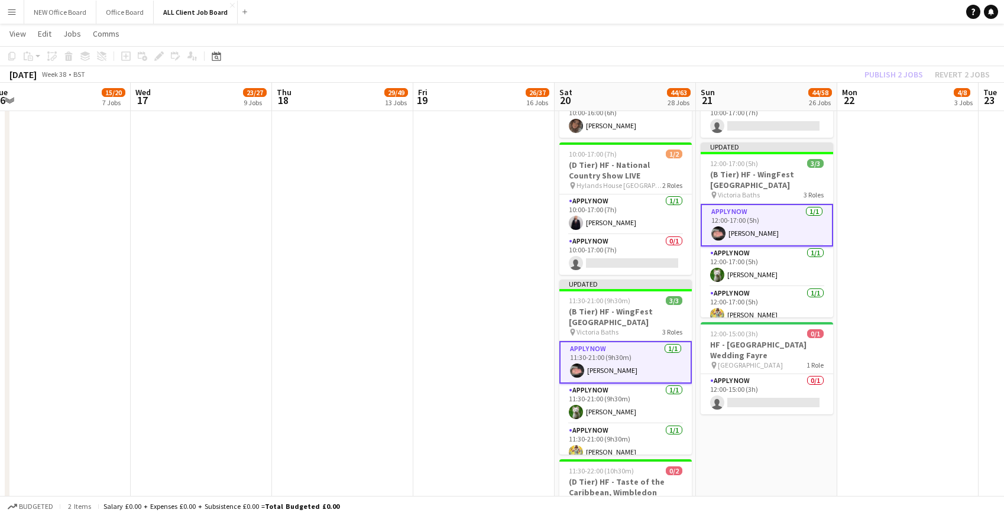
click at [821, 11] on app-navbar "Menu Boards Boards Boards All jobs Status Workforce Workforce My Workforce Recr…" at bounding box center [502, 12] width 1004 height 24
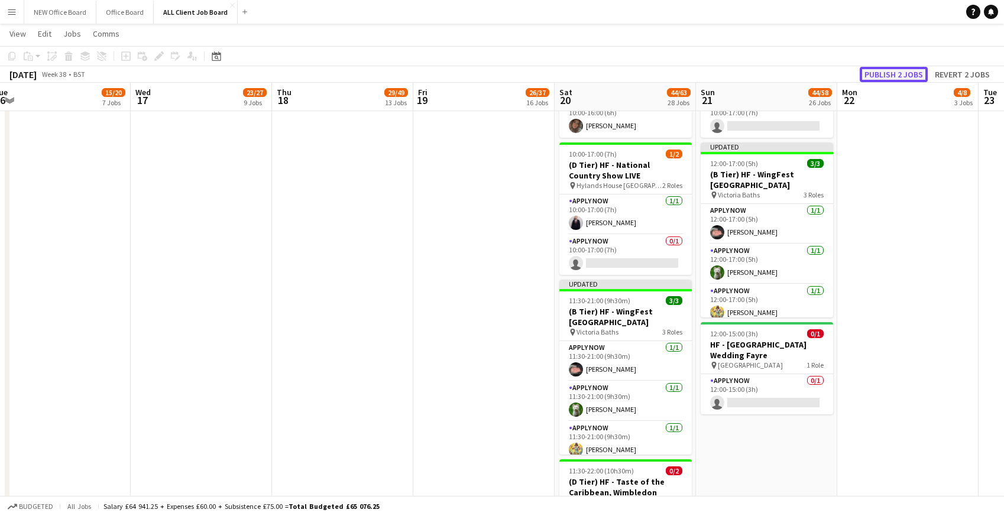
click at [903, 77] on button "Publish 2 jobs" at bounding box center [893, 74] width 68 height 15
